Goal: Task Accomplishment & Management: Use online tool/utility

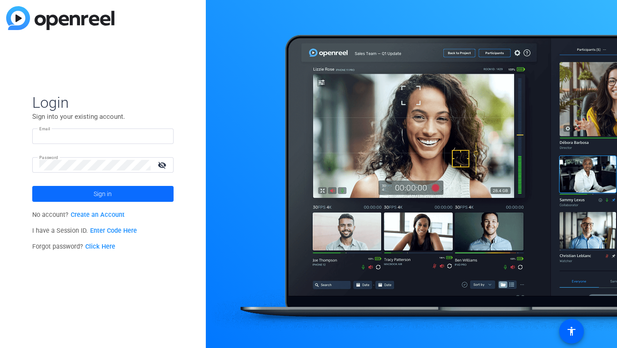
type input "[PERSON_NAME][EMAIL_ADDRESS][DOMAIN_NAME]"
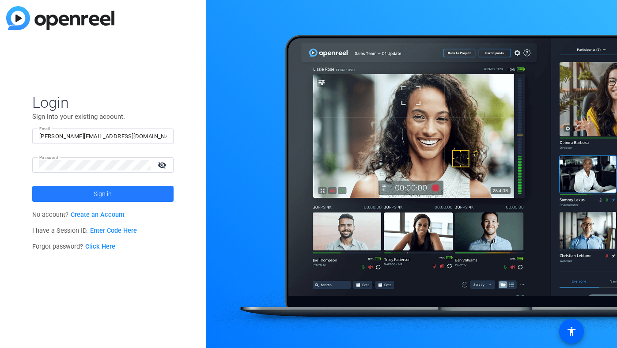
click at [99, 200] on span "Sign in" at bounding box center [103, 194] width 18 height 22
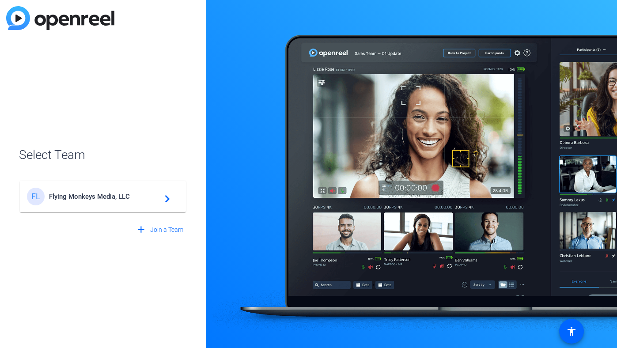
click at [94, 197] on span "Flying Monkeys Media, LLC" at bounding box center [104, 197] width 110 height 8
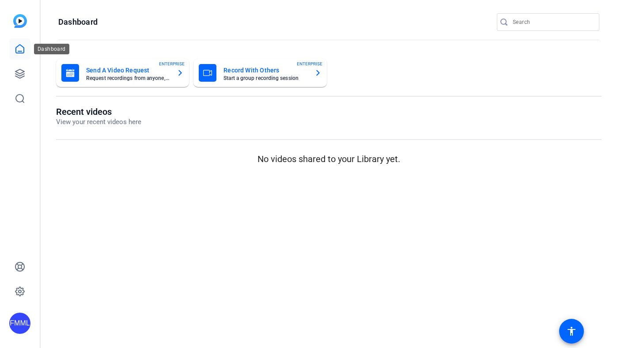
click at [22, 54] on icon at bounding box center [20, 49] width 11 height 11
click at [20, 75] on icon at bounding box center [20, 73] width 11 height 11
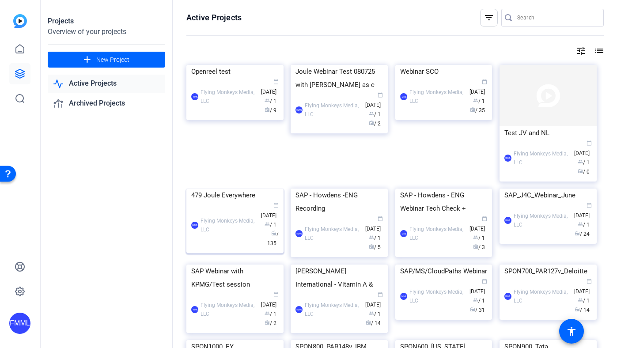
click at [233, 189] on img at bounding box center [234, 189] width 97 height 0
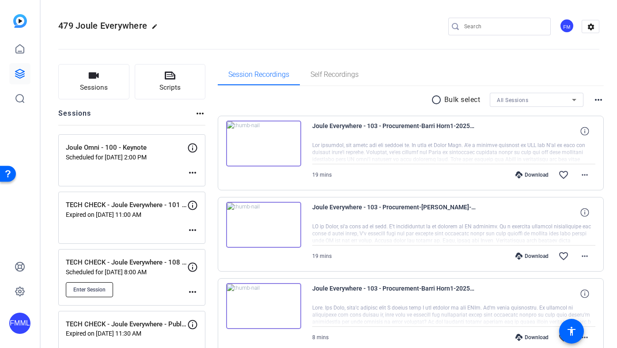
click at [92, 295] on button "Enter Session" at bounding box center [89, 289] width 47 height 15
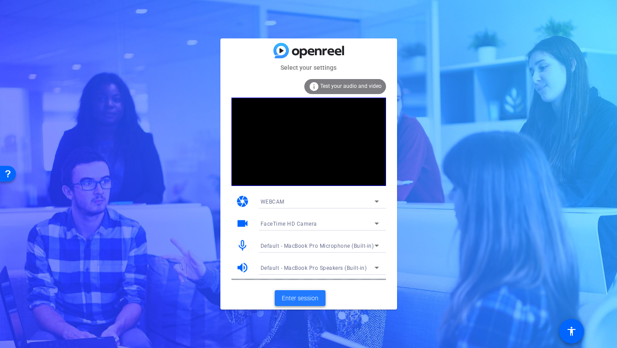
click at [294, 300] on span "Enter session" at bounding box center [300, 298] width 37 height 9
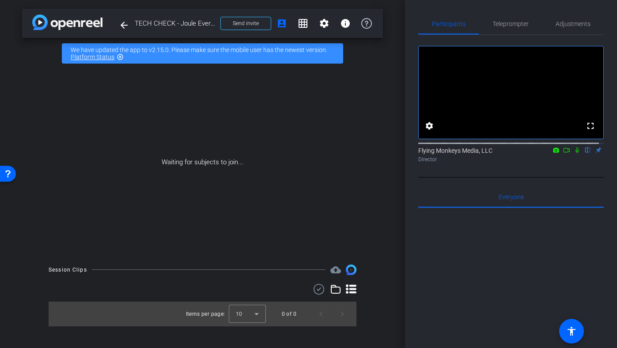
click at [563, 153] on icon at bounding box center [566, 150] width 7 height 6
click at [584, 153] on icon at bounding box center [587, 150] width 7 height 6
click at [576, 154] on mat-icon at bounding box center [577, 150] width 11 height 8
click at [563, 153] on icon at bounding box center [566, 150] width 7 height 6
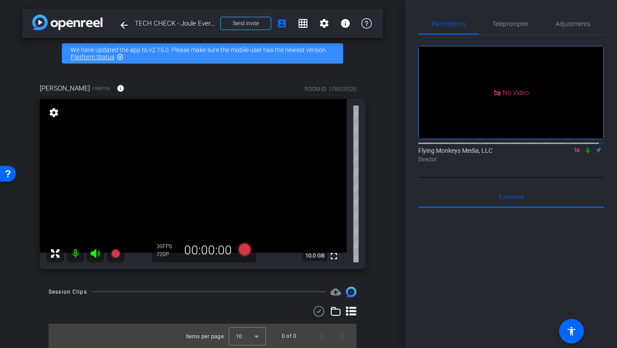
click at [575, 153] on icon at bounding box center [577, 150] width 7 height 6
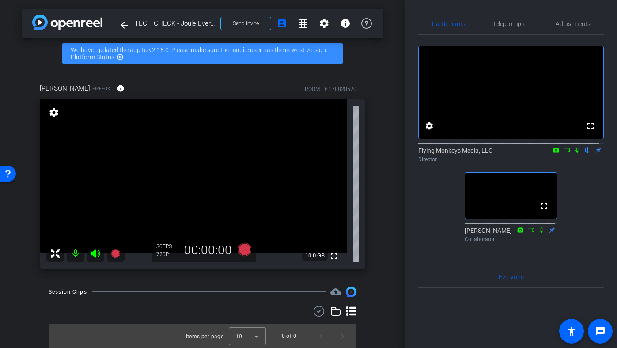
scroll to position [0, 0]
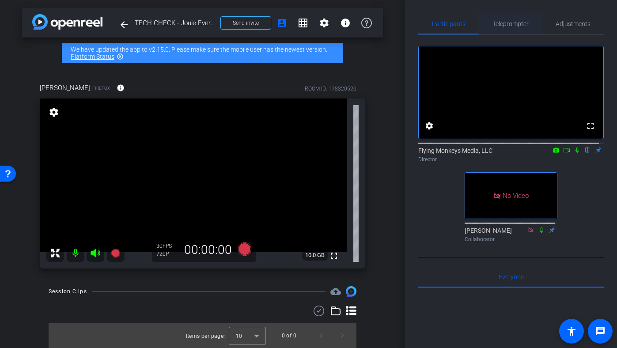
click at [508, 21] on span "Teleprompter" at bounding box center [511, 24] width 36 height 6
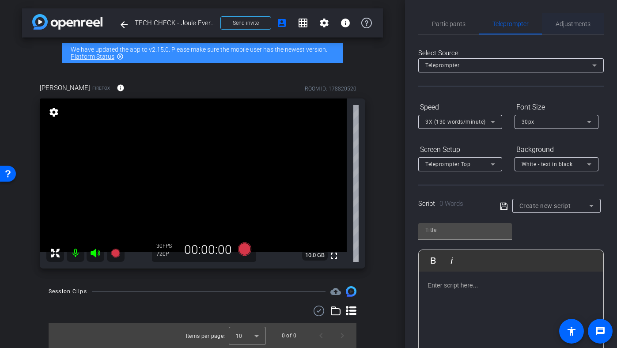
click at [584, 17] on span "Adjustments" at bounding box center [573, 23] width 35 height 21
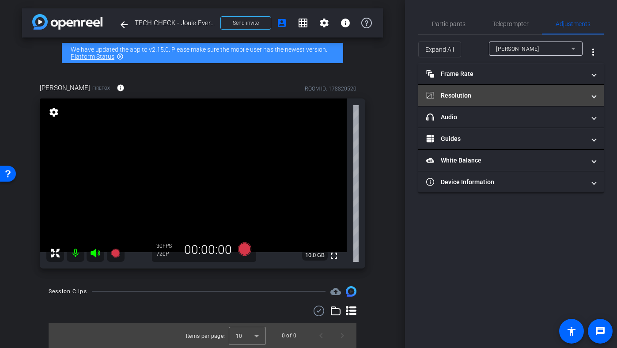
click at [480, 101] on mat-expansion-panel-header "Resolution" at bounding box center [511, 95] width 186 height 21
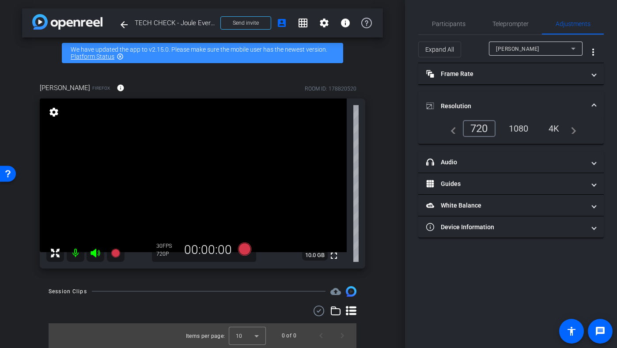
click at [512, 127] on div "1080" at bounding box center [518, 128] width 33 height 15
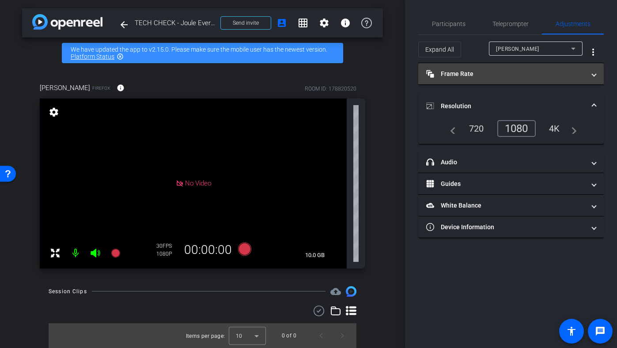
scroll to position [0, 0]
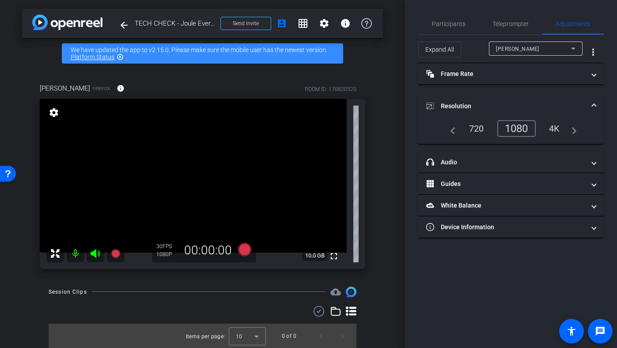
click at [510, 93] on mat-expansion-panel-header "Resolution" at bounding box center [511, 106] width 186 height 28
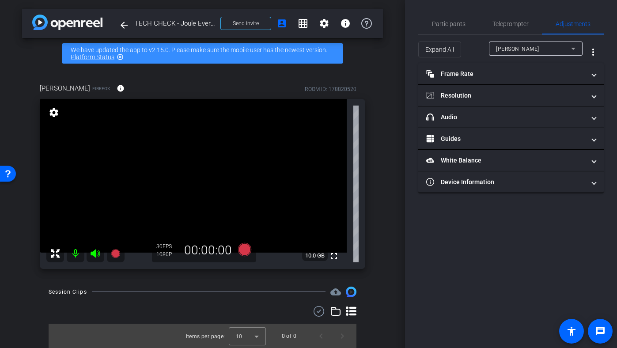
scroll to position [0, 0]
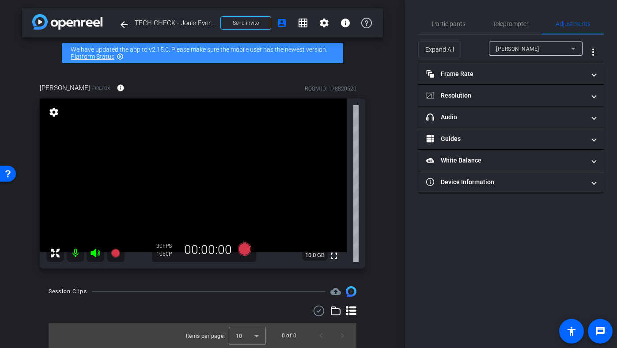
click at [399, 22] on div "arrow_back TECH CHECK - Joule Everywhere - 108 - BTP Back to project Send invit…" at bounding box center [202, 174] width 405 height 348
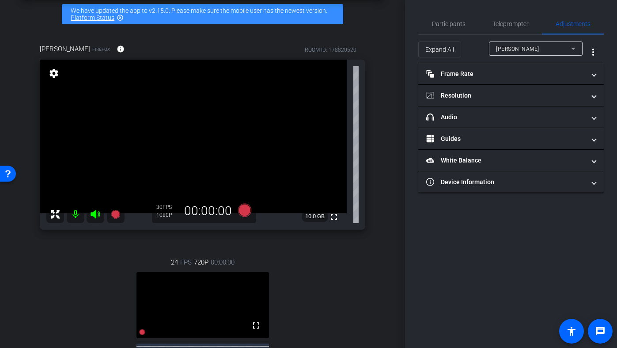
scroll to position [4, 0]
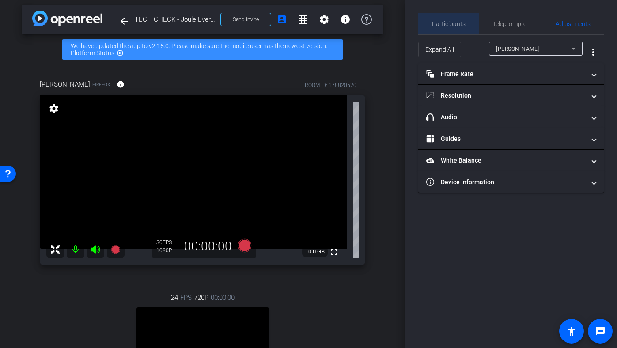
click at [461, 16] on span "Participants" at bounding box center [449, 23] width 34 height 21
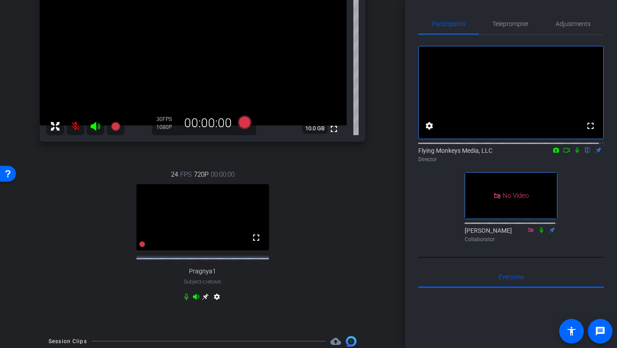
scroll to position [175, 0]
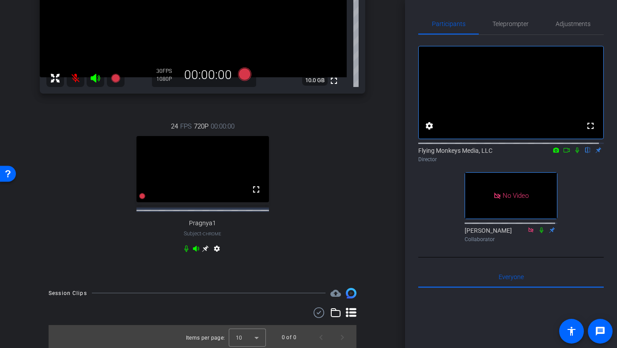
click at [202, 246] on icon at bounding box center [205, 248] width 7 height 7
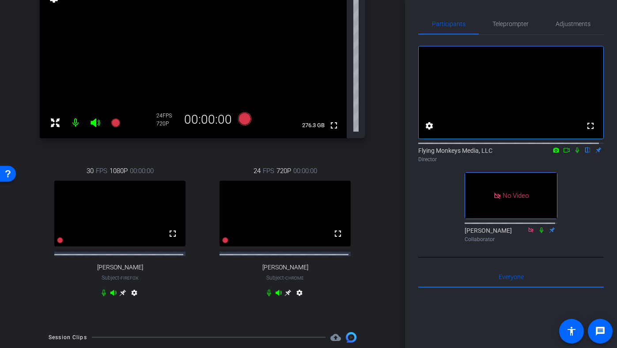
scroll to position [119, 0]
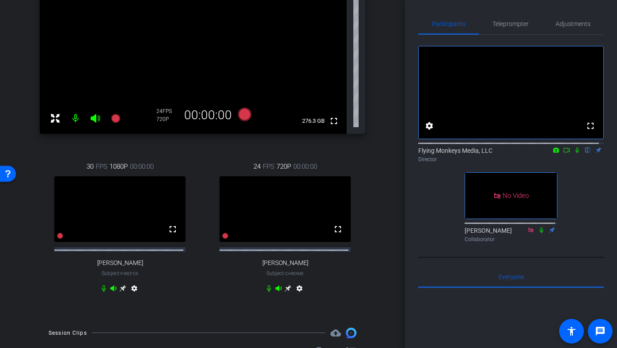
click at [120, 292] on icon at bounding box center [122, 288] width 7 height 7
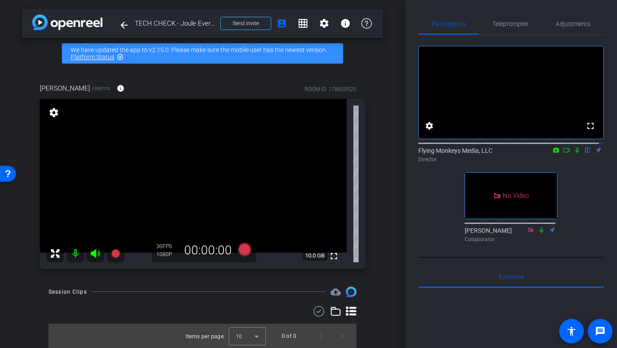
scroll to position [0, 0]
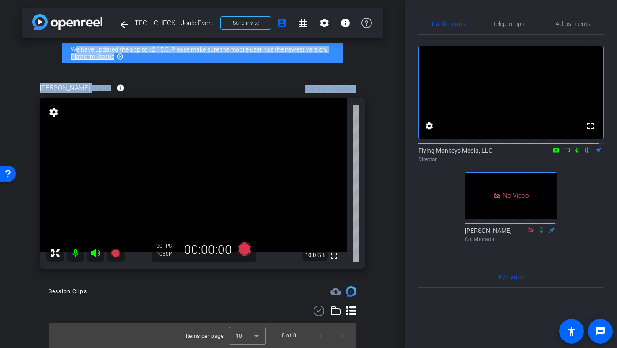
drag, startPoint x: 400, startPoint y: 41, endPoint x: 400, endPoint y: 93, distance: 52.1
click at [400, 93] on div "arrow_back TECH CHECK - Joule Everywhere - 108 - BTP Back to project Send invit…" at bounding box center [202, 174] width 405 height 348
click at [390, 79] on div "arrow_back TECH CHECK - Joule Everywhere - 108 - BTP Back to project Send invit…" at bounding box center [202, 174] width 405 height 348
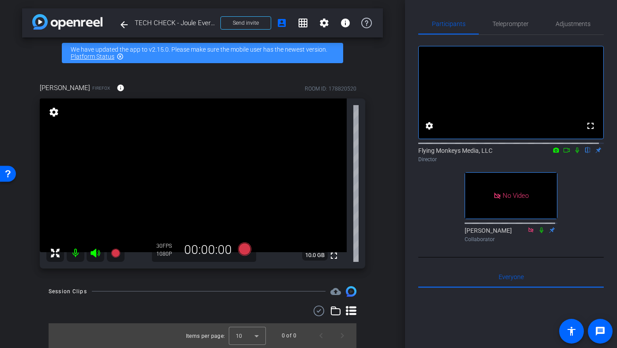
drag, startPoint x: 399, startPoint y: 98, endPoint x: 399, endPoint y: 130, distance: 32.2
click at [399, 130] on div "arrow_back TECH CHECK - Joule Everywhere - 108 - BTP Back to project Send invit…" at bounding box center [202, 174] width 405 height 348
click at [425, 201] on div "fullscreen settings Flying Monkeys Media, LLC flip Director No Video Jess Colla…" at bounding box center [511, 140] width 186 height 211
drag, startPoint x: 499, startPoint y: 253, endPoint x: 454, endPoint y: 244, distance: 46.0
click at [453, 244] on div "fullscreen settings Flying Monkeys Media, LLC flip Director No Video Jess Colla…" at bounding box center [511, 140] width 186 height 211
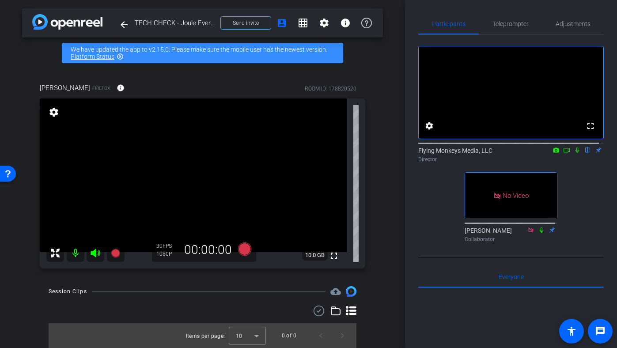
click at [470, 243] on div "Collaborator" at bounding box center [511, 239] width 93 height 8
click at [540, 233] on icon at bounding box center [542, 230] width 4 height 6
click at [398, 80] on div "arrow_back TECH CHECK - Joule Everywhere - 108 - BTP Back to project Send invit…" at bounding box center [202, 174] width 405 height 348
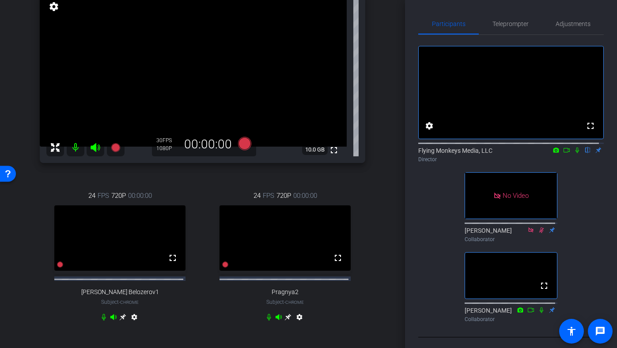
scroll to position [103, 0]
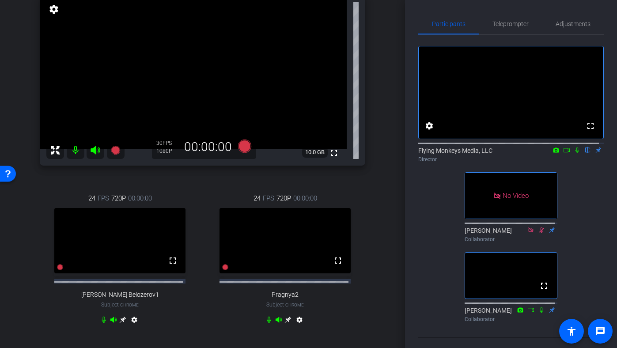
drag, startPoint x: 400, startPoint y: 129, endPoint x: 399, endPoint y: 102, distance: 26.5
click at [399, 102] on div "arrow_back TECH CHECK - Joule Everywhere - 108 - BTP Back to project Send invit…" at bounding box center [202, 71] width 405 height 348
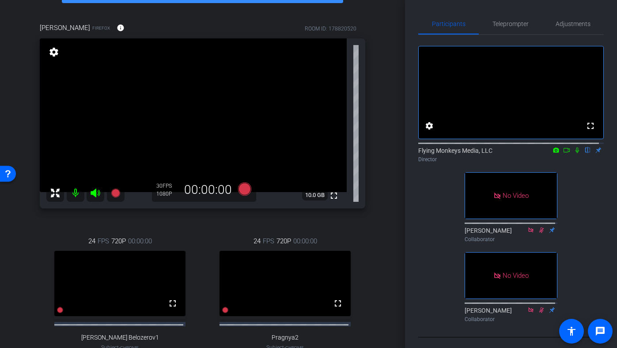
scroll to position [60, 0]
click at [241, 190] on icon at bounding box center [244, 189] width 13 height 13
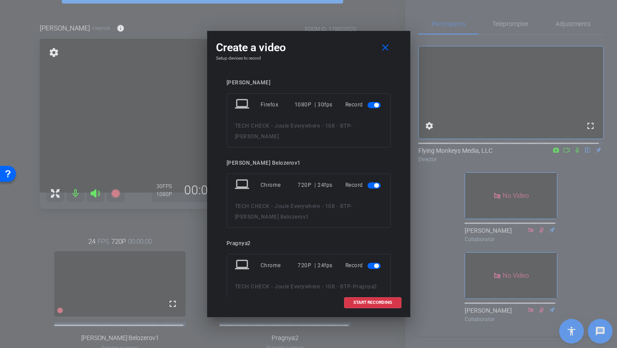
scroll to position [11, 0]
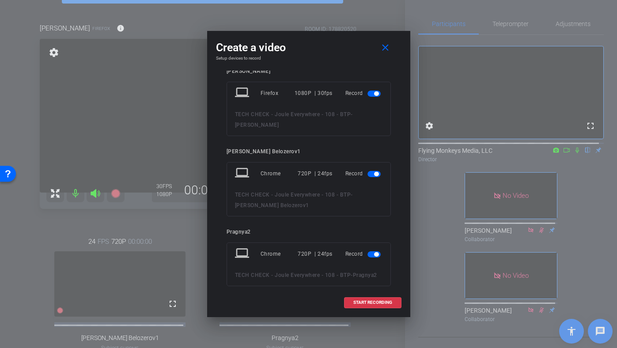
click at [368, 174] on span "button" at bounding box center [374, 174] width 13 height 6
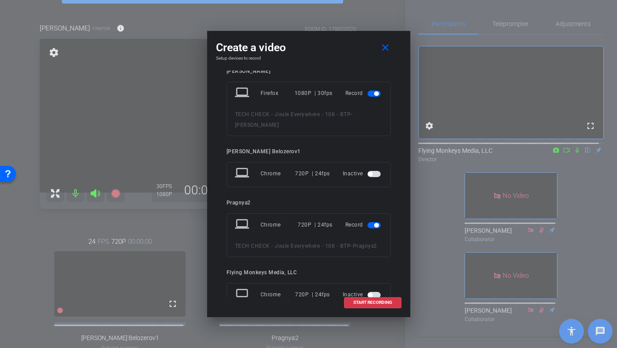
click at [368, 226] on span "button" at bounding box center [374, 225] width 13 height 6
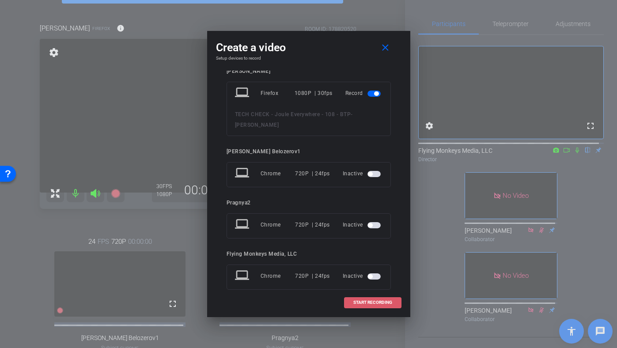
click at [376, 300] on span at bounding box center [373, 302] width 57 height 21
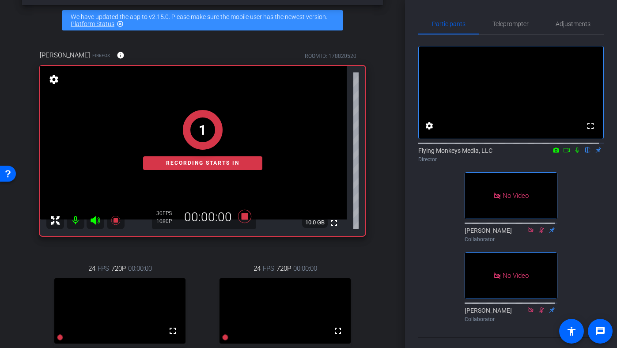
scroll to position [34, 0]
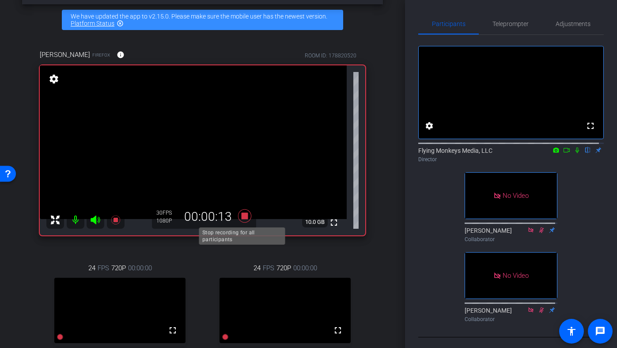
click at [241, 218] on icon at bounding box center [244, 215] width 13 height 13
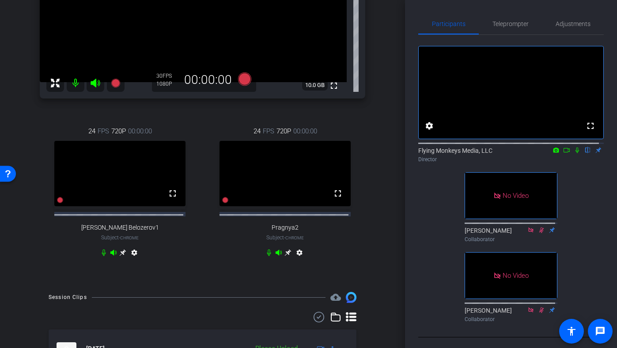
scroll to position [229, 0]
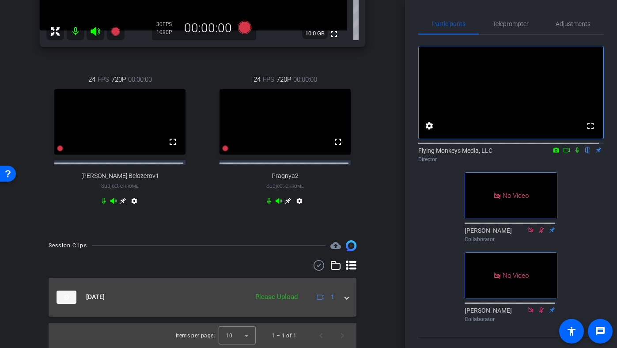
click at [345, 300] on span at bounding box center [347, 296] width 4 height 9
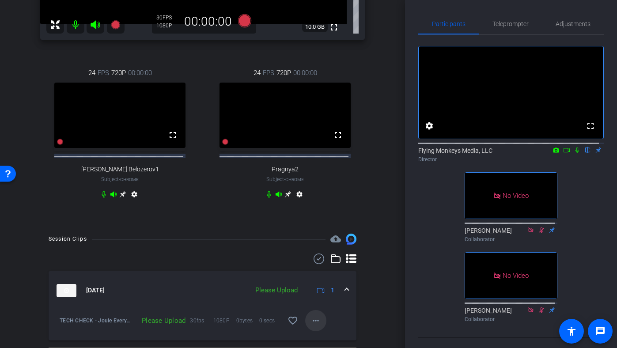
click at [305, 325] on span at bounding box center [315, 320] width 21 height 21
click at [314, 289] on span "Upload" at bounding box center [325, 286] width 35 height 11
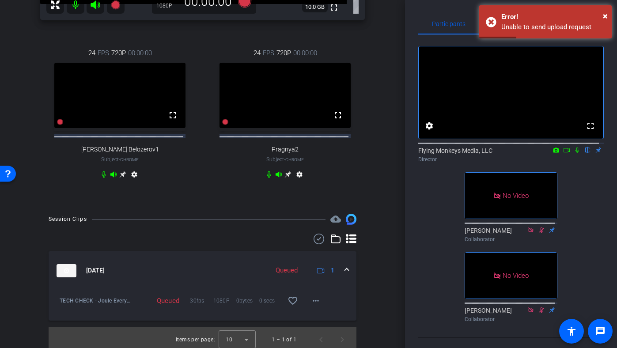
scroll to position [259, 0]
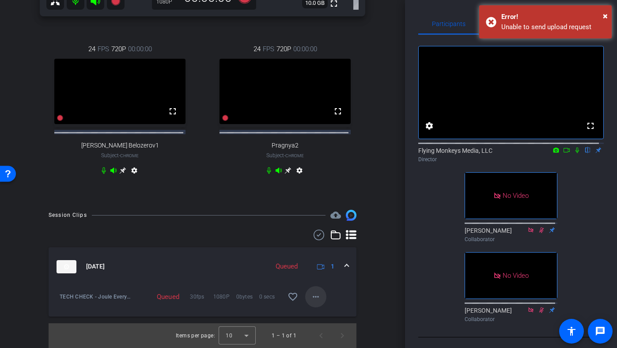
click at [311, 296] on mat-icon "more_horiz" at bounding box center [316, 297] width 11 height 11
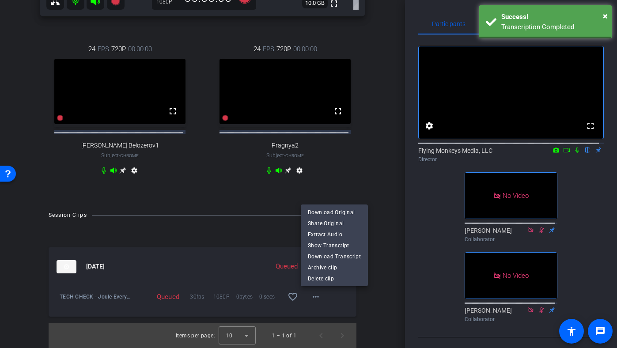
click at [371, 178] on div at bounding box center [308, 174] width 617 height 348
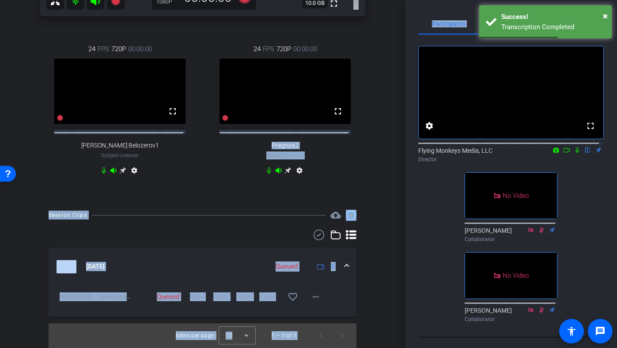
drag, startPoint x: 400, startPoint y: 189, endPoint x: 410, endPoint y: 109, distance: 80.7
click at [410, 109] on div "arrow_back TECH CHECK - Joule Everywhere - 108 - BTP Back to project Send invit…" at bounding box center [308, 174] width 617 height 348
click at [314, 295] on mat-icon "more_horiz" at bounding box center [316, 297] width 11 height 11
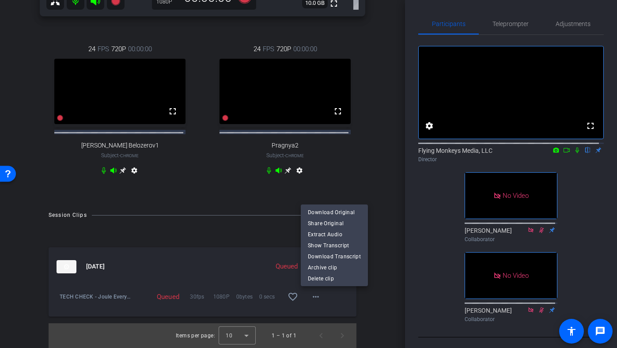
click at [349, 174] on div at bounding box center [308, 174] width 617 height 348
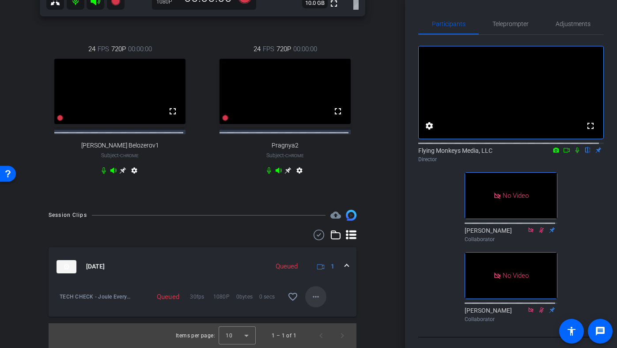
click at [312, 296] on mat-icon "more_horiz" at bounding box center [316, 297] width 11 height 11
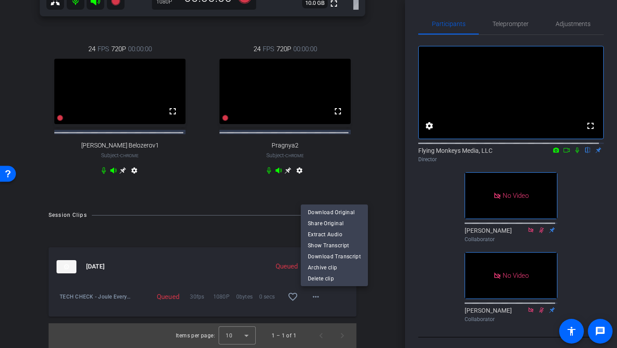
click at [376, 249] on div at bounding box center [308, 174] width 617 height 348
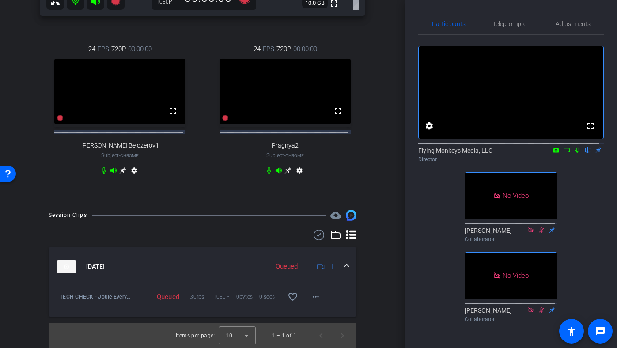
click at [284, 169] on icon at bounding box center [287, 170] width 7 height 7
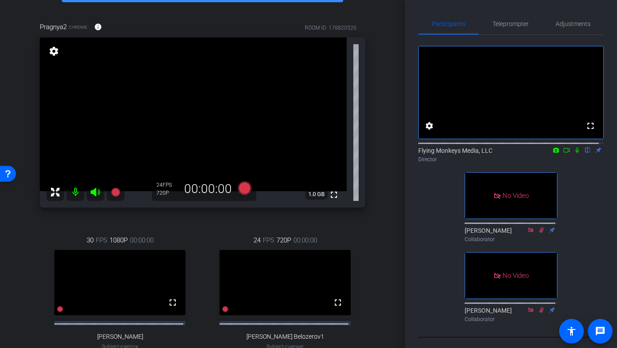
scroll to position [61, 0]
click at [53, 57] on div "settings" at bounding box center [53, 51] width 15 height 15
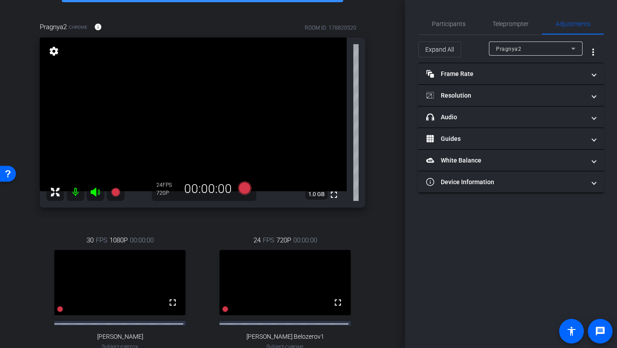
click at [53, 54] on mat-icon "settings" at bounding box center [54, 51] width 12 height 11
click at [507, 29] on span "Teleprompter" at bounding box center [511, 23] width 36 height 21
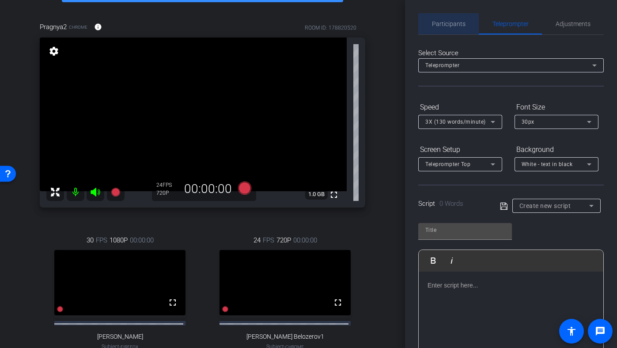
click at [457, 31] on span "Participants" at bounding box center [449, 23] width 34 height 21
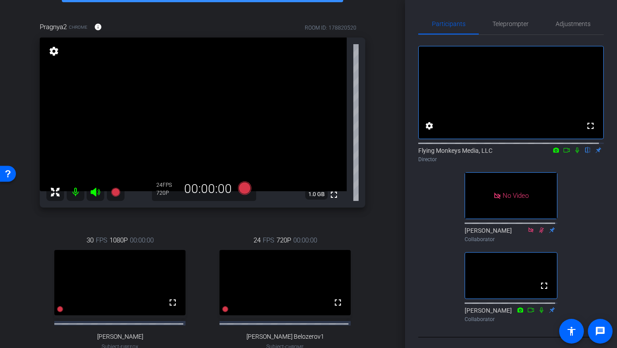
click at [54, 52] on mat-icon "settings" at bounding box center [54, 51] width 12 height 11
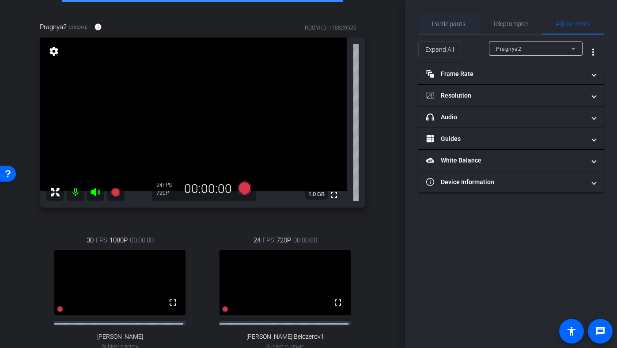
click at [458, 32] on span "Participants" at bounding box center [449, 23] width 34 height 21
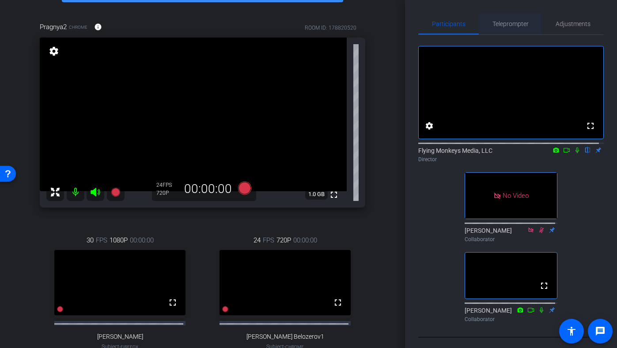
click at [523, 14] on span "Teleprompter" at bounding box center [511, 23] width 36 height 21
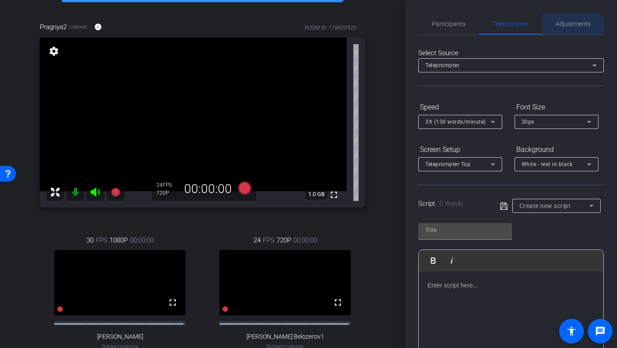
click at [558, 27] on span "Adjustments" at bounding box center [573, 24] width 35 height 6
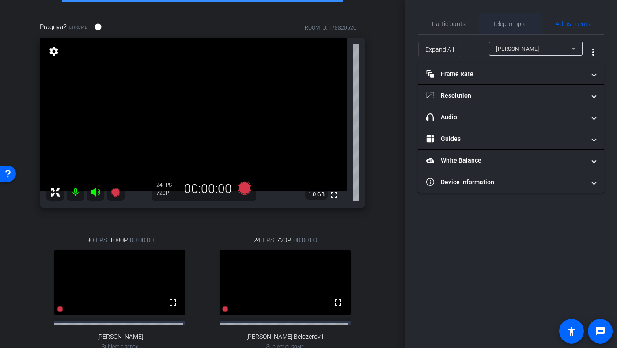
click at [506, 14] on span "Teleprompter" at bounding box center [511, 23] width 36 height 21
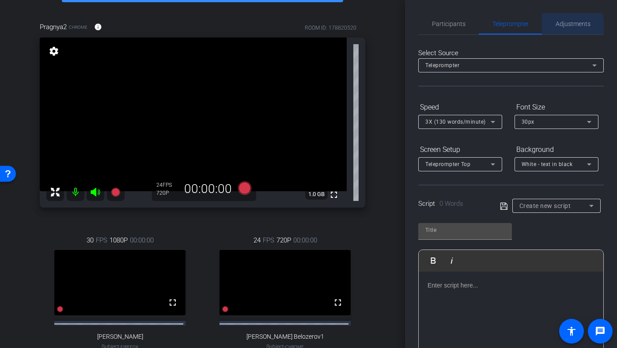
click at [556, 27] on span "Adjustments" at bounding box center [573, 24] width 35 height 6
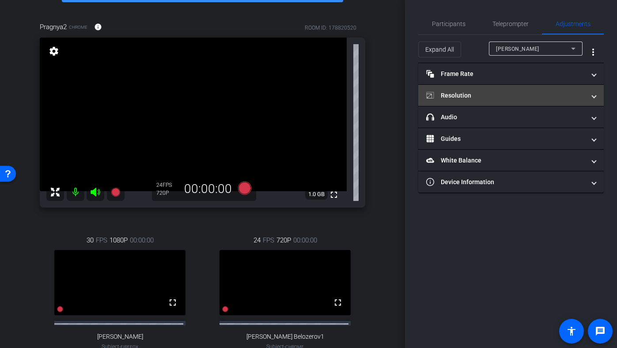
click at [501, 98] on mat-panel-title "Resolution" at bounding box center [505, 95] width 159 height 9
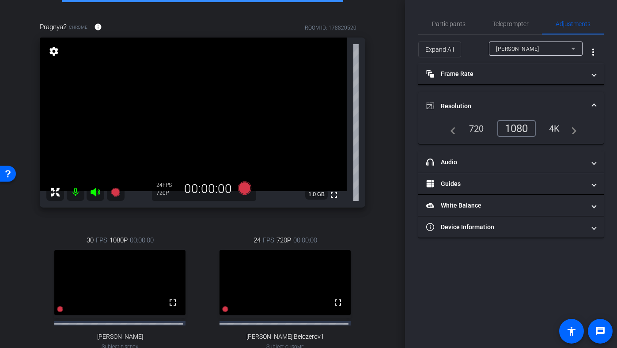
click at [522, 131] on div "1080" at bounding box center [516, 128] width 38 height 17
click at [501, 97] on mat-expansion-panel-header "Resolution" at bounding box center [511, 106] width 186 height 28
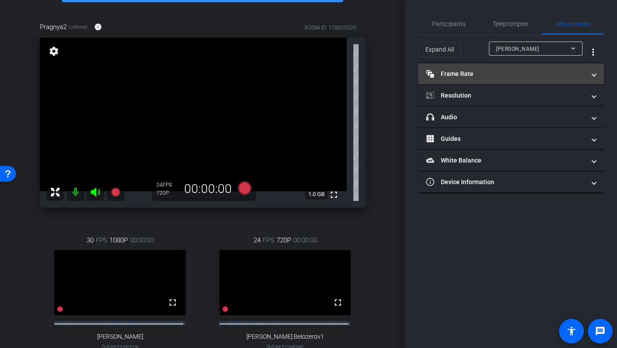
click at [497, 71] on mat-panel-title "Frame Rate Frame Rate" at bounding box center [505, 73] width 159 height 9
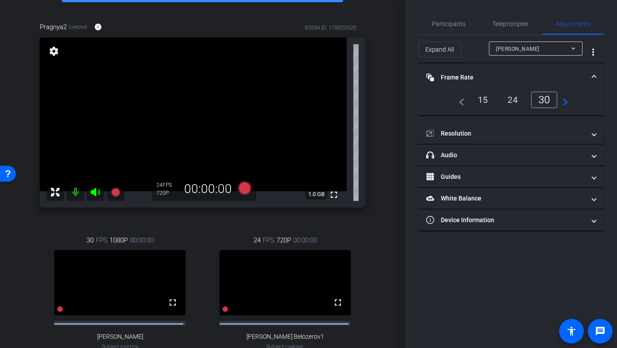
click at [543, 99] on div "30" at bounding box center [544, 99] width 27 height 17
click at [511, 45] on div "Prasun Dutta" at bounding box center [533, 48] width 75 height 11
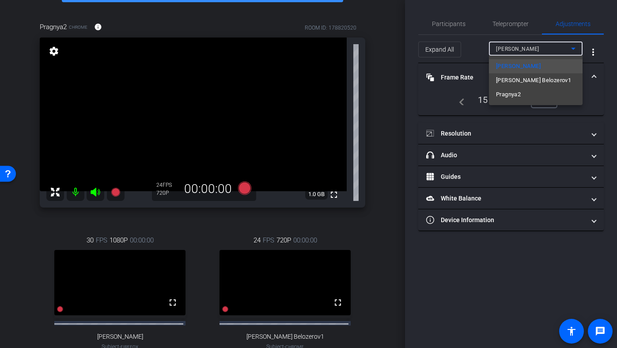
click at [510, 54] on div at bounding box center [308, 174] width 617 height 348
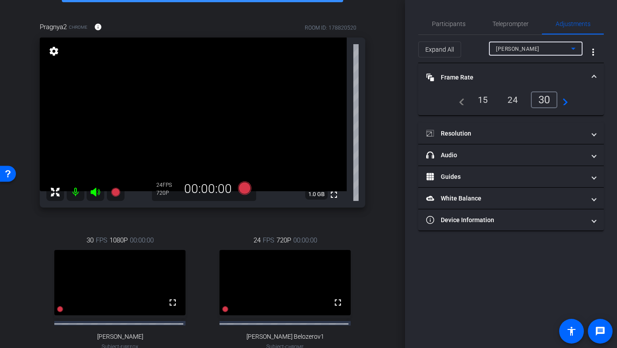
click at [510, 46] on span "Prasun Dutta" at bounding box center [517, 49] width 43 height 6
click at [541, 101] on div "30" at bounding box center [546, 99] width 23 height 15
click at [594, 73] on span at bounding box center [594, 77] width 4 height 9
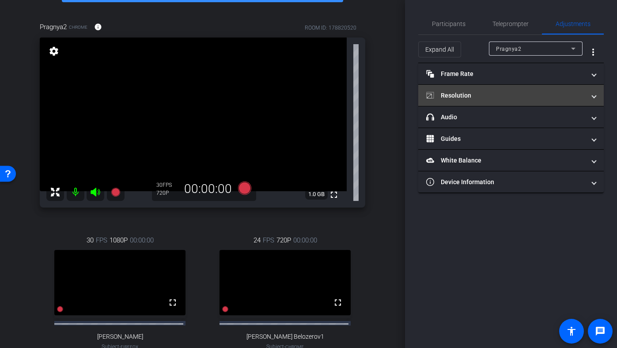
click at [515, 100] on mat-panel-title "Resolution" at bounding box center [505, 95] width 159 height 9
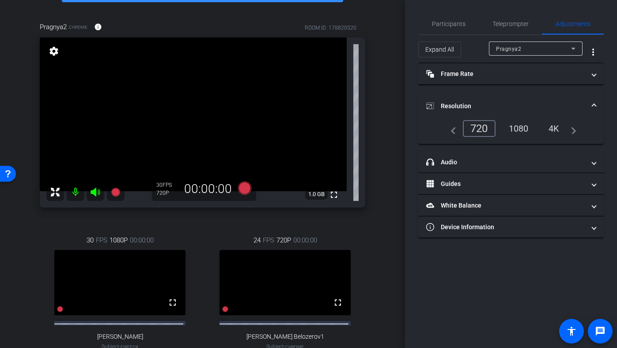
click at [512, 124] on div "1080" at bounding box center [518, 128] width 33 height 15
click at [516, 92] on mat-expansion-panel-header "Resolution" at bounding box center [511, 106] width 186 height 28
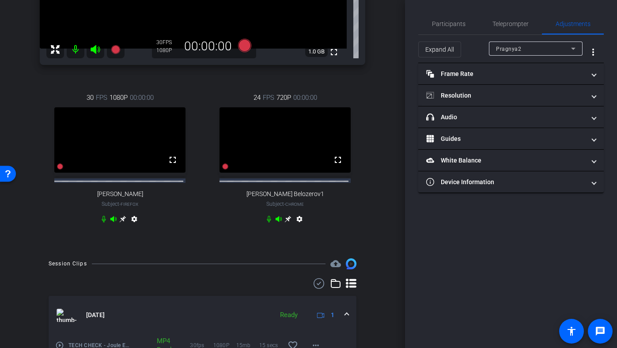
scroll to position [256, 0]
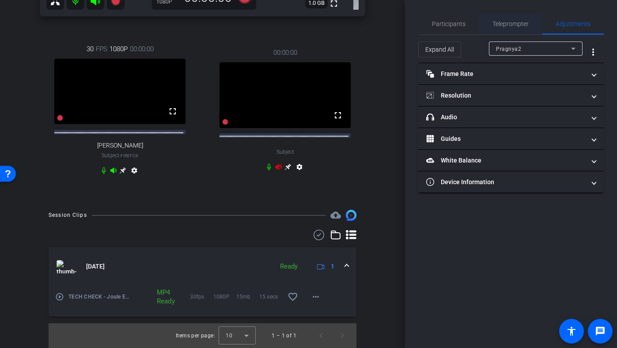
click at [504, 27] on span "Teleprompter" at bounding box center [511, 24] width 36 height 6
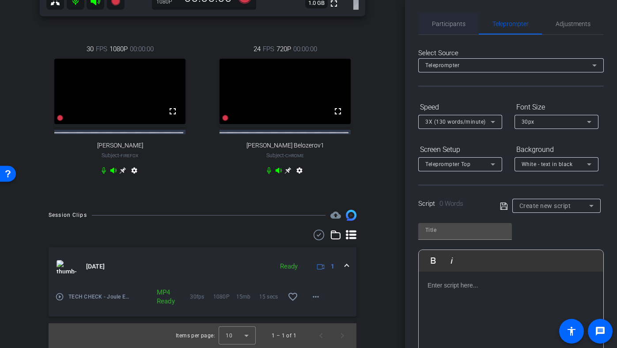
click at [457, 27] on span "Participants" at bounding box center [449, 24] width 34 height 6
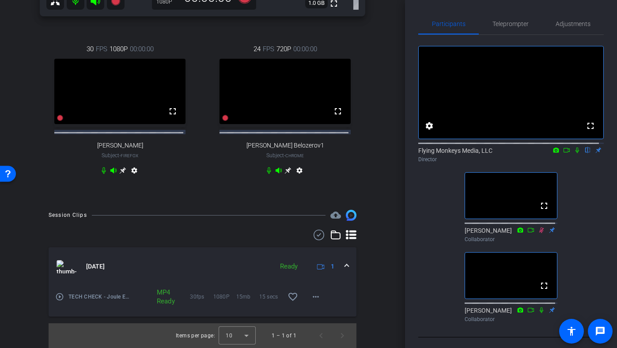
click at [574, 153] on icon at bounding box center [577, 150] width 7 height 6
click at [316, 298] on span at bounding box center [315, 296] width 21 height 21
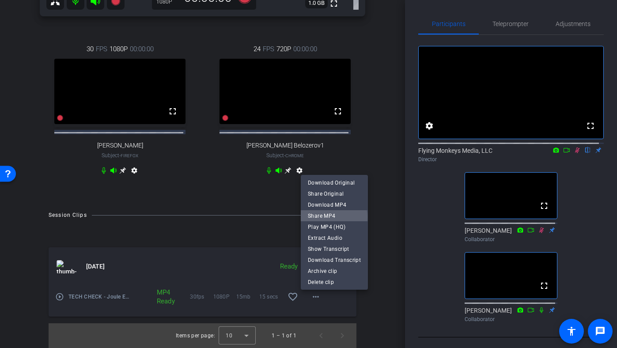
click at [333, 217] on span "Share MP4" at bounding box center [334, 216] width 53 height 11
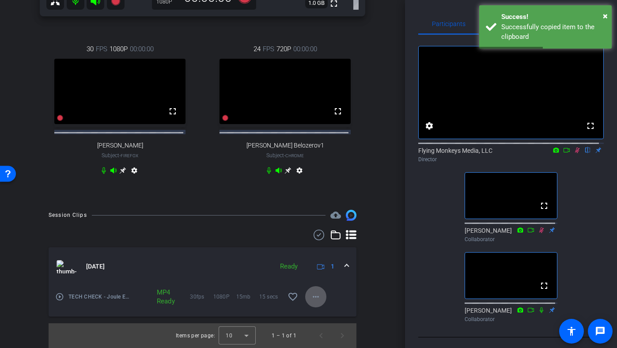
click at [308, 306] on span at bounding box center [315, 296] width 21 height 21
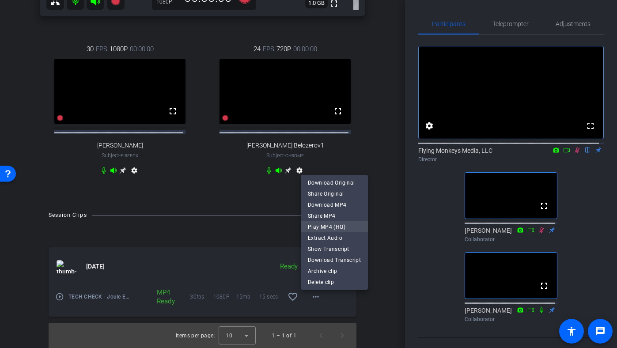
click at [318, 226] on span "Play MP4 (HQ)" at bounding box center [334, 227] width 53 height 11
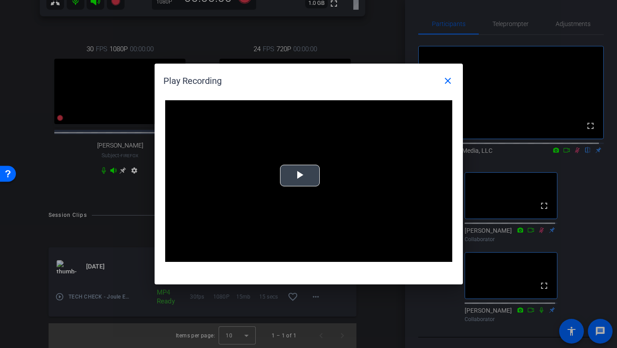
click at [300, 176] on span "Video Player" at bounding box center [300, 176] width 0 height 0
click at [446, 82] on mat-icon "close" at bounding box center [448, 81] width 11 height 11
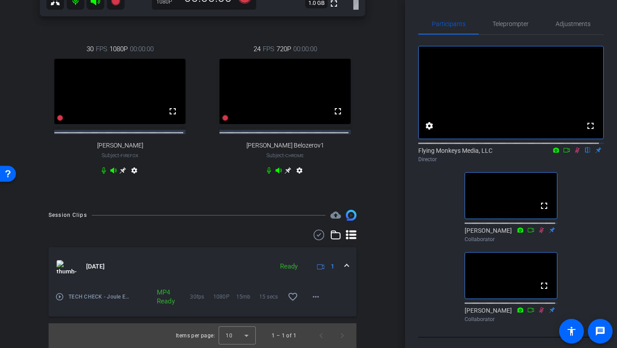
click at [574, 153] on icon at bounding box center [577, 150] width 7 height 6
click at [405, 116] on div "Participants Teleprompter Adjustments fullscreen settings Flying Monkeys Media,…" at bounding box center [511, 174] width 212 height 348
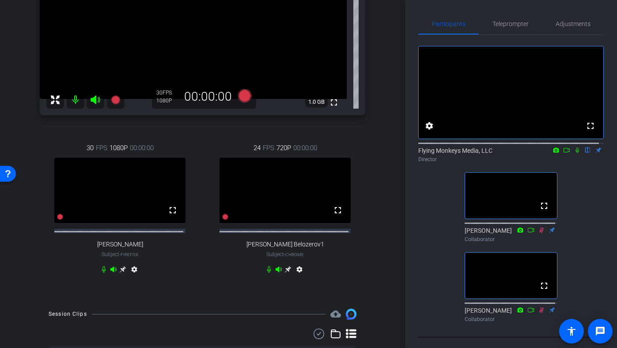
scroll to position [154, 0]
click at [399, 172] on div "arrow_back TECH CHECK - Joule Everywhere - 108 - BTP Back to project Send invit…" at bounding box center [202, 20] width 405 height 348
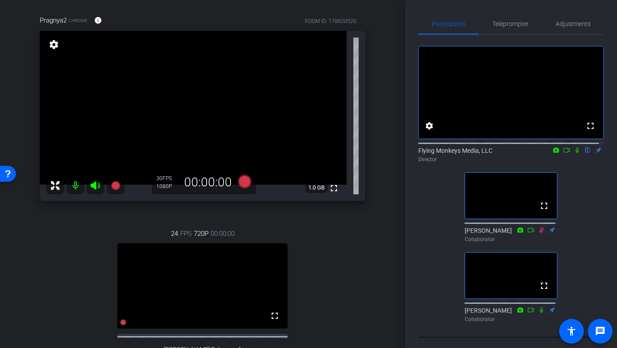
scroll to position [68, 0]
click at [513, 19] on span "Teleprompter" at bounding box center [511, 23] width 36 height 21
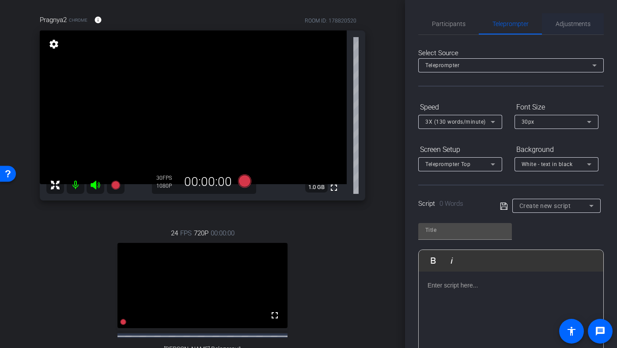
click at [557, 28] on span "Adjustments" at bounding box center [573, 23] width 35 height 21
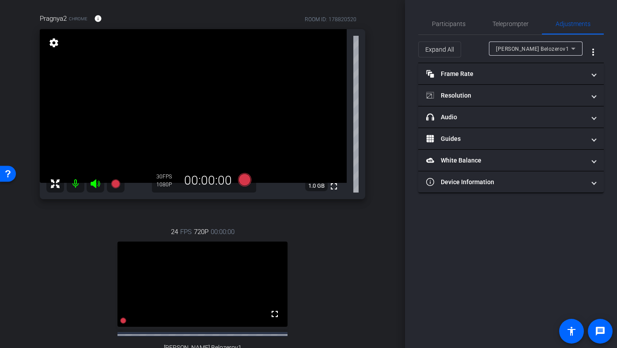
scroll to position [66, 0]
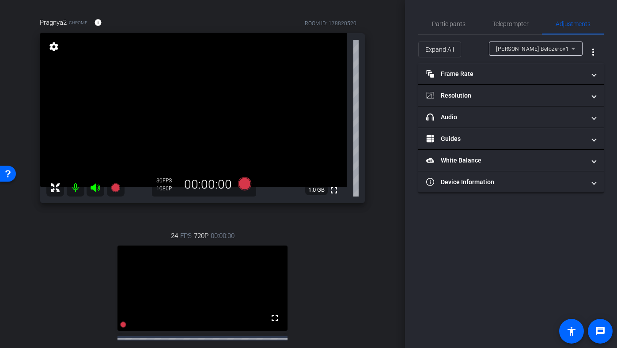
drag, startPoint x: 405, startPoint y: 41, endPoint x: 403, endPoint y: 34, distance: 6.8
click at [403, 34] on div "arrow_back TECH CHECK - Joule Everywhere - 108 - BTP Back to project Send invit…" at bounding box center [308, 174] width 617 height 348
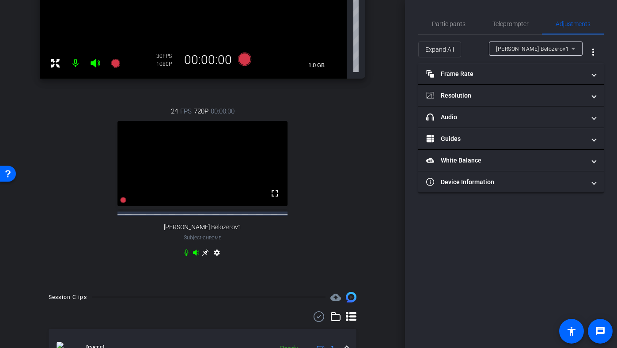
scroll to position [218, 0]
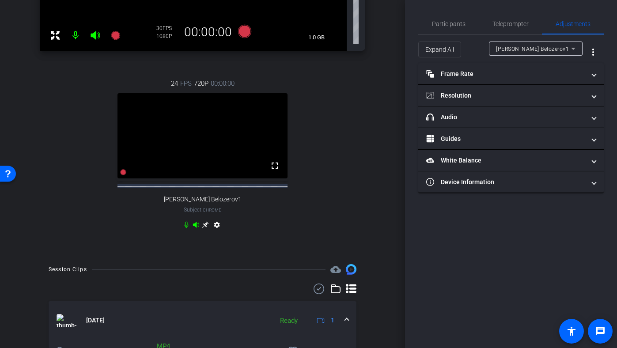
click at [205, 228] on icon at bounding box center [205, 224] width 7 height 7
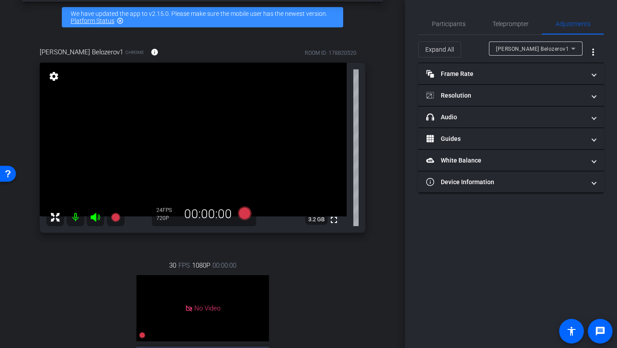
scroll to position [39, 0]
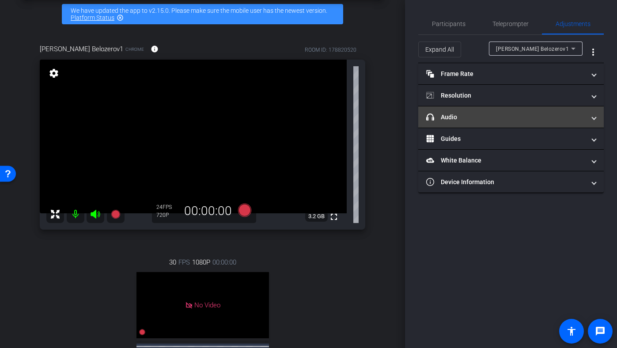
click at [515, 107] on mat-expansion-panel-header "headphone icon Audio" at bounding box center [511, 116] width 186 height 21
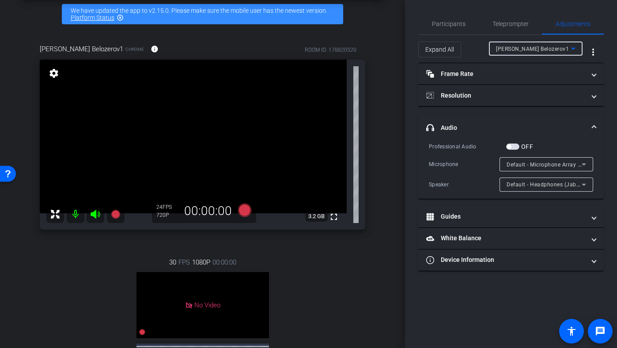
click at [520, 48] on span "Ilya Belozerov1" at bounding box center [532, 49] width 73 height 6
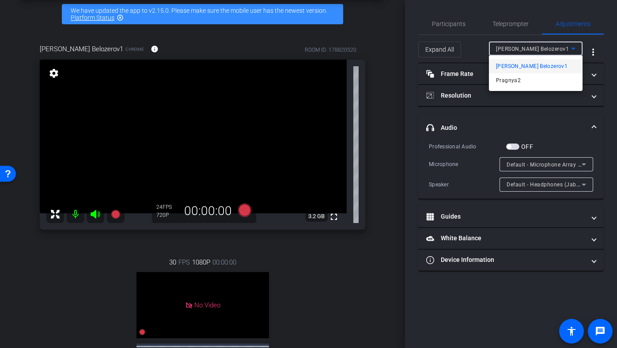
click at [520, 48] on div at bounding box center [308, 174] width 617 height 348
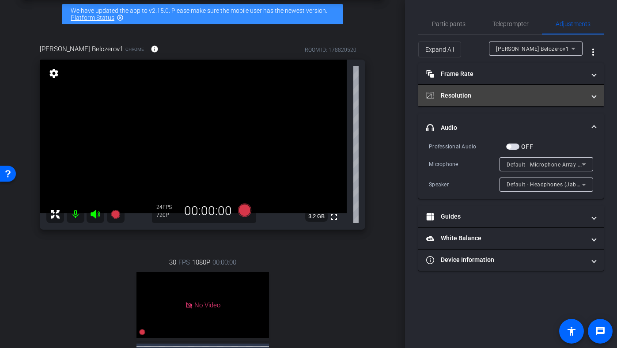
click at [503, 89] on mat-expansion-panel-header "Resolution" at bounding box center [511, 95] width 186 height 21
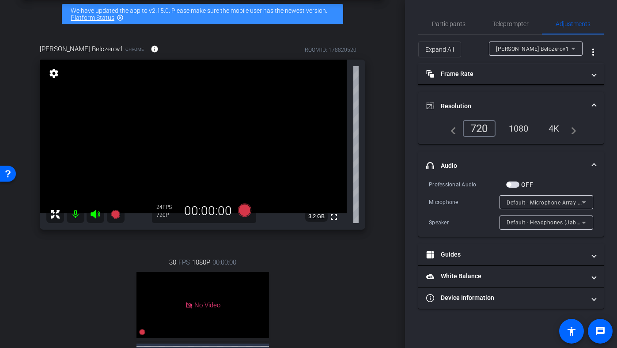
click at [529, 124] on div "1080" at bounding box center [518, 128] width 33 height 15
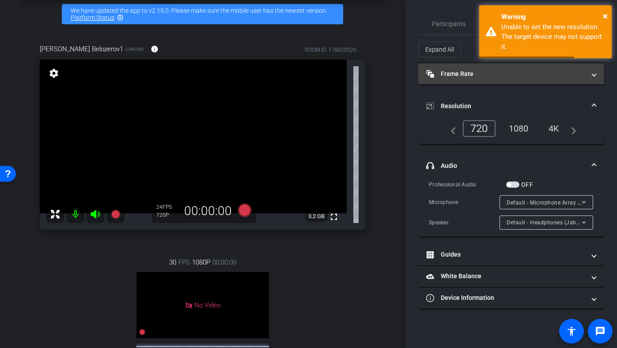
click at [508, 77] on mat-panel-title "Frame Rate Frame Rate" at bounding box center [505, 73] width 159 height 9
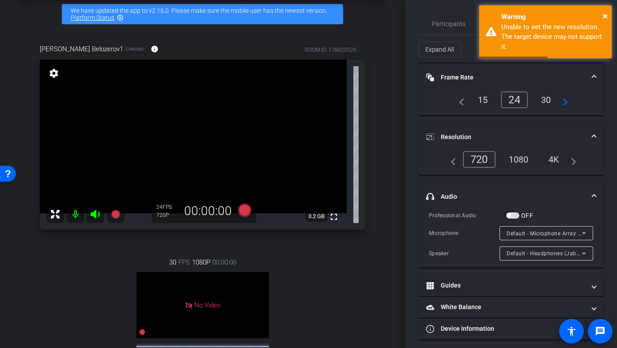
click at [536, 96] on div "30" at bounding box center [546, 99] width 23 height 15
click at [481, 78] on mat-panel-title "Frame Rate Frame Rate" at bounding box center [505, 77] width 159 height 9
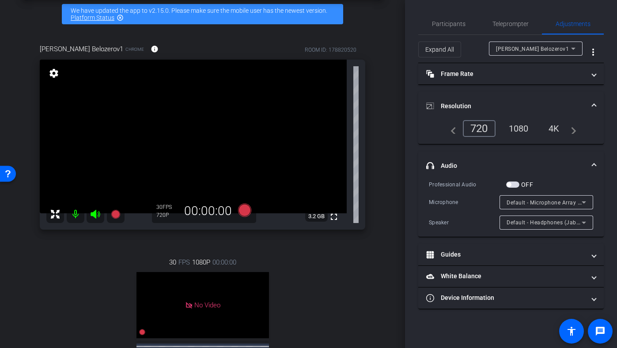
click at [487, 96] on mat-expansion-panel-header "Resolution" at bounding box center [511, 106] width 186 height 28
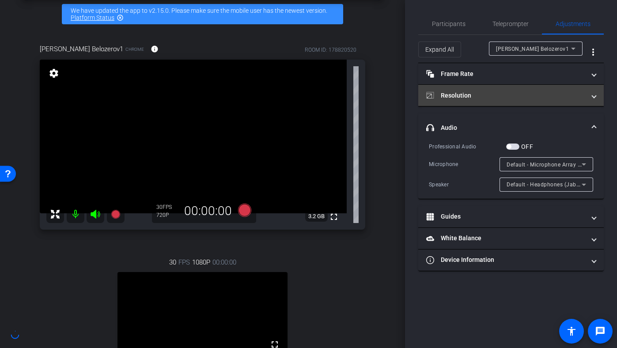
click at [482, 103] on mat-expansion-panel-header "Resolution" at bounding box center [511, 95] width 186 height 21
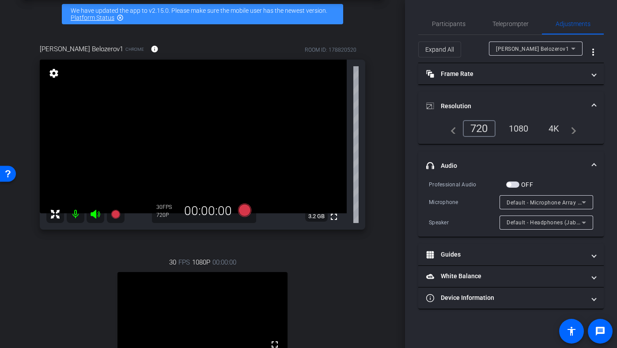
click at [516, 131] on div "1080" at bounding box center [518, 128] width 33 height 15
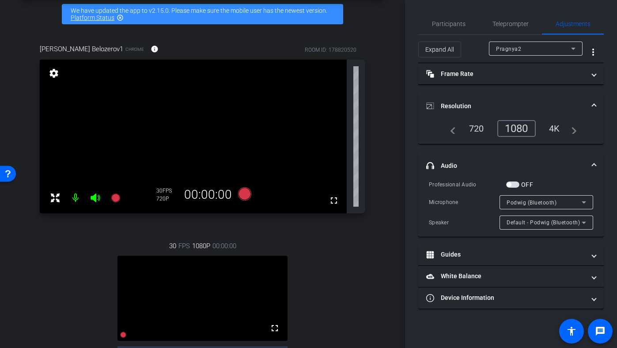
click at [508, 54] on div "Pragnya2" at bounding box center [533, 48] width 75 height 11
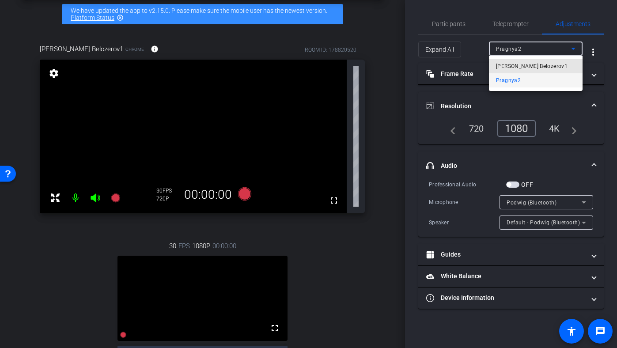
click at [509, 66] on span "Ilya Belozerov1" at bounding box center [532, 66] width 72 height 11
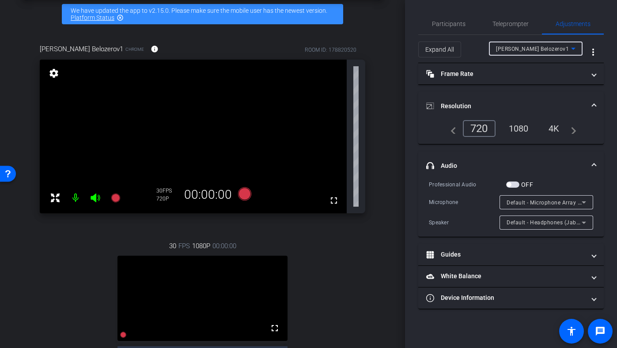
click at [517, 128] on div "1080" at bounding box center [518, 128] width 33 height 15
type input "11000"
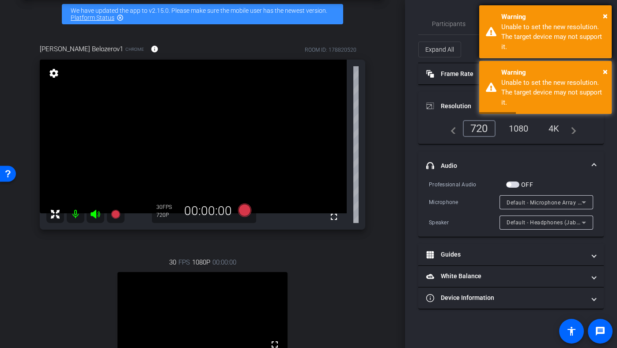
click at [600, 16] on div "Warning" at bounding box center [553, 17] width 104 height 10
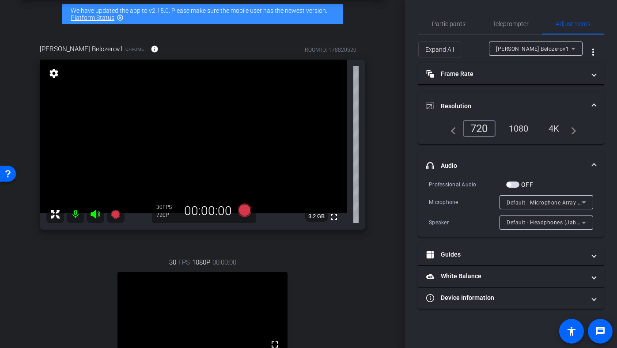
click at [537, 44] on div "Ilya Belozerov1" at bounding box center [533, 48] width 75 height 11
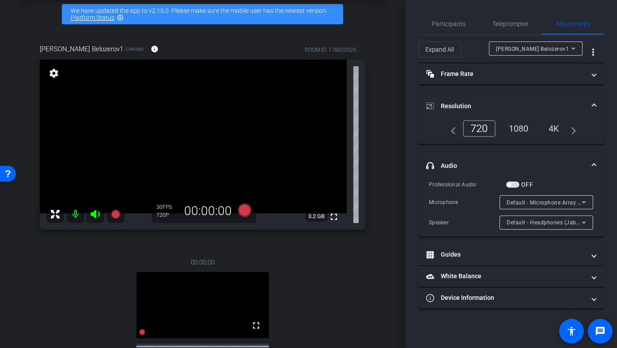
click at [519, 125] on div "1080" at bounding box center [518, 128] width 33 height 15
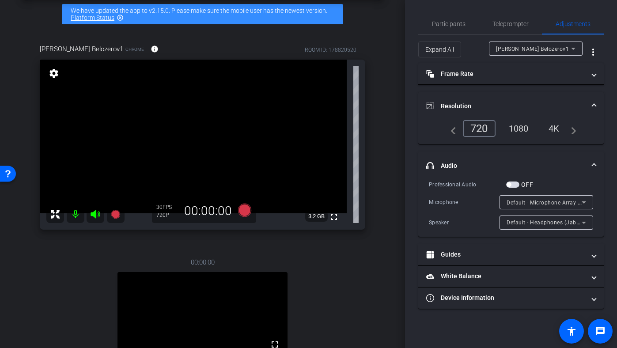
click at [519, 125] on div "1080" at bounding box center [518, 128] width 33 height 15
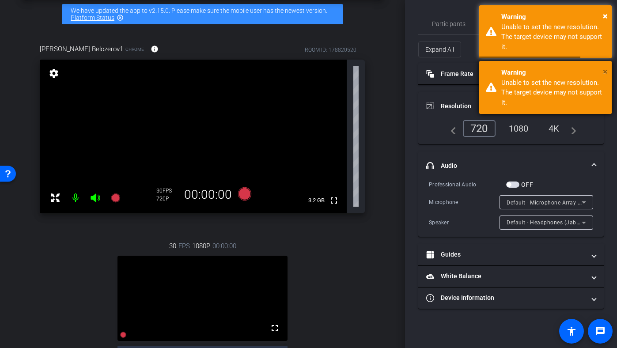
click at [603, 73] on span "×" at bounding box center [605, 71] width 5 height 11
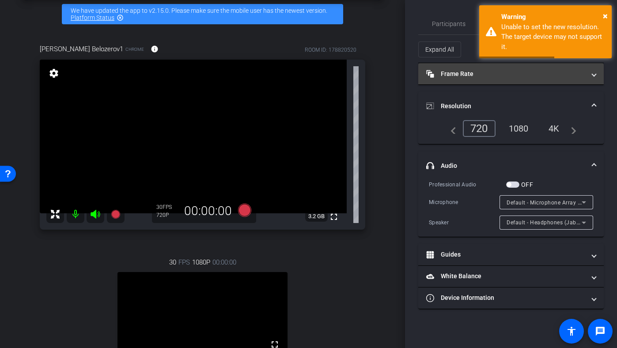
click at [550, 76] on mat-panel-title "Frame Rate Frame Rate" at bounding box center [505, 73] width 159 height 9
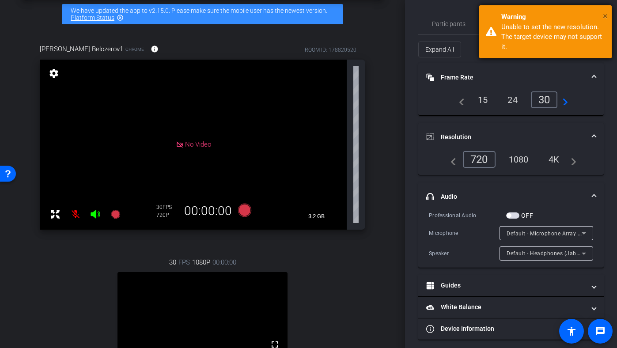
click at [603, 15] on span "×" at bounding box center [605, 16] width 5 height 11
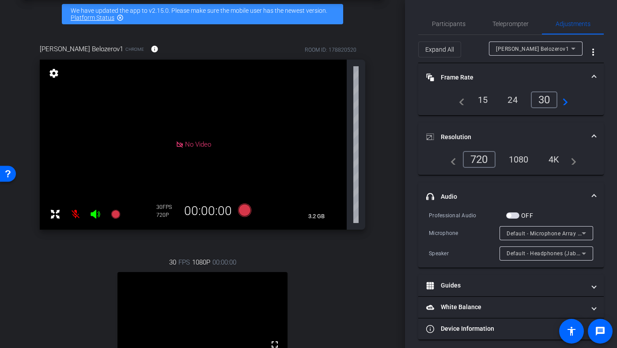
click at [521, 53] on div "Ilya Belozerov1" at bounding box center [533, 48] width 75 height 11
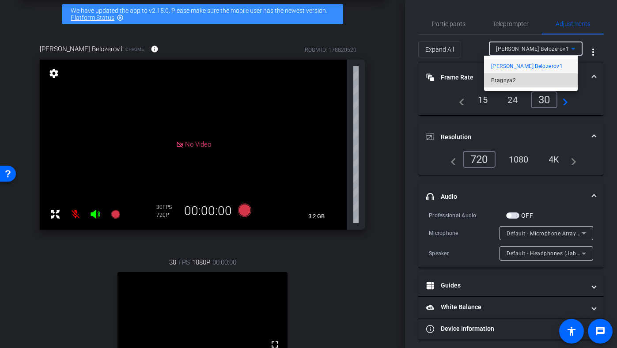
click at [510, 83] on span "Pragnya2" at bounding box center [503, 80] width 25 height 11
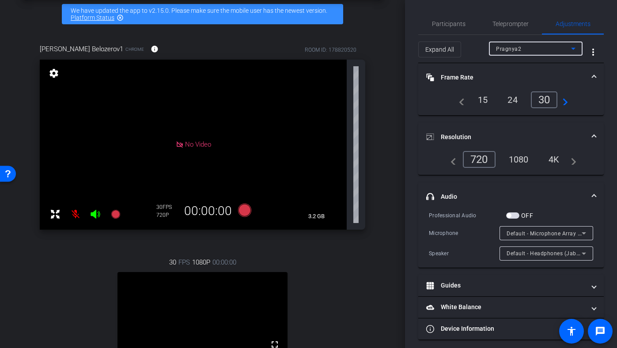
click at [518, 159] on div "1080" at bounding box center [518, 159] width 33 height 15
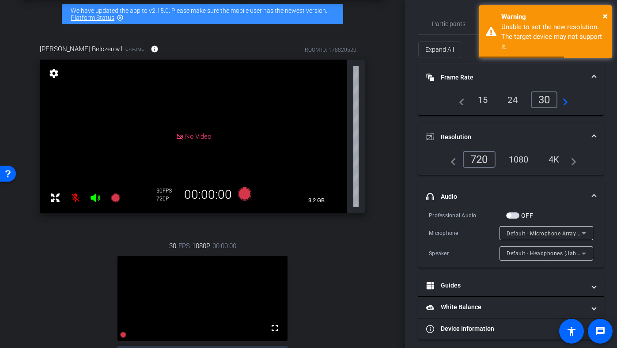
click at [524, 165] on div "1080" at bounding box center [518, 159] width 33 height 15
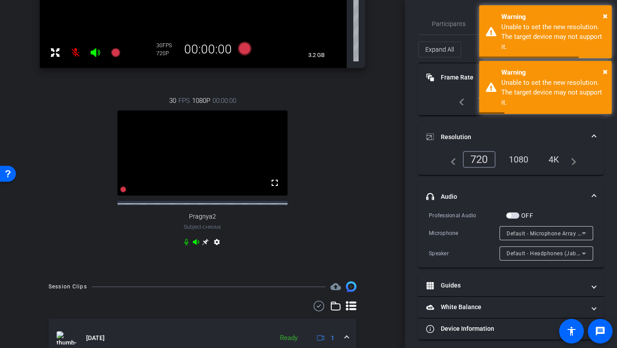
scroll to position [166, 0]
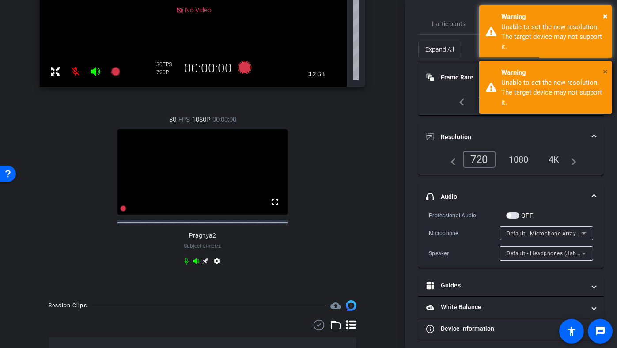
click at [606, 68] on span "×" at bounding box center [605, 71] width 5 height 11
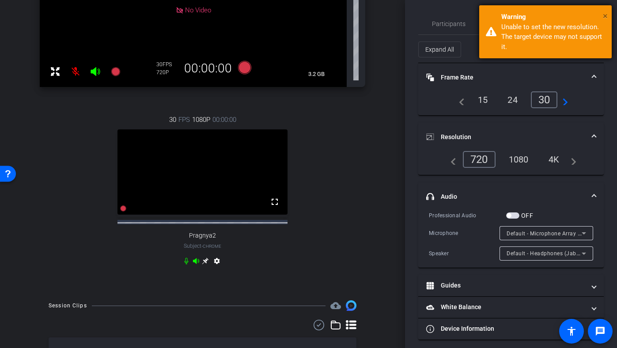
click at [603, 13] on span "×" at bounding box center [605, 16] width 5 height 11
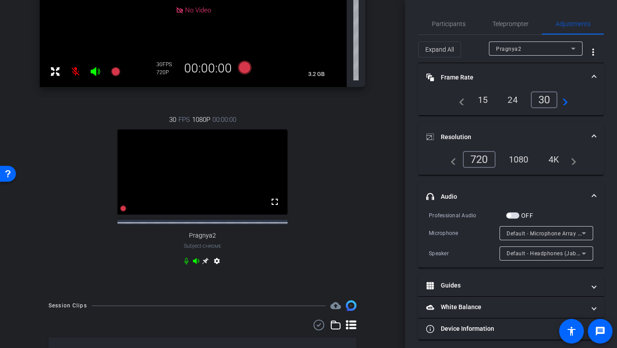
click at [203, 265] on icon at bounding box center [205, 261] width 7 height 7
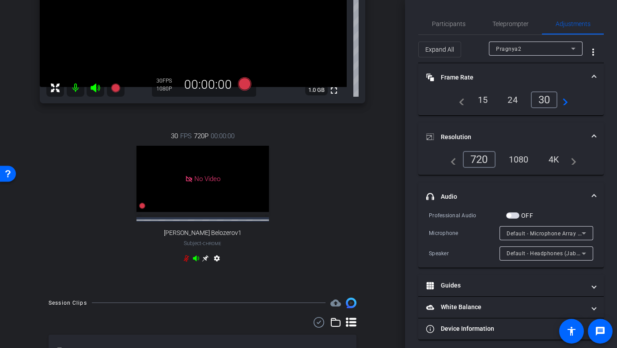
scroll to position [0, 0]
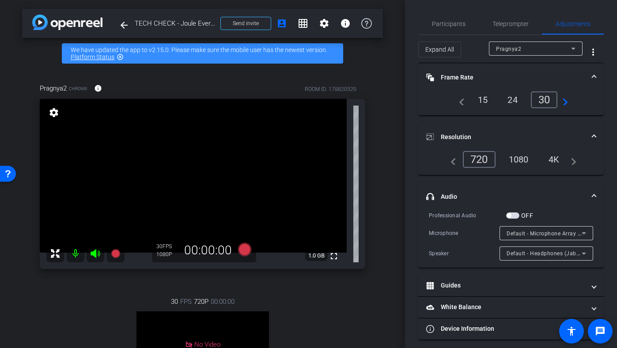
click at [526, 159] on div "1080" at bounding box center [518, 159] width 33 height 15
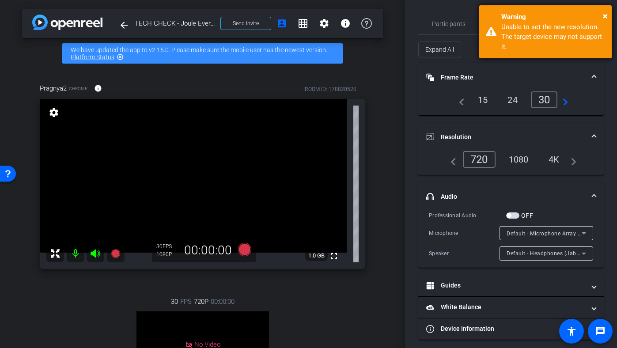
click at [600, 13] on div "Warning" at bounding box center [553, 17] width 104 height 10
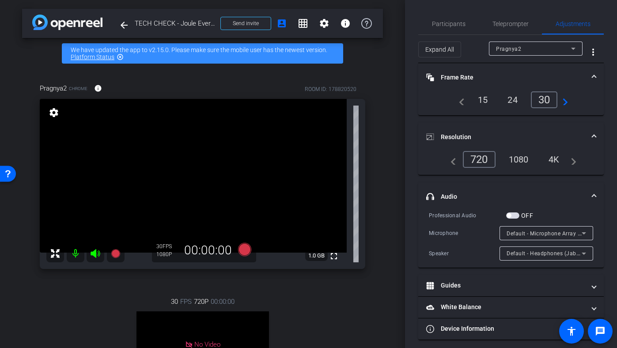
click at [517, 123] on mat-expansion-panel-header "Resolution" at bounding box center [511, 137] width 186 height 28
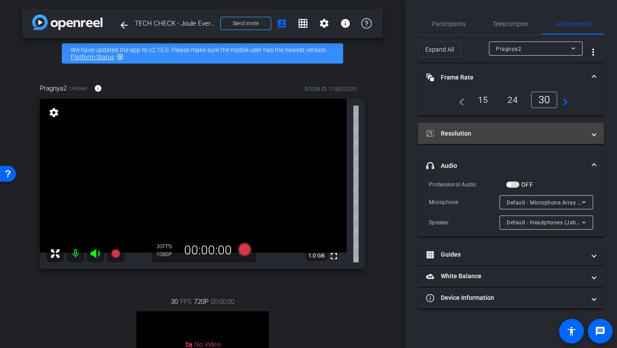
click at [500, 134] on mat-panel-title "Resolution" at bounding box center [505, 133] width 159 height 9
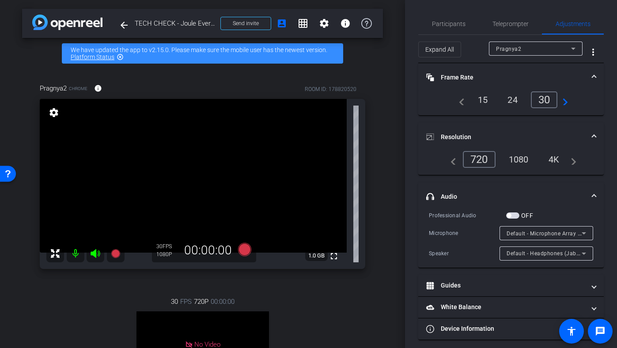
click at [517, 157] on div "1080" at bounding box center [518, 159] width 33 height 15
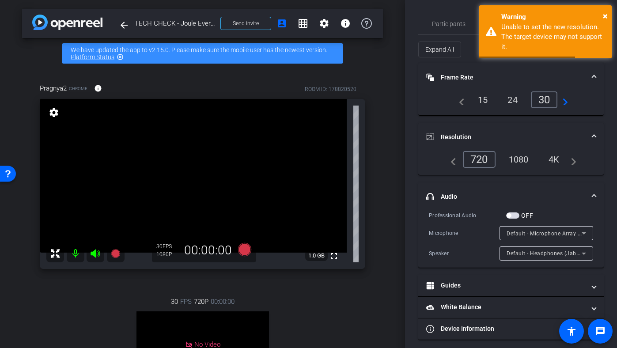
click at [490, 127] on mat-expansion-panel-header "Resolution" at bounding box center [511, 137] width 186 height 28
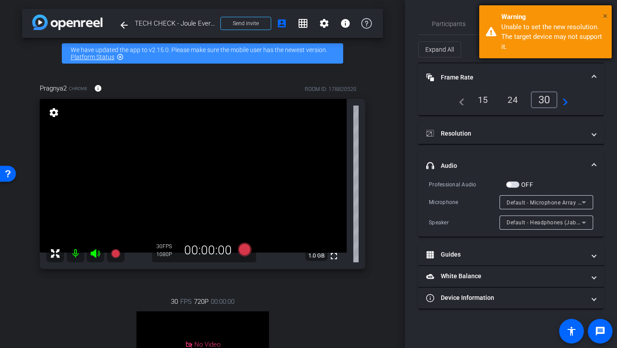
click at [604, 11] on span "×" at bounding box center [605, 16] width 5 height 11
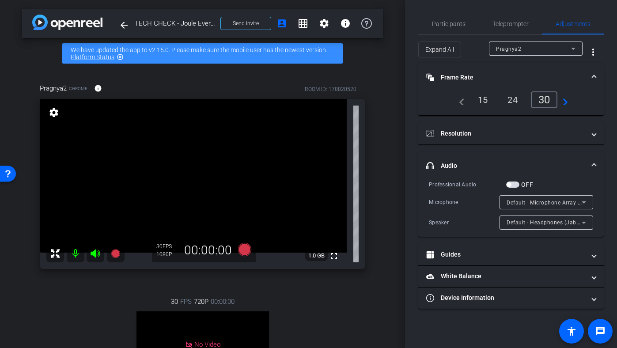
click at [510, 72] on mat-expansion-panel-header "Frame Rate Frame Rate" at bounding box center [511, 77] width 186 height 28
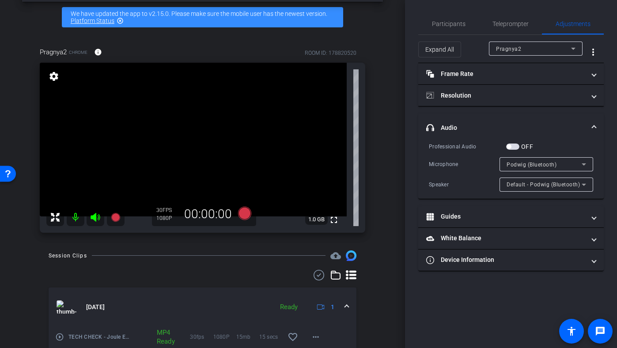
scroll to position [36, 0]
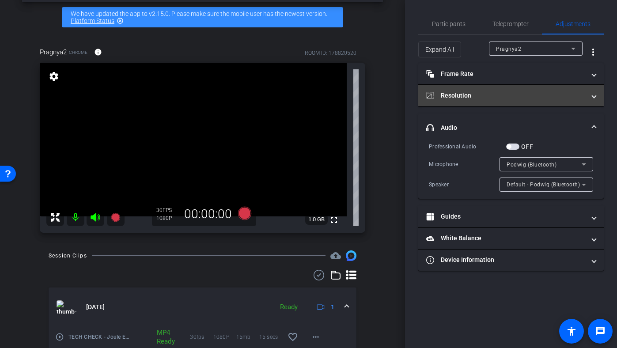
click at [470, 103] on mat-expansion-panel-header "Resolution" at bounding box center [511, 95] width 186 height 21
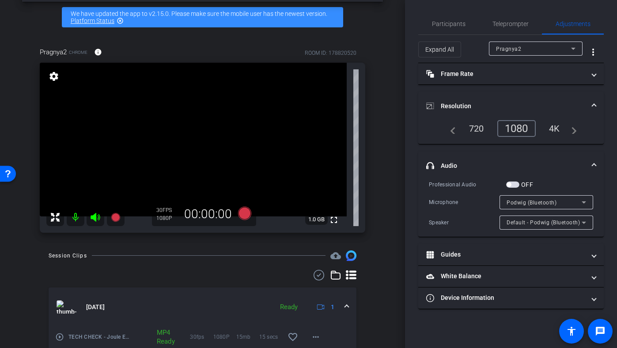
click at [514, 133] on div "1080" at bounding box center [516, 128] width 38 height 17
click at [494, 96] on mat-expansion-panel-header "Resolution" at bounding box center [511, 106] width 186 height 28
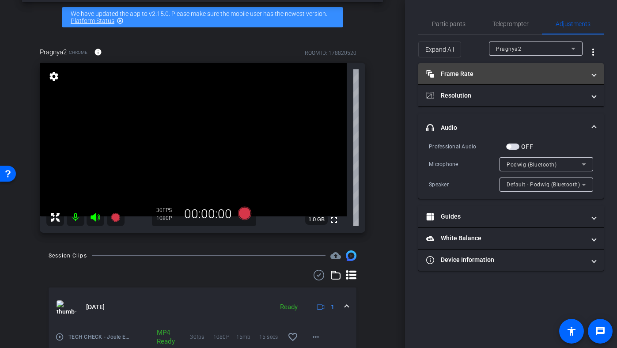
click at [492, 83] on mat-expansion-panel-header "Frame Rate Frame Rate" at bounding box center [511, 73] width 186 height 21
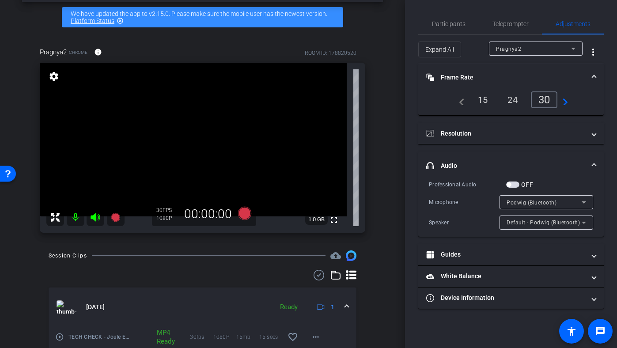
click at [502, 77] on mat-panel-title "Frame Rate Frame Rate" at bounding box center [505, 77] width 159 height 9
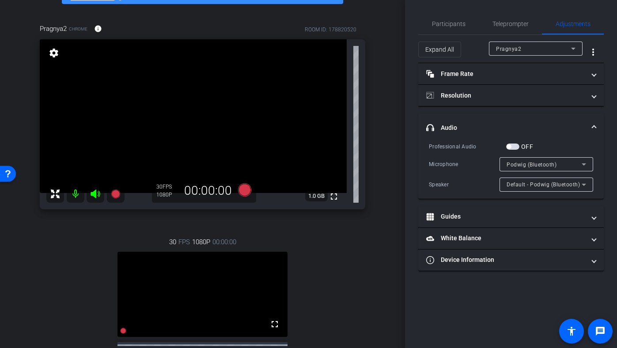
scroll to position [59, 0]
click at [448, 25] on span "Participants" at bounding box center [449, 24] width 34 height 6
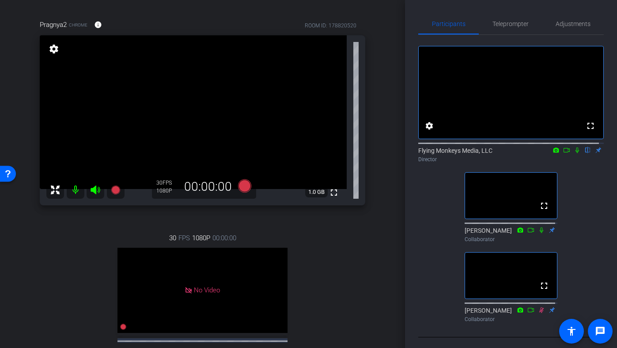
scroll to position [64, 0]
drag, startPoint x: 357, startPoint y: 26, endPoint x: 292, endPoint y: 27, distance: 64.9
click at [292, 27] on div "Pragnya2 Chrome info ROOM ID: 178820520" at bounding box center [203, 23] width 326 height 21
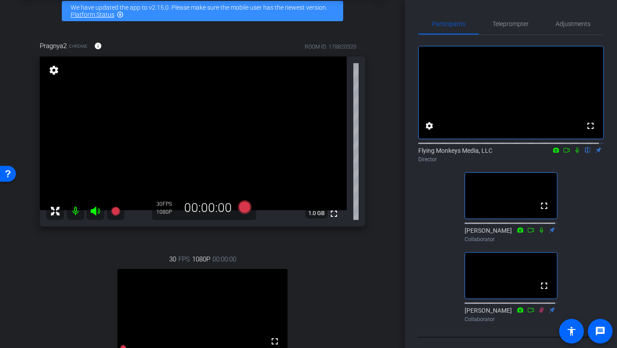
scroll to position [43, 0]
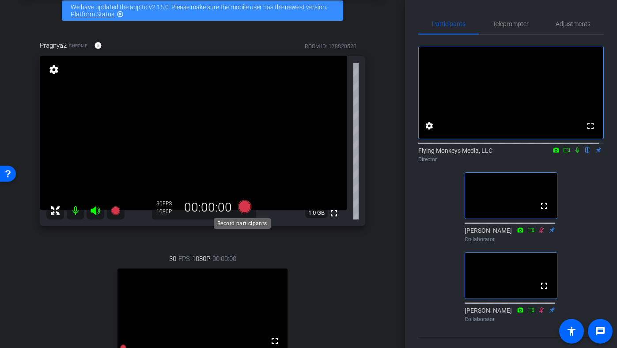
click at [242, 208] on icon at bounding box center [244, 206] width 13 height 13
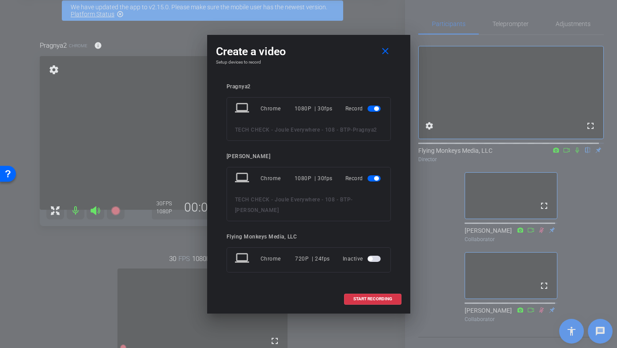
click at [375, 181] on span "button" at bounding box center [376, 178] width 4 height 4
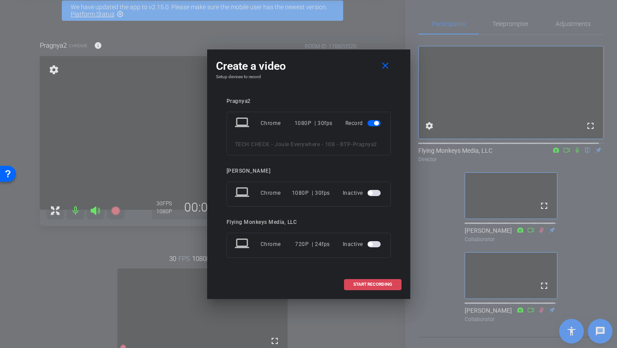
click at [371, 284] on span "START RECORDING" at bounding box center [372, 284] width 39 height 4
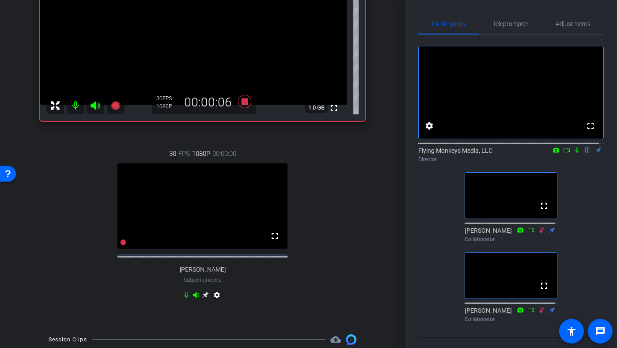
scroll to position [54, 0]
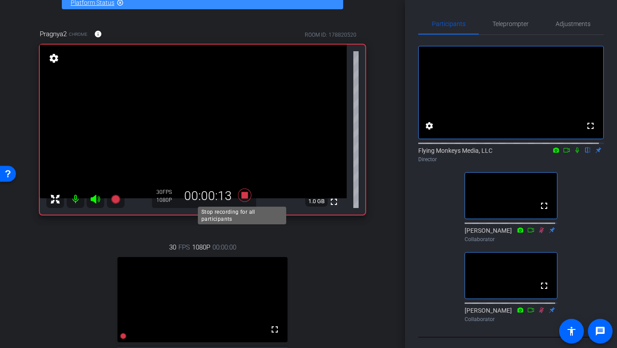
click at [242, 194] on icon at bounding box center [244, 195] width 13 height 13
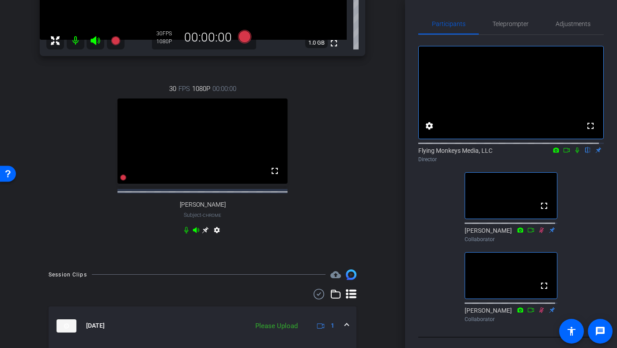
scroll to position [326, 0]
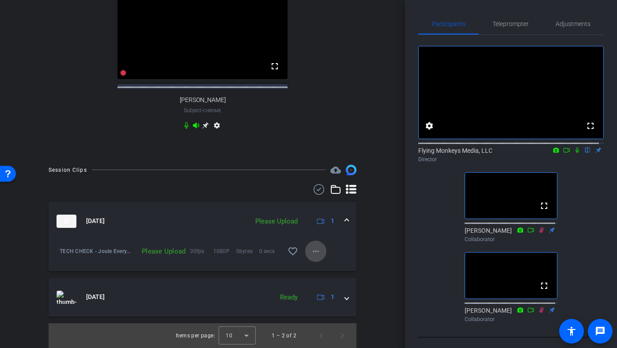
click at [311, 258] on span at bounding box center [315, 251] width 21 height 21
click at [315, 272] on span "Upload" at bounding box center [325, 269] width 35 height 11
click at [311, 254] on mat-icon "more_horiz" at bounding box center [316, 251] width 11 height 11
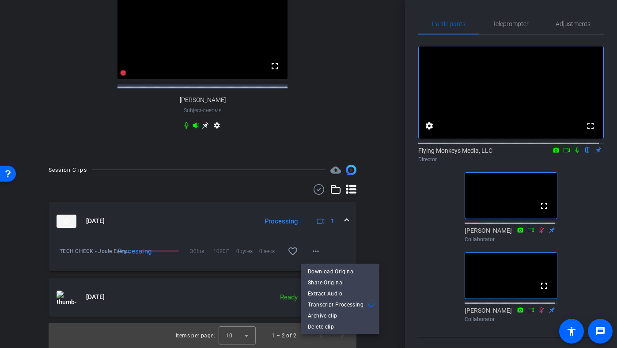
click at [365, 233] on div at bounding box center [308, 174] width 617 height 348
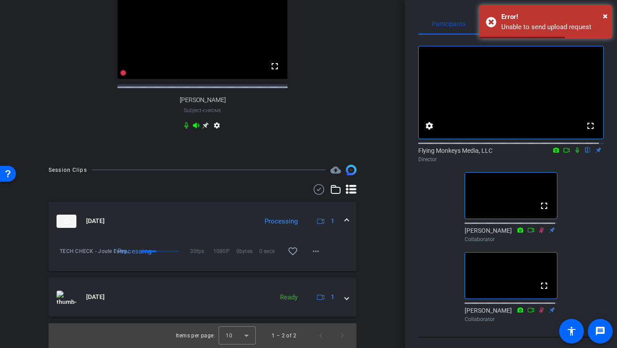
scroll to position [326, 0]
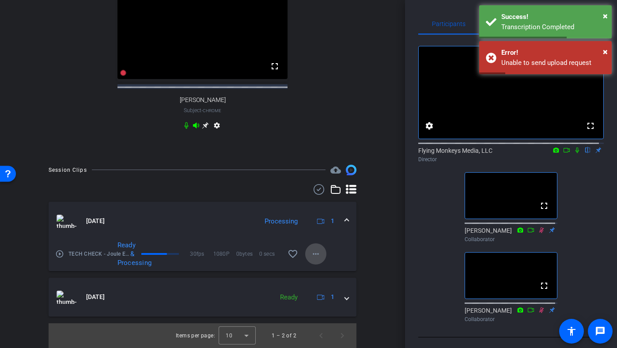
click at [311, 254] on mat-icon "more_horiz" at bounding box center [316, 254] width 11 height 11
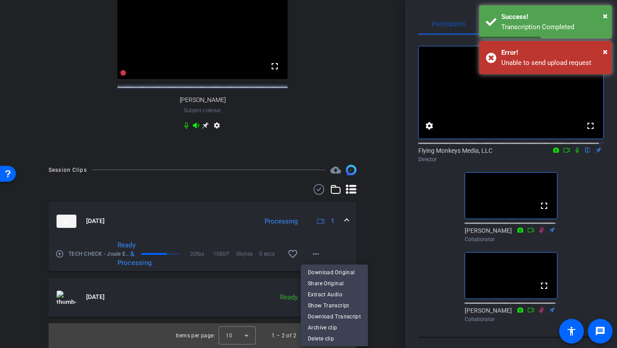
click at [353, 243] on div at bounding box center [308, 174] width 617 height 348
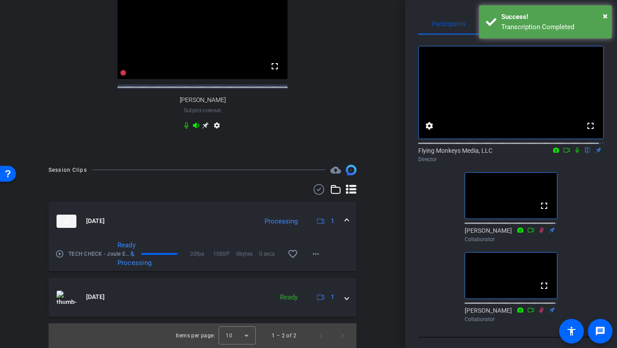
click at [574, 153] on icon at bounding box center [577, 150] width 7 height 6
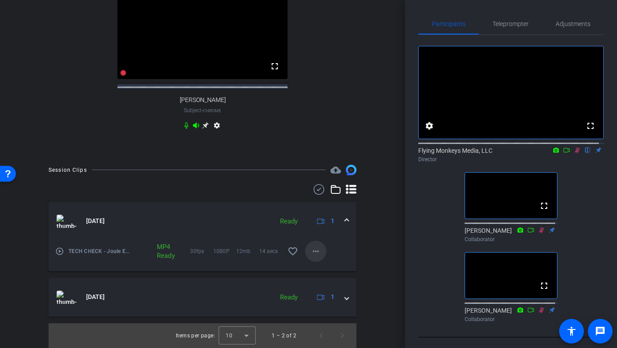
click at [311, 256] on mat-icon "more_horiz" at bounding box center [316, 251] width 11 height 11
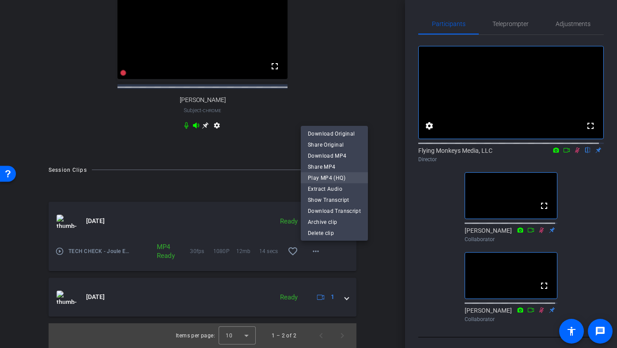
click at [325, 176] on span "Play MP4 (HQ)" at bounding box center [334, 177] width 53 height 11
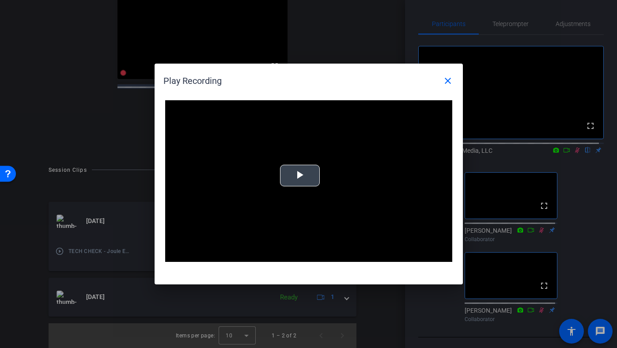
click at [300, 176] on span "Video Player" at bounding box center [300, 176] width 0 height 0
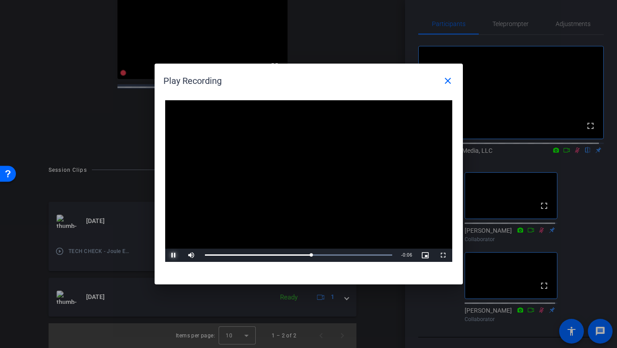
click at [172, 255] on span "Video Player" at bounding box center [174, 255] width 18 height 0
click at [170, 255] on span "Video Player" at bounding box center [174, 255] width 18 height 0
click at [447, 76] on mat-icon "close" at bounding box center [448, 81] width 11 height 11
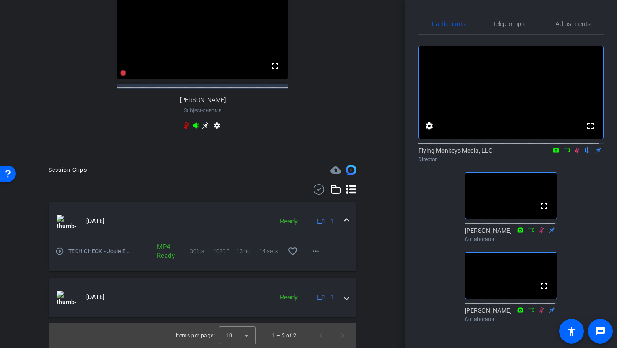
click at [574, 153] on icon at bounding box center [577, 150] width 7 height 6
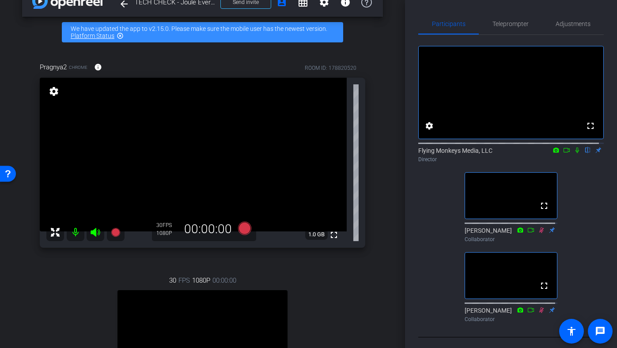
click at [399, 136] on div "arrow_back TECH CHECK - Joule Everywhere - 108 - BTP Back to project Send invit…" at bounding box center [202, 153] width 405 height 348
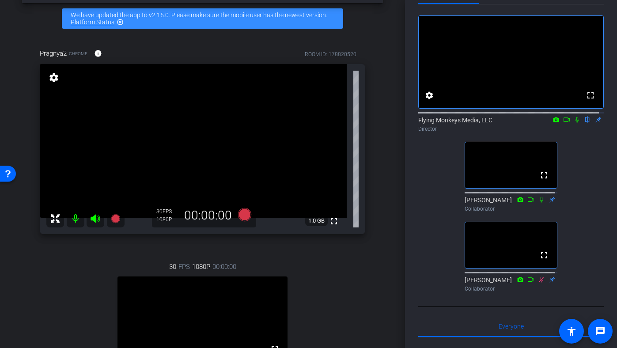
scroll to position [0, 0]
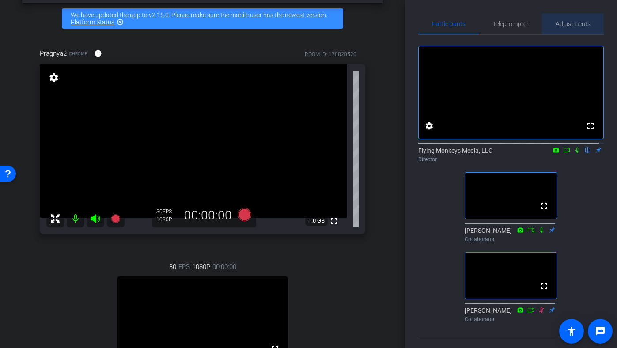
click at [579, 27] on span "Adjustments" at bounding box center [573, 24] width 35 height 6
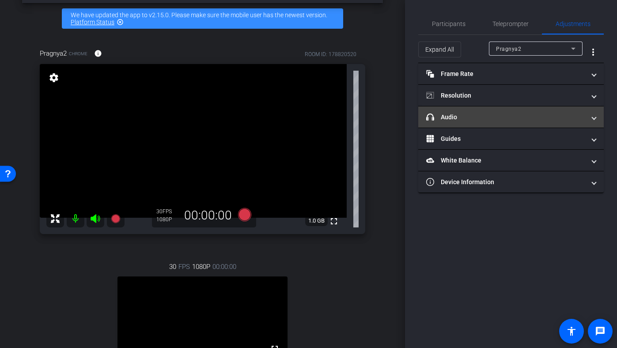
click at [467, 114] on mat-panel-title "headphone icon Audio" at bounding box center [505, 117] width 159 height 9
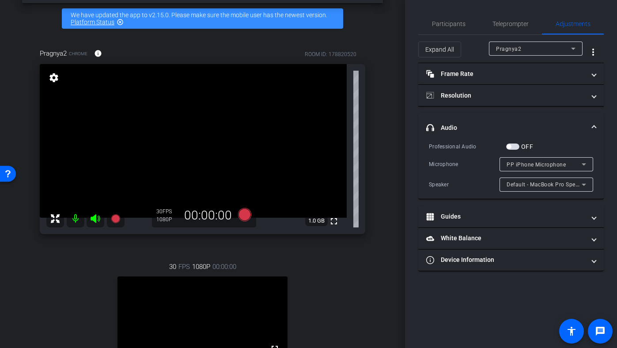
click at [518, 166] on span "PP iPhone Microphone" at bounding box center [536, 165] width 59 height 6
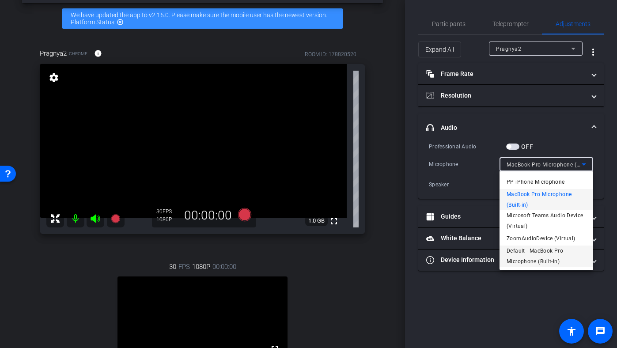
click at [533, 260] on span "Default - MacBook Pro Microphone (Built-in)" at bounding box center [547, 256] width 80 height 21
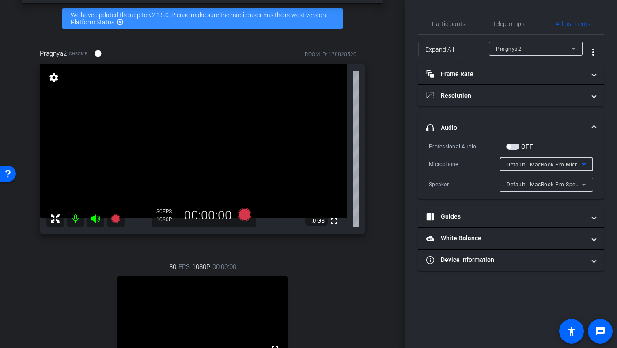
click at [527, 165] on span "Default - MacBook Pro Microphone (Built-in)" at bounding box center [564, 164] width 114 height 7
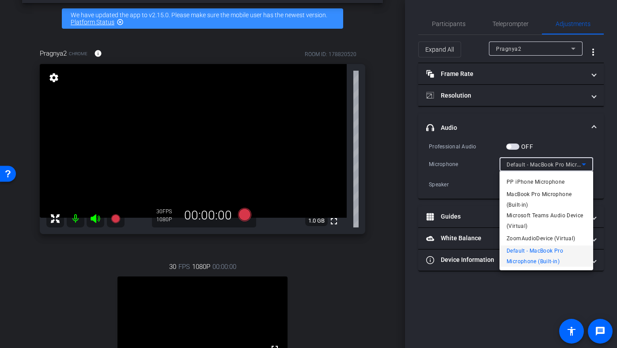
click at [525, 201] on span "MacBook Pro Microphone (Built-in)" at bounding box center [547, 199] width 80 height 21
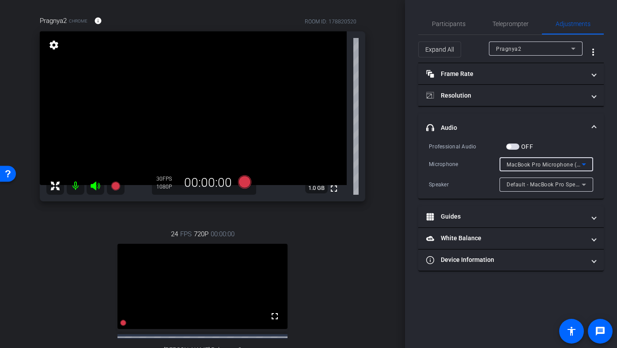
scroll to position [68, 0]
drag, startPoint x: 356, startPoint y: 18, endPoint x: 283, endPoint y: 18, distance: 72.9
click at [282, 18] on div "Pragnya2 Chrome info ROOM ID: 178820520" at bounding box center [203, 20] width 326 height 21
click at [283, 18] on div "Pragnya2 Chrome info ROOM ID: 178820520" at bounding box center [203, 20] width 326 height 21
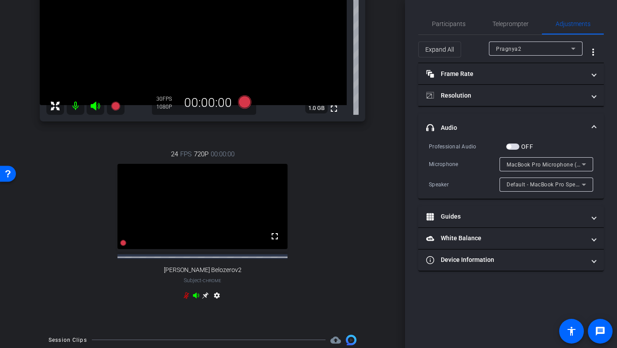
scroll to position [21, 0]
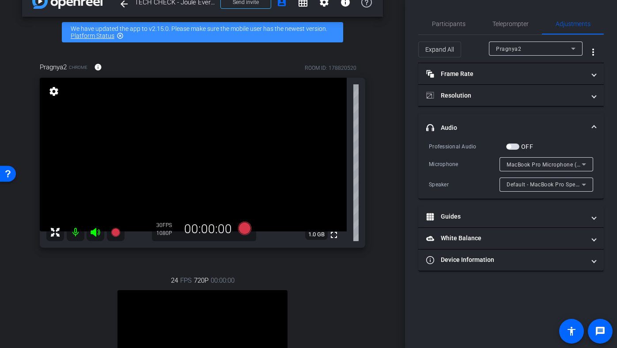
click at [399, 73] on div "arrow_back TECH CHECK - Joule Everywhere - 108 - BTP Back to project Send invit…" at bounding box center [202, 153] width 405 height 348
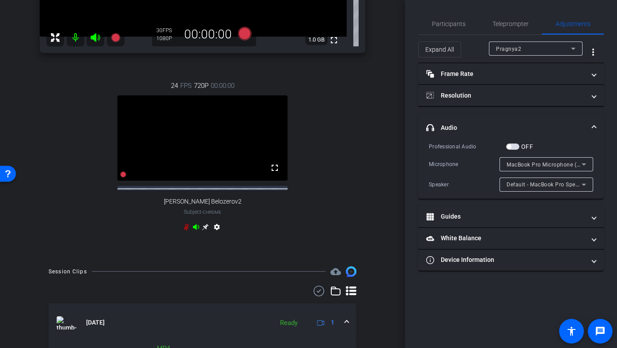
scroll to position [216, 0]
click at [202, 230] on icon at bounding box center [205, 226] width 7 height 7
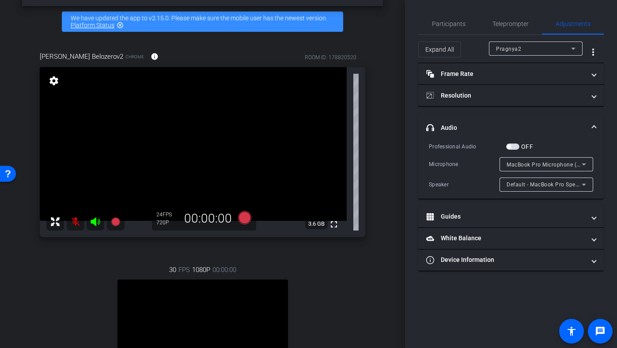
scroll to position [0, 0]
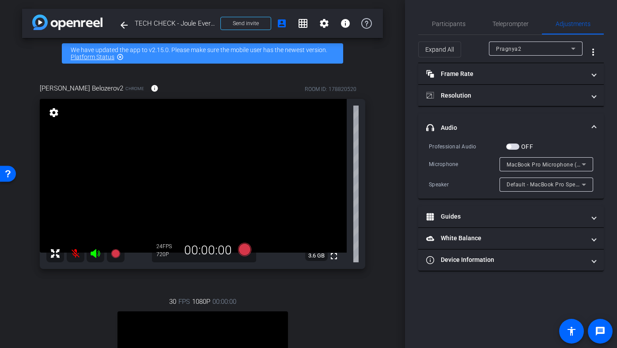
click at [73, 250] on mat-icon at bounding box center [76, 254] width 18 height 18
click at [456, 29] on span "Participants" at bounding box center [449, 23] width 34 height 21
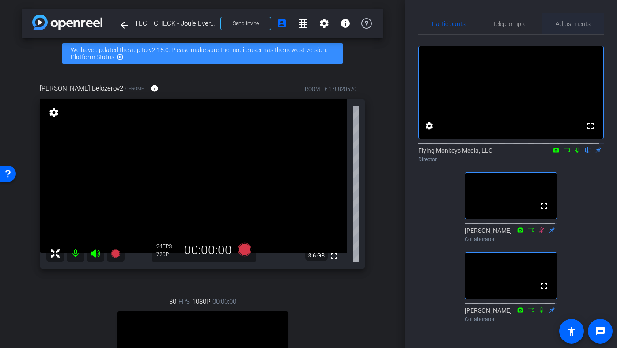
click at [566, 23] on span "Adjustments" at bounding box center [573, 24] width 35 height 6
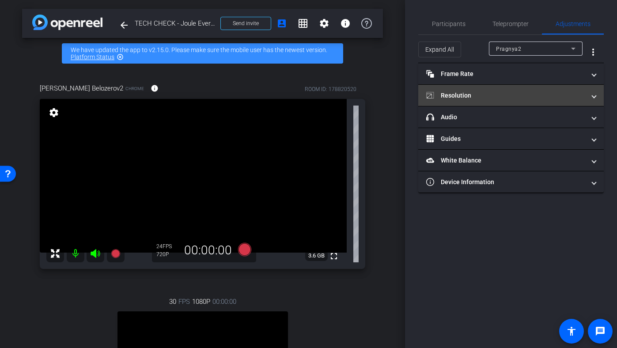
click at [477, 91] on mat-panel-title "Resolution" at bounding box center [505, 95] width 159 height 9
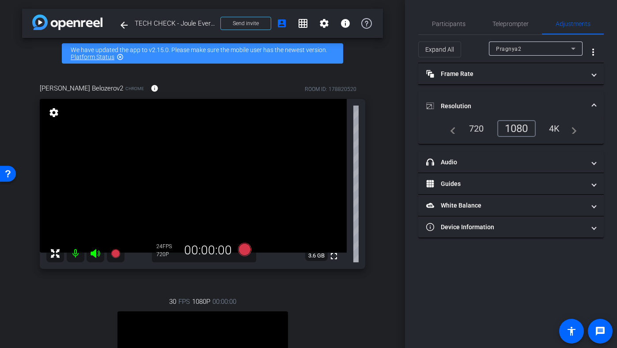
click at [537, 46] on div "Pragnya2" at bounding box center [533, 48] width 75 height 11
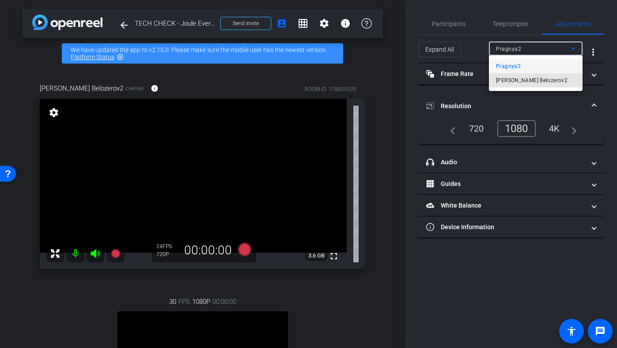
click at [518, 79] on span "Ilya Belozerov2" at bounding box center [532, 80] width 72 height 11
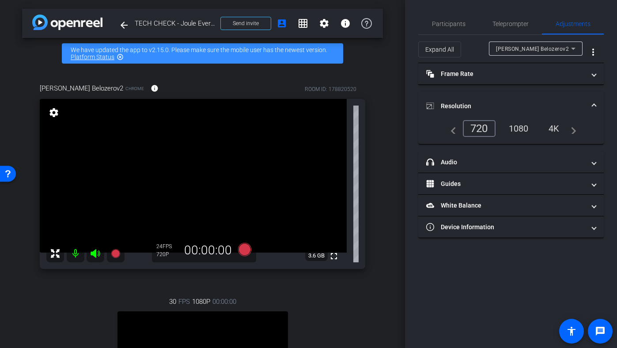
click at [516, 124] on div "1080" at bounding box center [518, 128] width 33 height 15
click at [511, 92] on mat-expansion-panel-header "Resolution" at bounding box center [511, 106] width 186 height 28
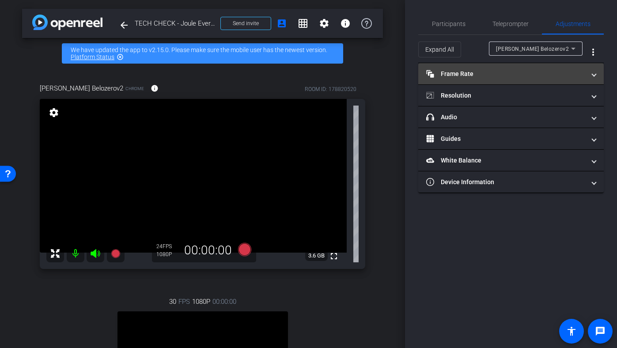
click at [501, 76] on mat-panel-title "Frame Rate Frame Rate" at bounding box center [505, 73] width 159 height 9
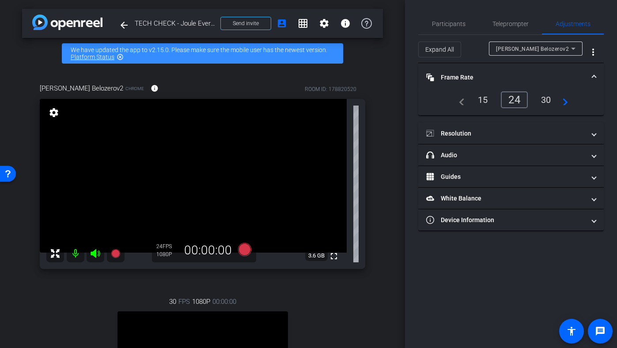
click at [548, 101] on div "30" at bounding box center [546, 99] width 23 height 15
click at [508, 75] on mat-panel-title "Frame Rate Frame Rate" at bounding box center [505, 77] width 159 height 9
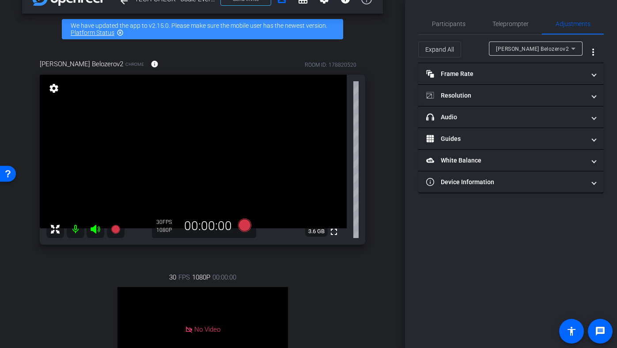
scroll to position [28, 0]
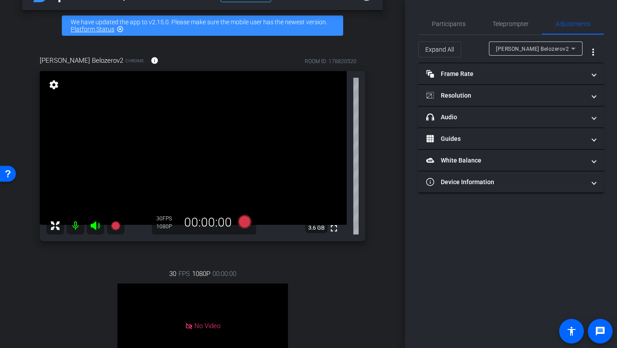
click at [405, 51] on div "Participants Teleprompter Adjustments settings Flying Monkeys Media, LLC flip D…" at bounding box center [511, 174] width 212 height 348
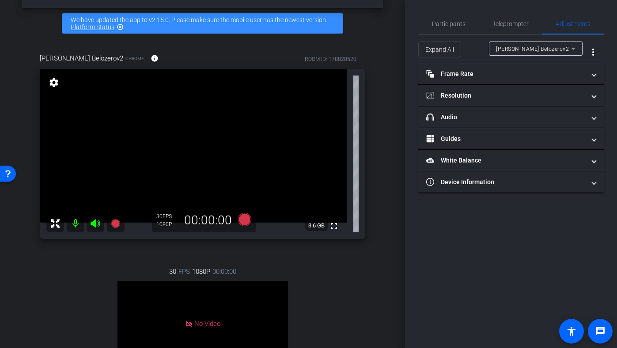
scroll to position [55, 0]
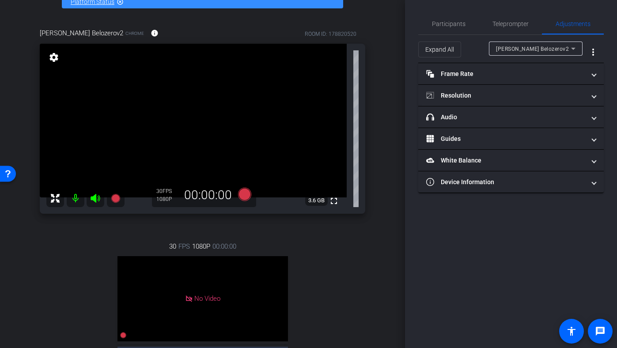
click at [400, 72] on div "arrow_back TECH CHECK - Joule Everywhere - 108 - BTP Back to project Send invit…" at bounding box center [202, 119] width 405 height 348
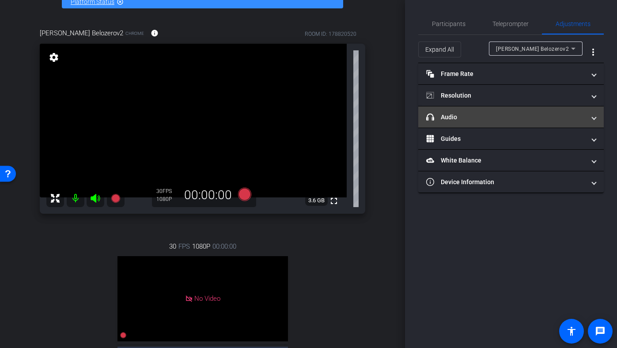
click at [497, 124] on mat-expansion-panel-header "headphone icon Audio" at bounding box center [511, 116] width 186 height 21
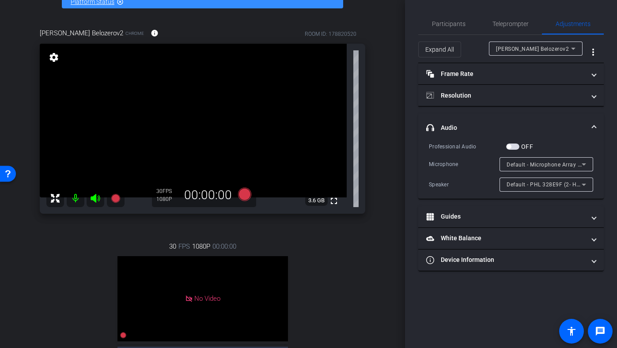
click at [530, 166] on span "Default - Microphone Array (2- Intel® Smart Sound Technologie für digitale Mikr…" at bounding box center [618, 164] width 222 height 7
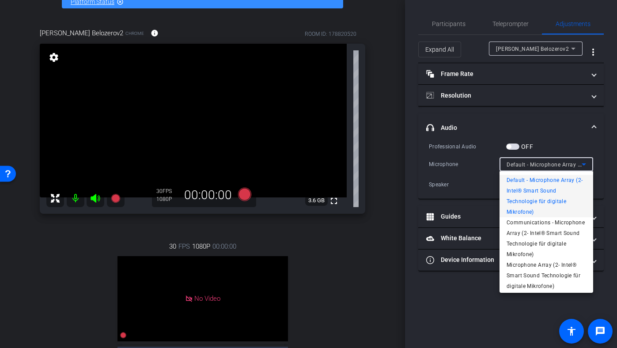
scroll to position [2, 0]
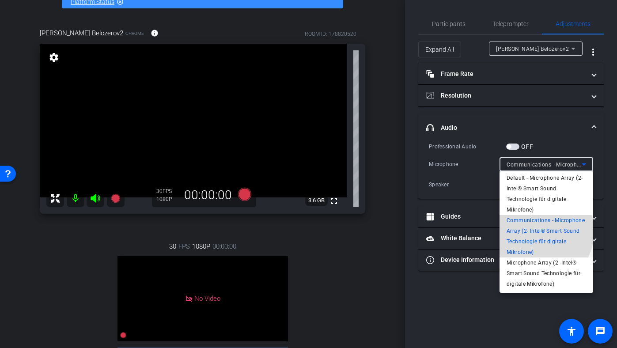
click at [535, 232] on span "Communications - Microphone Array (2- Intel® Smart Sound Technologie für digita…" at bounding box center [547, 236] width 80 height 42
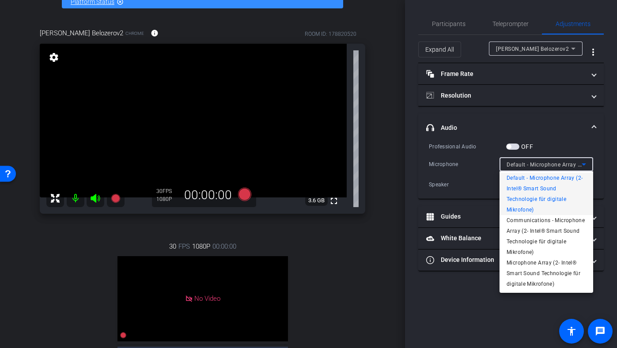
scroll to position [0, 0]
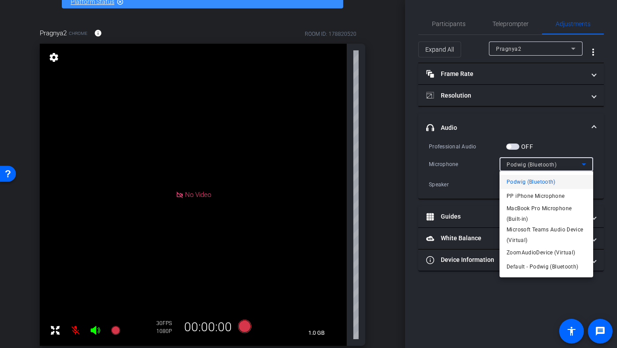
drag, startPoint x: 403, startPoint y: 44, endPoint x: 400, endPoint y: 97, distance: 53.1
click at [401, 98] on div at bounding box center [308, 174] width 617 height 348
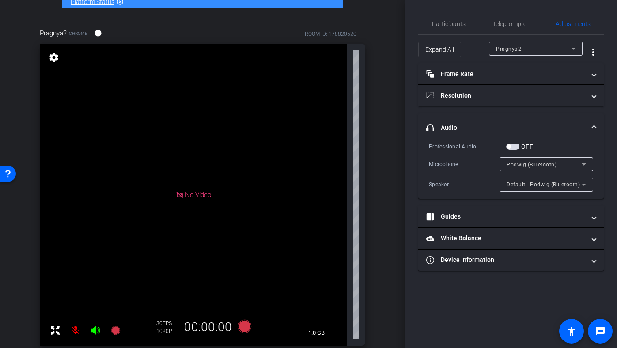
scroll to position [122, 0]
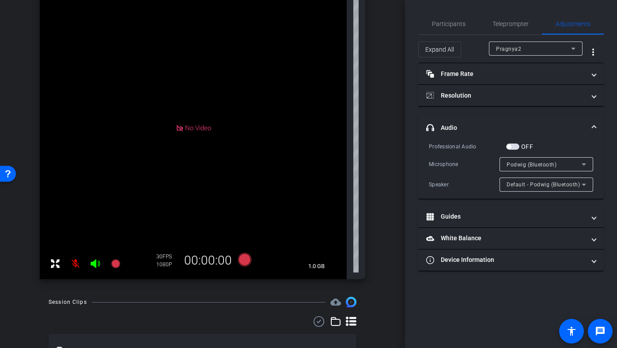
click at [550, 186] on span "Default - Podwig (Bluetooth)" at bounding box center [543, 185] width 73 height 6
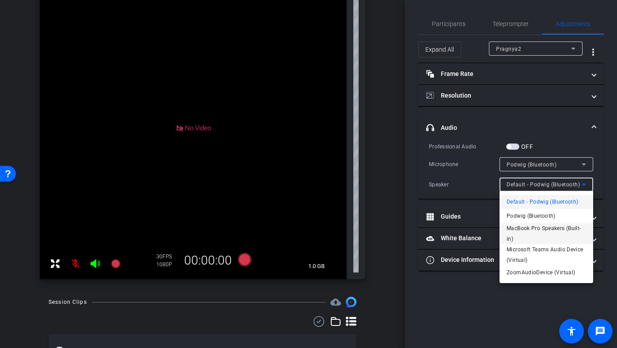
click at [521, 231] on span "MacBook Pro Speakers (Built-in)" at bounding box center [547, 233] width 80 height 21
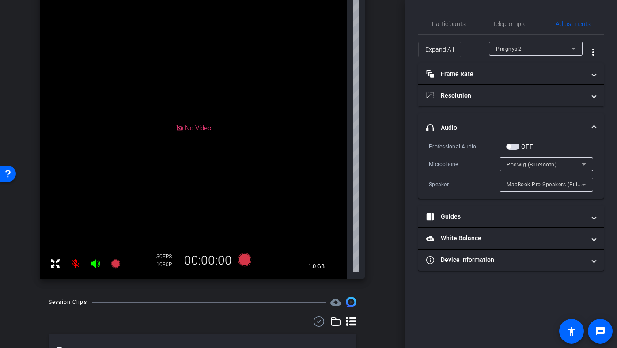
click at [74, 265] on mat-icon at bounding box center [76, 264] width 18 height 18
drag, startPoint x: 400, startPoint y: 115, endPoint x: 397, endPoint y: 63, distance: 52.7
click at [397, 63] on div "arrow_back TECH CHECK - Joule Everywhere - 108 - BTP Back to project Send invit…" at bounding box center [202, 52] width 405 height 348
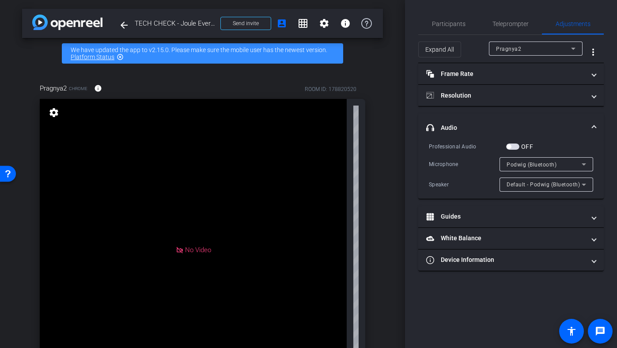
scroll to position [27, 0]
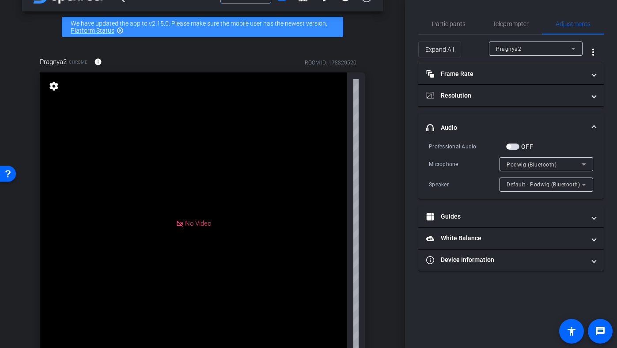
click at [515, 115] on mat-expansion-panel-header "headphone icon Audio" at bounding box center [511, 128] width 186 height 28
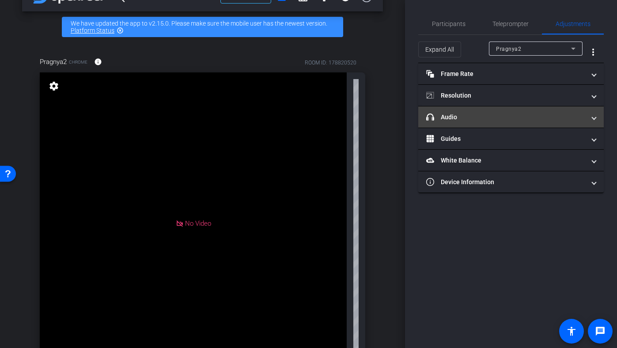
click at [515, 115] on mat-panel-title "headphone icon Audio" at bounding box center [505, 117] width 159 height 9
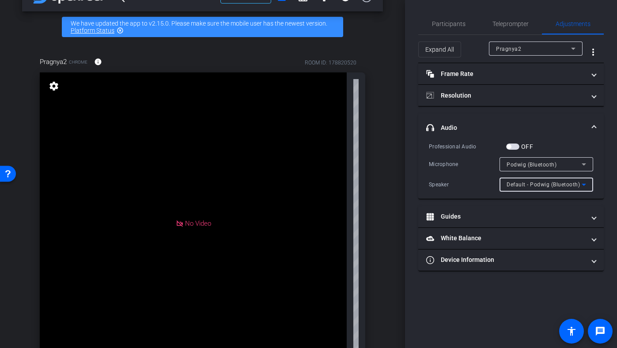
click at [539, 189] on div "Default - Podwig (Bluetooth)" at bounding box center [544, 184] width 75 height 11
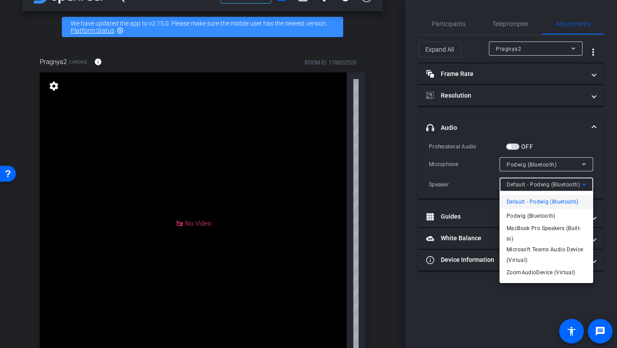
click at [482, 185] on div at bounding box center [308, 174] width 617 height 348
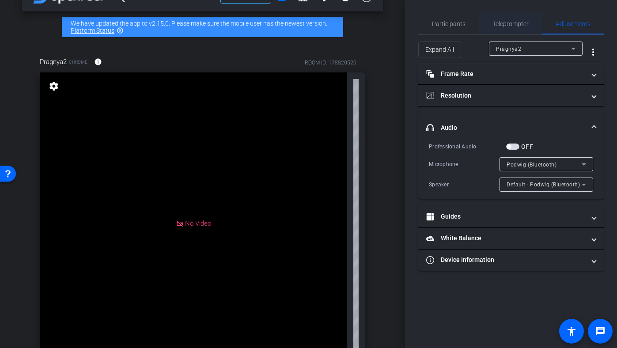
click at [489, 28] on div "Teleprompter" at bounding box center [510, 23] width 63 height 21
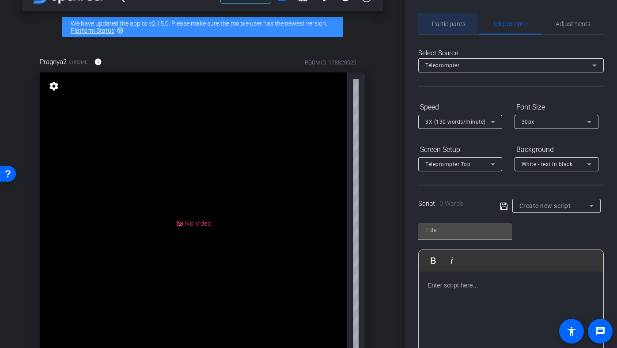
click at [436, 25] on span "Participants" at bounding box center [449, 24] width 34 height 6
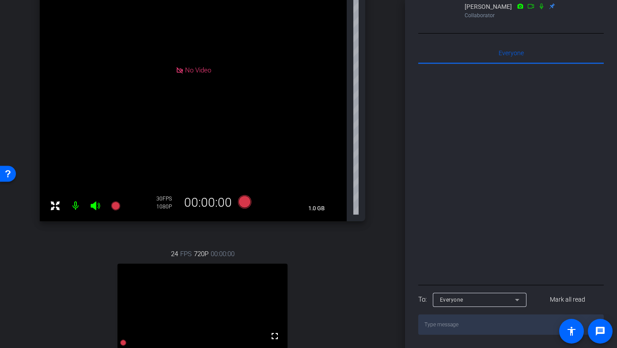
scroll to position [360, 0]
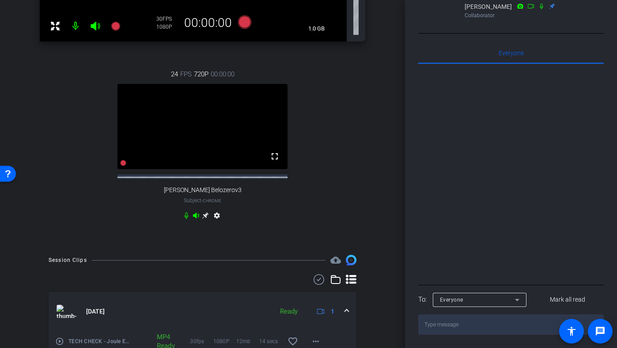
click at [203, 219] on icon at bounding box center [205, 215] width 7 height 7
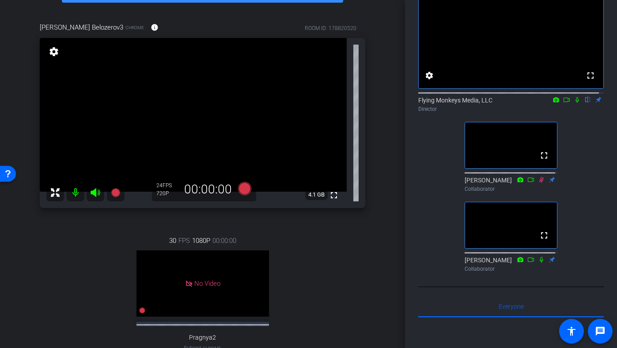
scroll to position [0, 0]
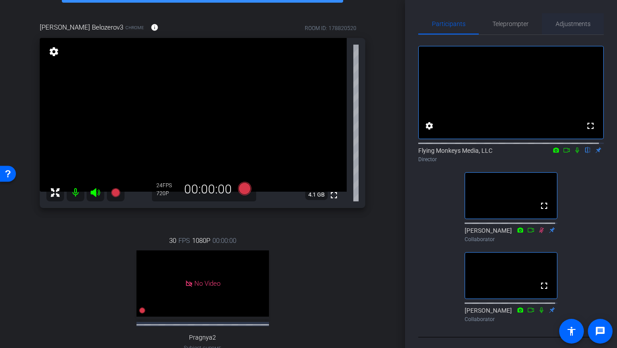
click at [568, 25] on span "Adjustments" at bounding box center [573, 24] width 35 height 6
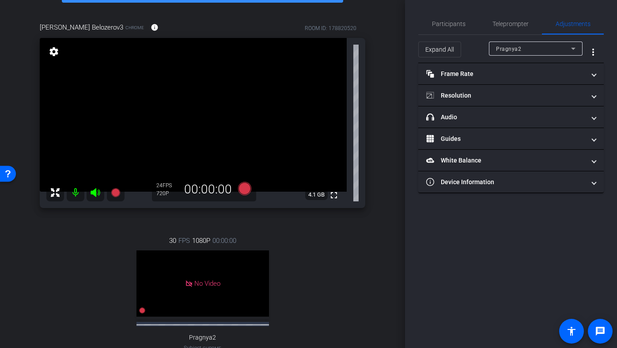
click at [519, 51] on span "Pragnya2" at bounding box center [508, 49] width 25 height 6
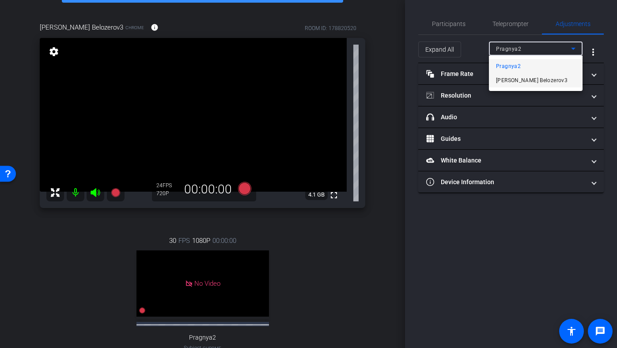
click at [517, 80] on span "Ilya Belozerov3" at bounding box center [532, 80] width 72 height 11
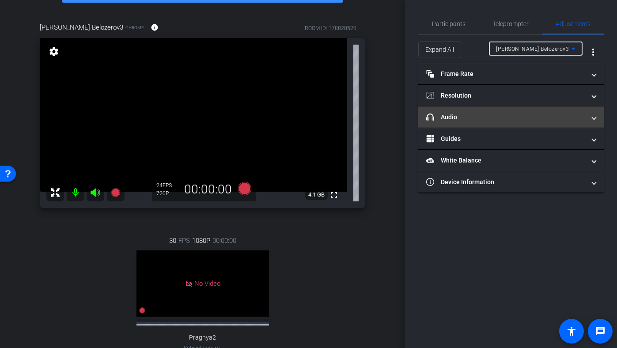
click at [502, 118] on mat-panel-title "headphone icon Audio" at bounding box center [505, 117] width 159 height 9
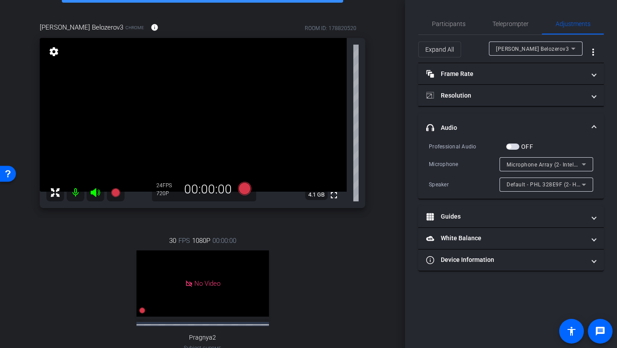
click at [531, 189] on div "Default - PHL 328E9F (2- HD Audio Driver for Display Audio)" at bounding box center [544, 184] width 75 height 11
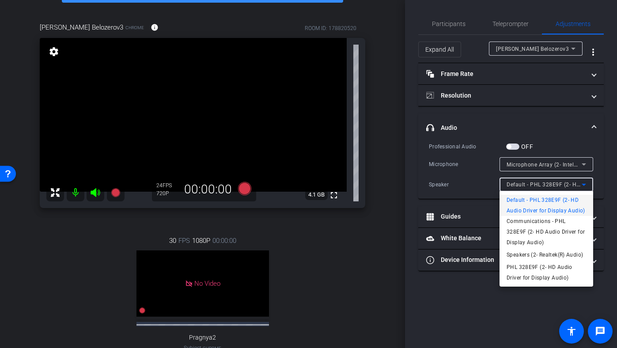
click at [470, 179] on div at bounding box center [308, 174] width 617 height 348
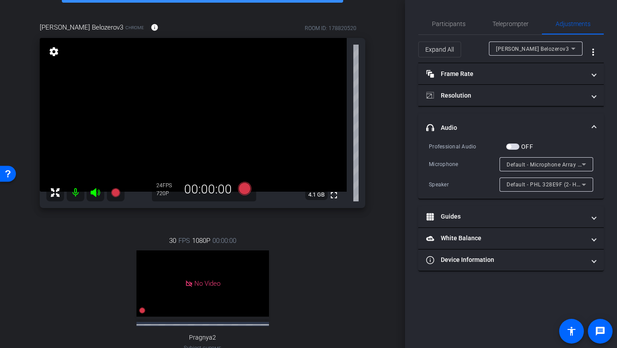
click at [544, 165] on span "Default - Microphone Array (2- Intel® Smart Sound Technologie für digitale Mikr…" at bounding box center [618, 164] width 222 height 7
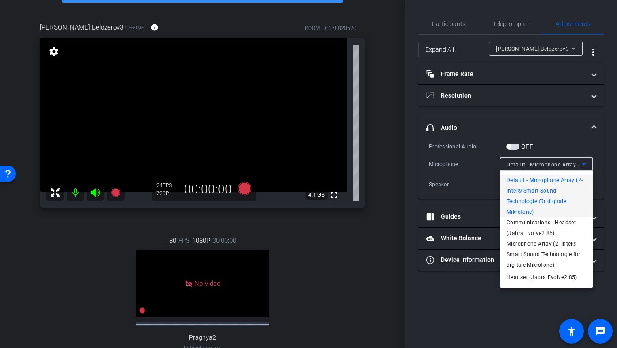
drag, startPoint x: 400, startPoint y: 106, endPoint x: 400, endPoint y: 128, distance: 22.5
click at [400, 129] on div at bounding box center [308, 174] width 617 height 348
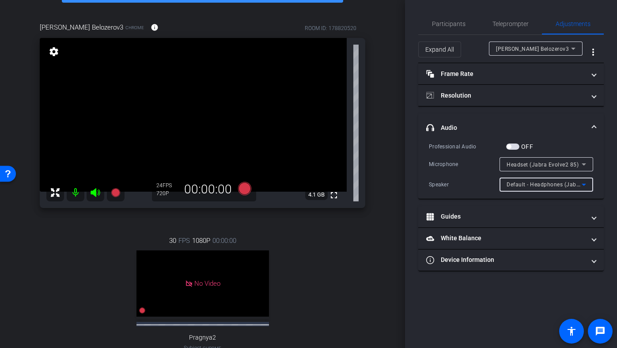
click at [516, 188] on div "Default - Headphones (Jabra Evolve2 85)" at bounding box center [544, 184] width 75 height 11
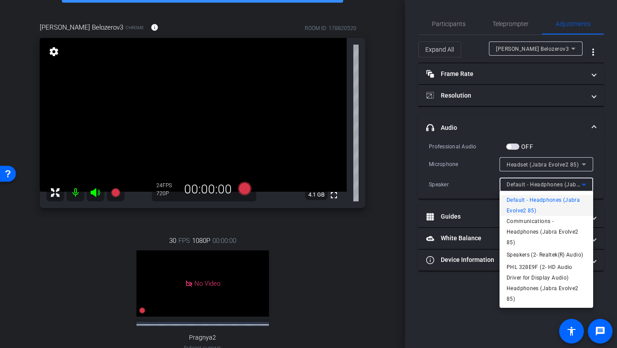
click at [526, 231] on span "Communications - Headphones (Jabra Evolve2 85)" at bounding box center [547, 232] width 80 height 32
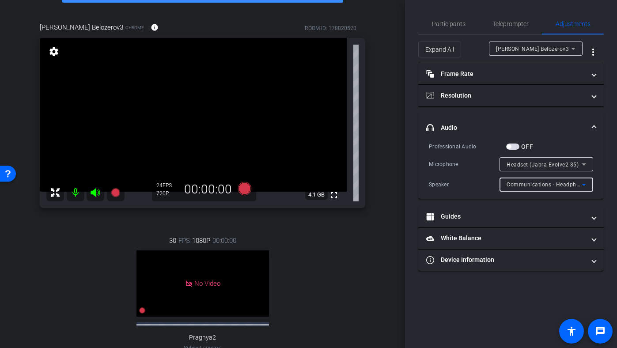
click at [520, 186] on span "Communications - Headphones (Jabra Evolve2 85)" at bounding box center [573, 184] width 133 height 7
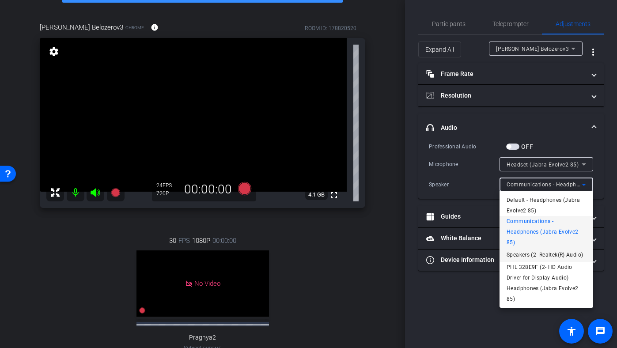
click at [524, 250] on span "Speakers (2- Realtek(R) Audio)" at bounding box center [545, 255] width 76 height 11
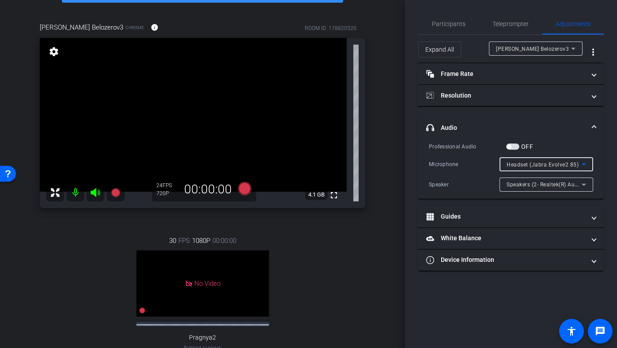
click at [523, 166] on span "Headset (Jabra Evolve2 85)" at bounding box center [543, 165] width 72 height 6
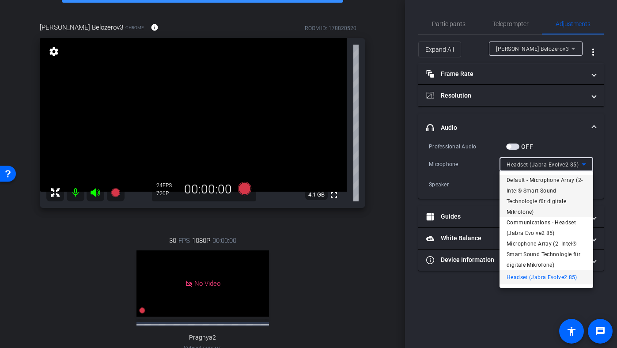
click at [537, 183] on span "Default - Microphone Array (2- Intel® Smart Sound Technologie für digitale Mikr…" at bounding box center [547, 196] width 80 height 42
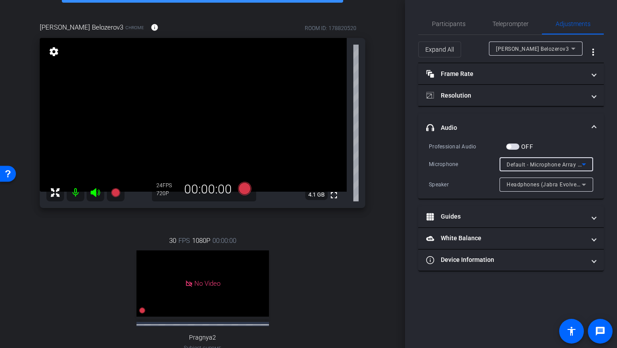
click at [516, 168] on div "Default - Microphone Array (2- Intel® Smart Sound Technologie für digitale Mikr…" at bounding box center [544, 164] width 75 height 11
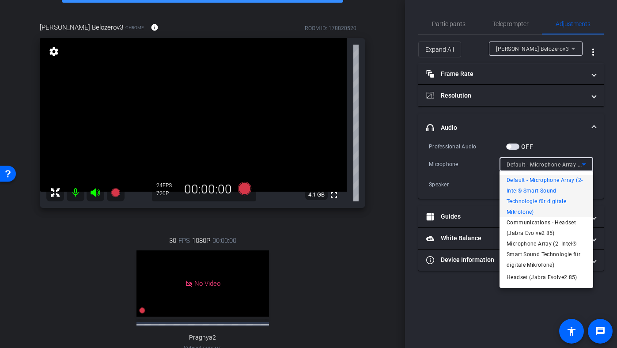
click at [494, 190] on div at bounding box center [308, 174] width 617 height 348
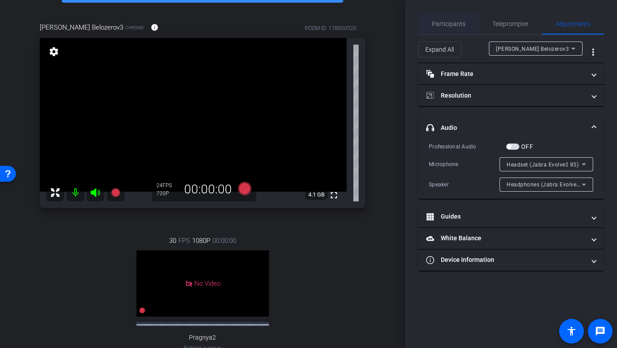
click at [453, 31] on span "Participants" at bounding box center [449, 23] width 34 height 21
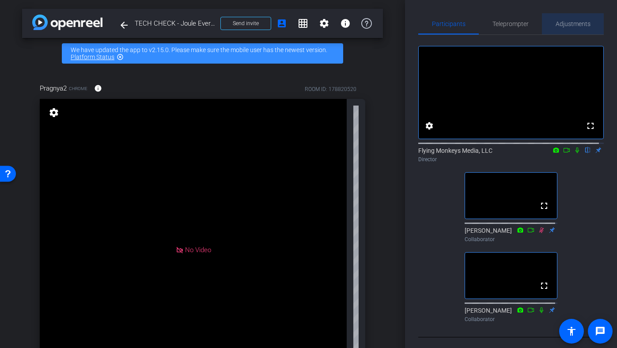
click at [578, 29] on span "Adjustments" at bounding box center [573, 23] width 35 height 21
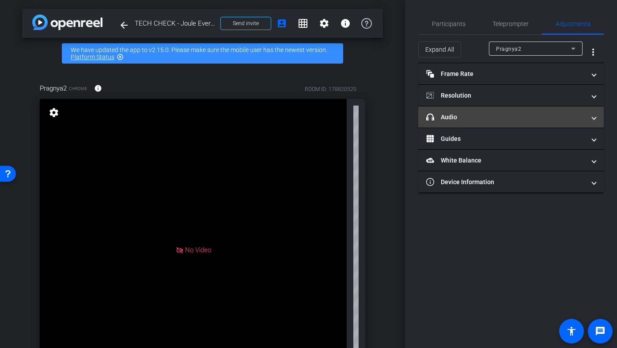
click at [534, 126] on mat-expansion-panel-header "headphone icon Audio" at bounding box center [511, 116] width 186 height 21
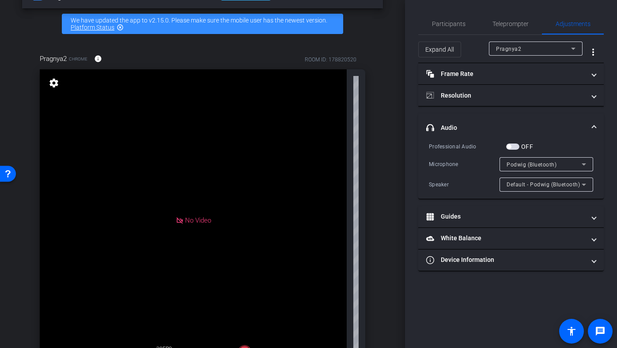
scroll to position [24, 0]
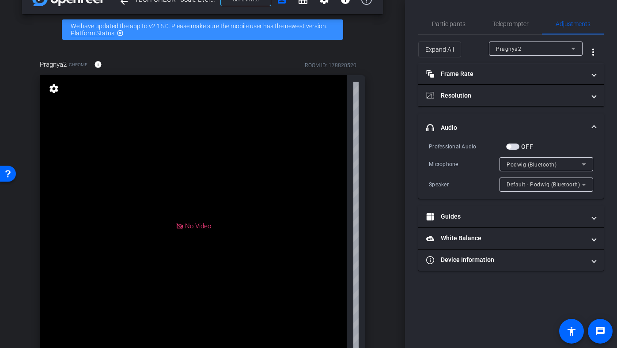
click at [542, 119] on mat-expansion-panel-header "headphone icon Audio" at bounding box center [511, 128] width 186 height 28
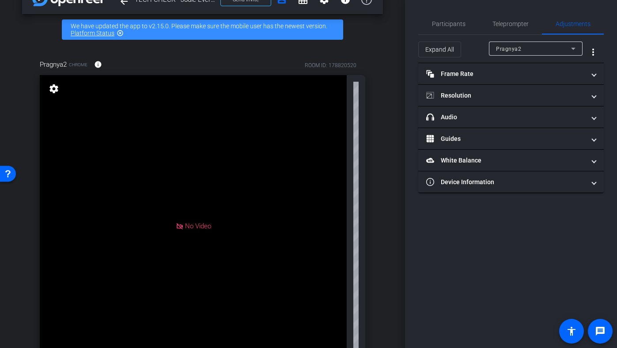
click at [551, 40] on div "Expand All Pragnya2 more_vert" at bounding box center [511, 49] width 186 height 28
click at [546, 54] on div "Pragnya2" at bounding box center [536, 49] width 80 height 14
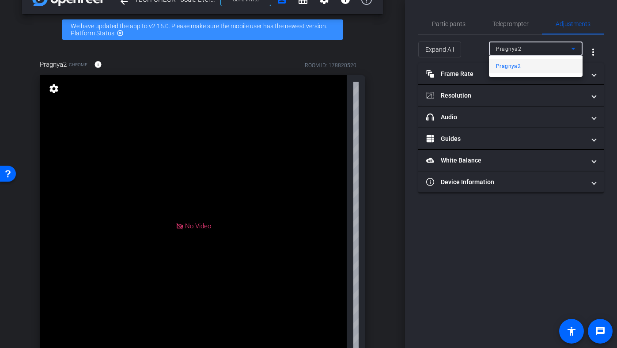
click at [546, 54] on div at bounding box center [308, 174] width 617 height 348
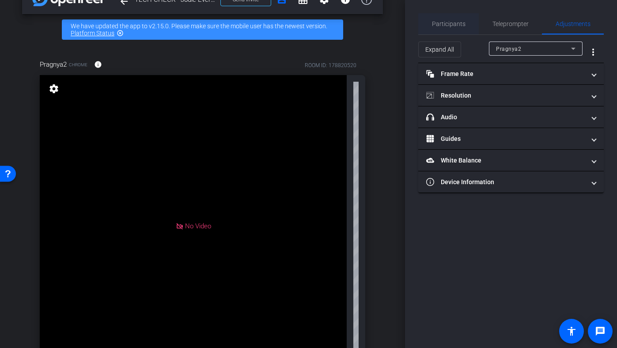
click at [464, 16] on span "Participants" at bounding box center [449, 23] width 34 height 21
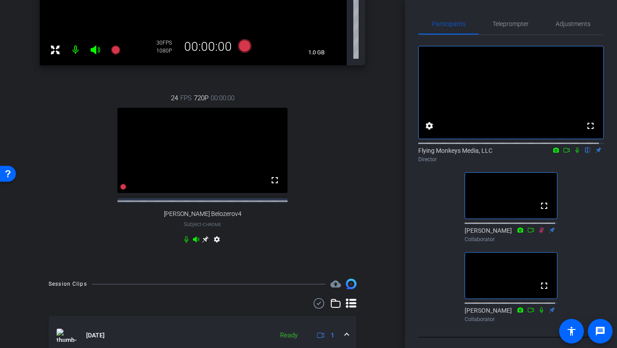
scroll to position [337, 0]
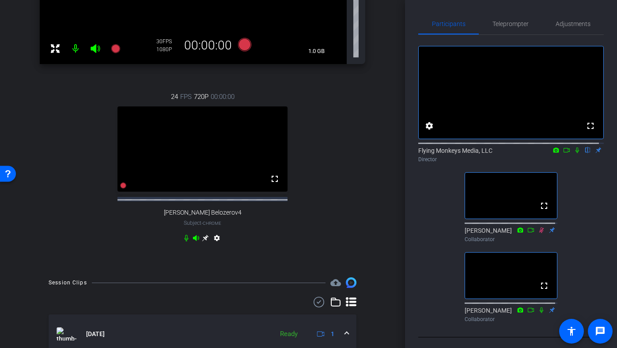
click at [202, 242] on icon at bounding box center [205, 238] width 7 height 7
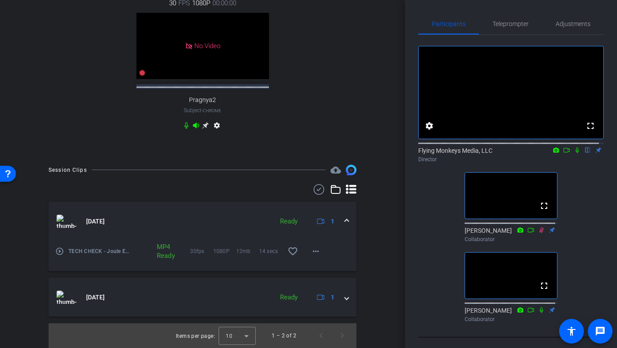
scroll to position [0, 0]
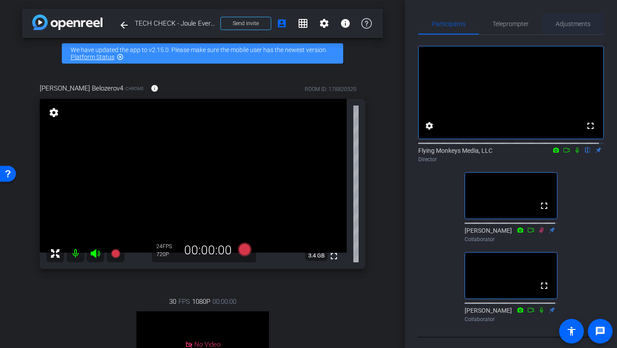
click at [556, 26] on span "Adjustments" at bounding box center [573, 24] width 35 height 6
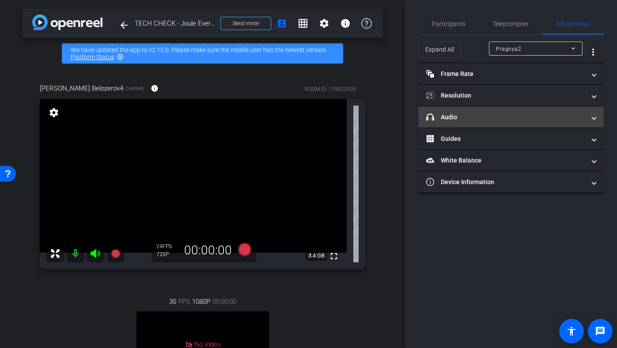
click at [457, 119] on mat-panel-title "headphone icon Audio" at bounding box center [505, 117] width 159 height 9
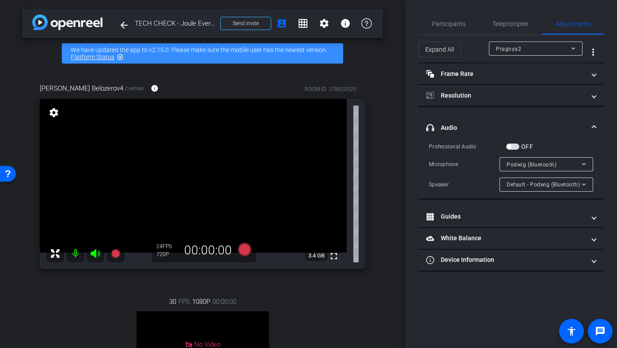
click at [540, 42] on div "Pragnya2" at bounding box center [536, 49] width 80 height 14
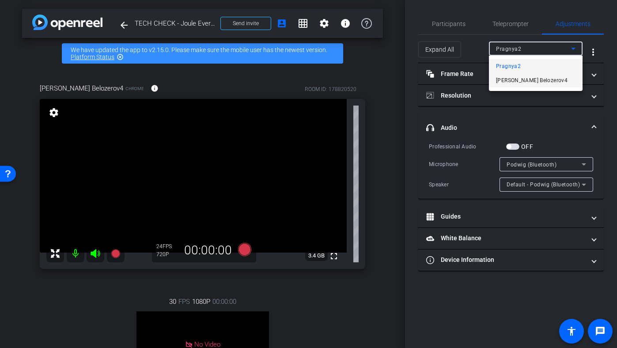
click at [511, 76] on span "ILya Belozerov4" at bounding box center [532, 80] width 72 height 11
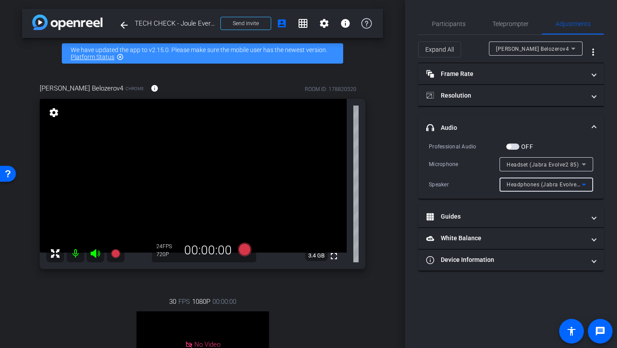
click at [509, 187] on span "Headphones (Jabra Evolve2 85)" at bounding box center [548, 184] width 83 height 7
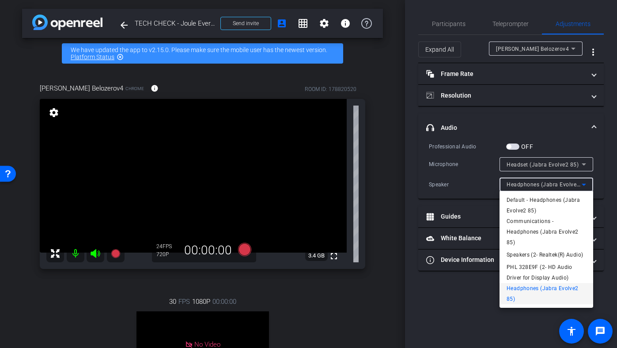
click at [488, 182] on div at bounding box center [308, 174] width 617 height 348
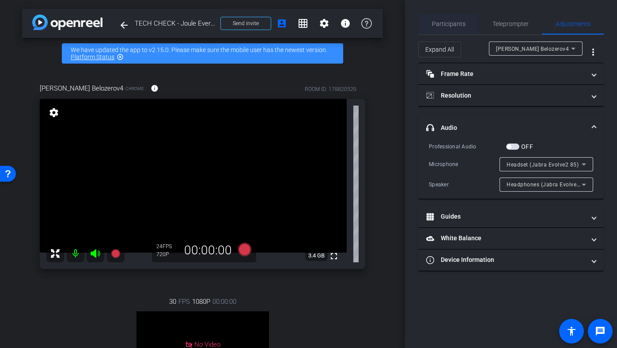
click at [466, 30] on div "Participants" at bounding box center [448, 23] width 61 height 21
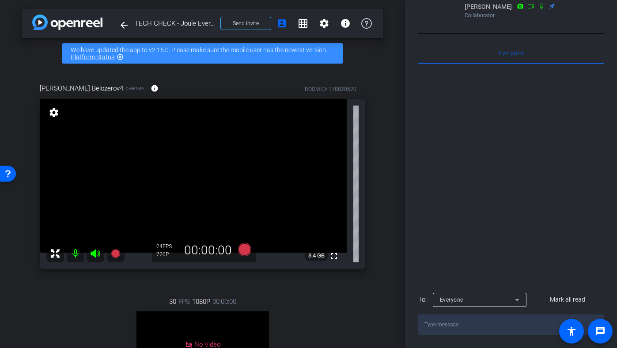
scroll to position [360, 0]
click at [455, 325] on textarea at bounding box center [511, 325] width 186 height 20
type textarea "Can we try without the headset?"
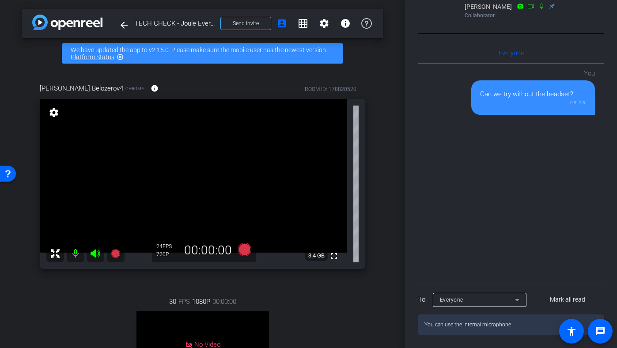
type textarea "You can use the internal microphone?"
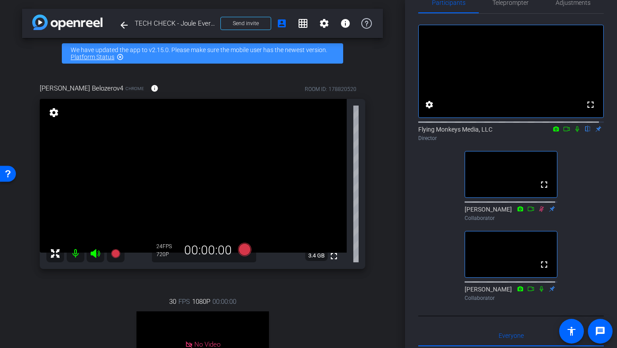
scroll to position [0, 0]
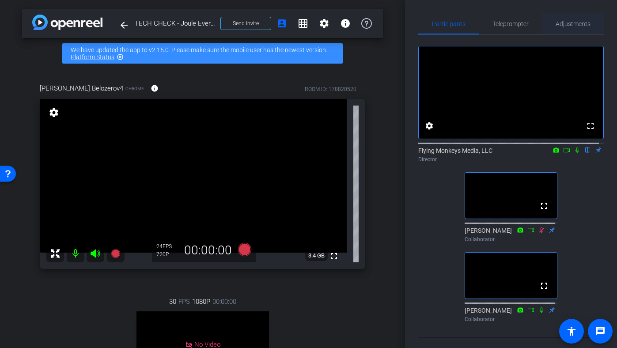
click at [560, 26] on span "Adjustments" at bounding box center [573, 24] width 35 height 6
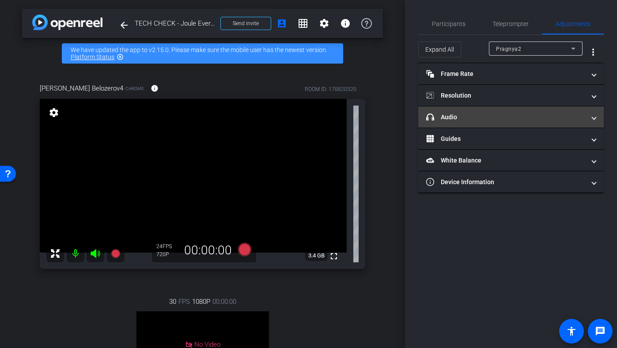
click at [483, 125] on mat-expansion-panel-header "headphone icon Audio" at bounding box center [511, 116] width 186 height 21
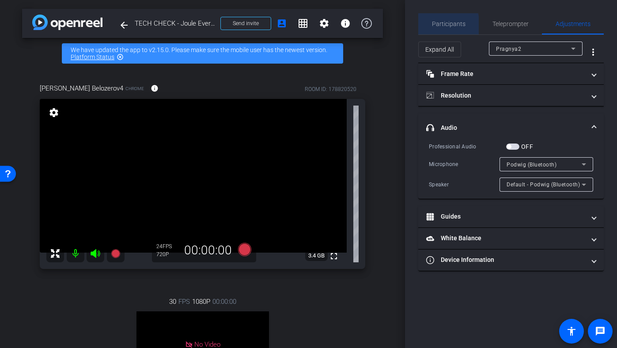
click at [434, 27] on span "Participants" at bounding box center [449, 24] width 34 height 6
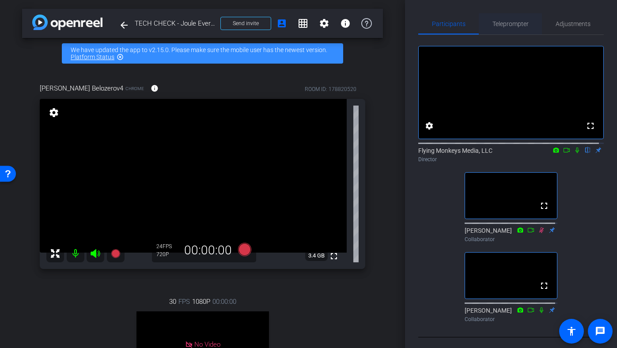
click at [522, 23] on span "Teleprompter" at bounding box center [511, 24] width 36 height 6
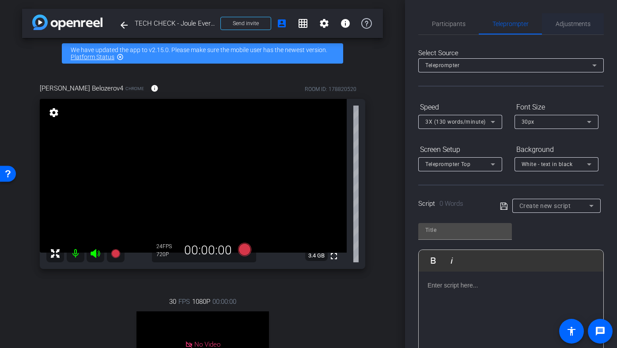
click at [573, 26] on span "Adjustments" at bounding box center [573, 24] width 35 height 6
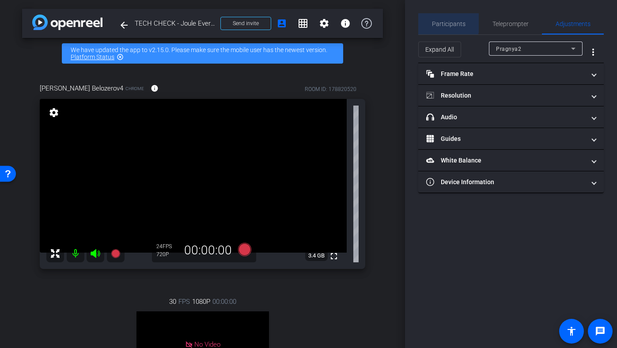
click at [443, 21] on span "Participants" at bounding box center [449, 24] width 34 height 6
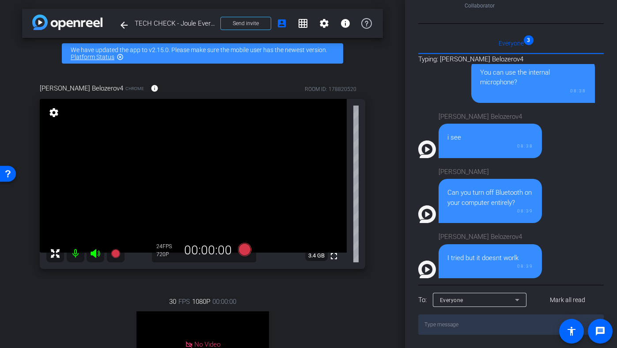
scroll to position [133, 0]
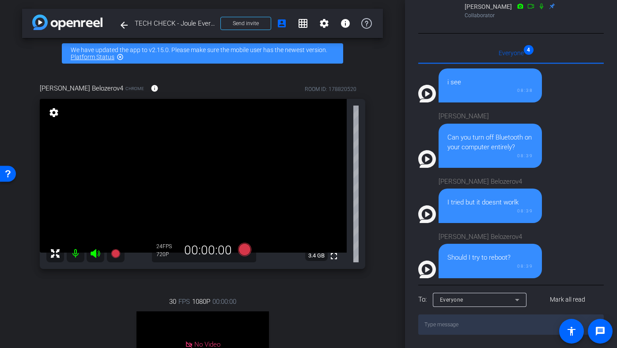
click at [468, 335] on textarea at bounding box center [511, 325] width 186 height 20
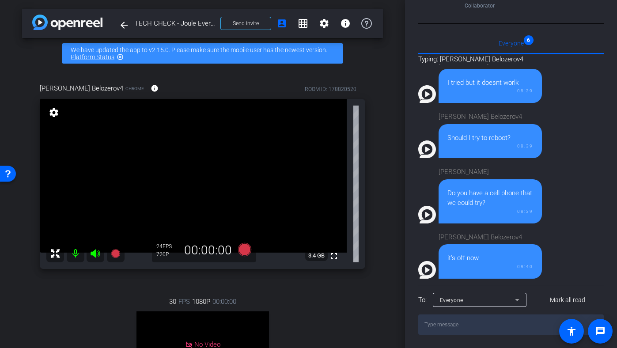
scroll to position [370, 0]
click at [444, 325] on textarea at bounding box center [511, 325] width 186 height 20
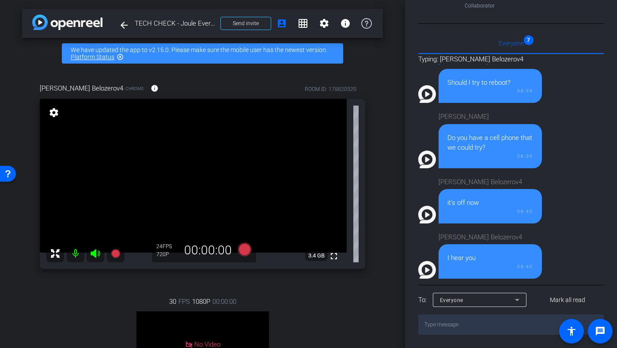
click at [611, 87] on div "Participants Teleprompter Adjustments fullscreen settings Flying Monkeys Media,…" at bounding box center [511, 174] width 212 height 348
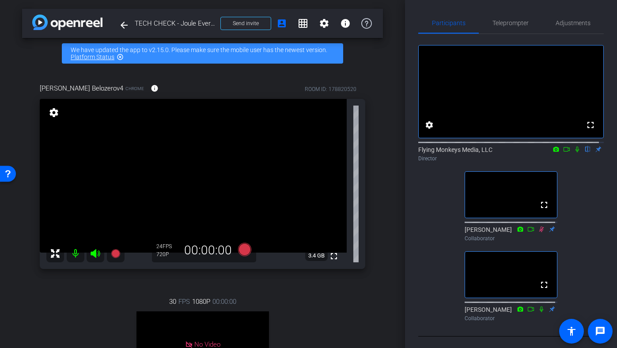
scroll to position [0, 0]
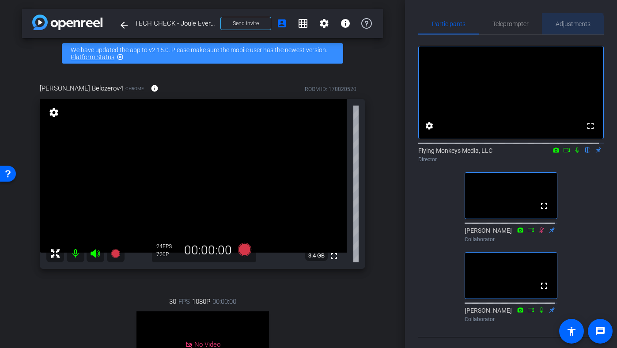
click at [569, 30] on span "Adjustments" at bounding box center [573, 23] width 35 height 21
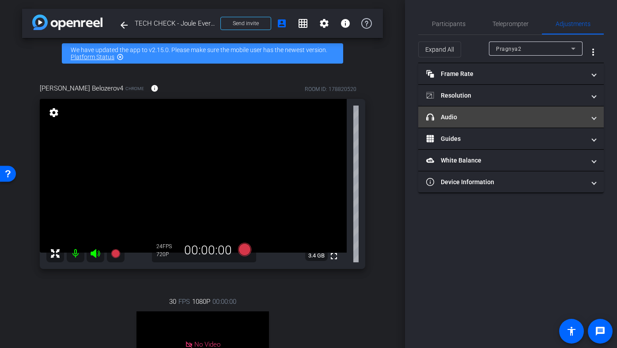
click at [484, 120] on mat-panel-title "headphone icon Audio" at bounding box center [505, 117] width 159 height 9
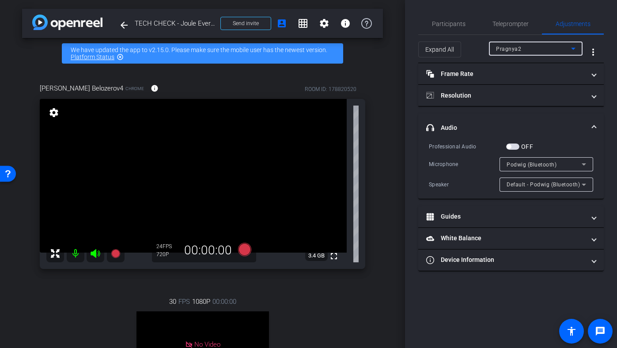
click at [543, 48] on div "Pragnya2" at bounding box center [533, 48] width 75 height 11
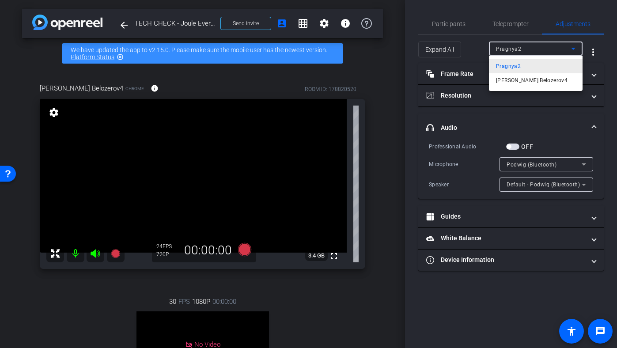
click at [529, 72] on mat-option "Pragnya2" at bounding box center [536, 66] width 94 height 14
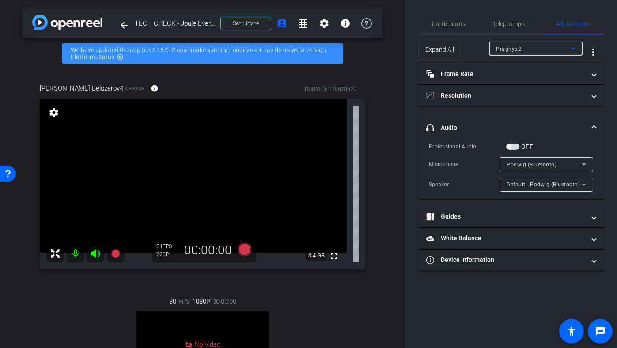
click at [520, 49] on span "Pragnya2" at bounding box center [508, 49] width 25 height 6
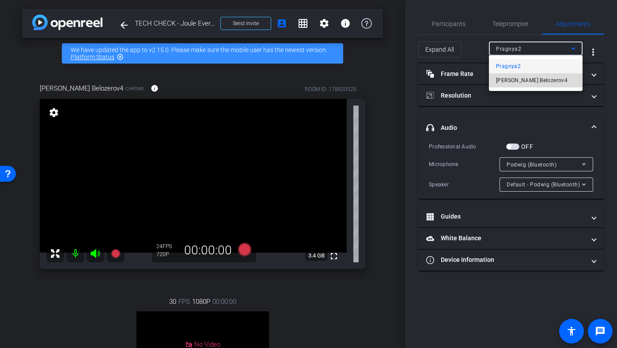
click at [518, 82] on span "ILya Belozerov4" at bounding box center [532, 80] width 72 height 11
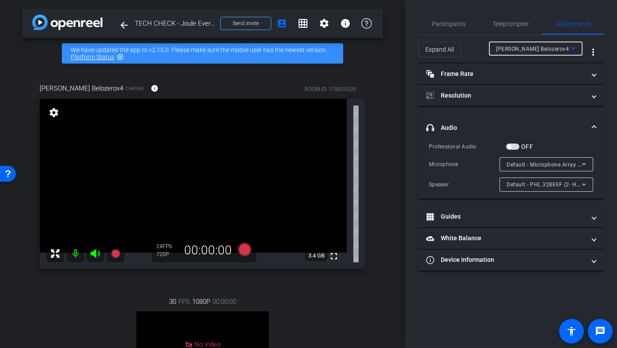
click at [518, 160] on div "Default - Microphone Array (2- Intel® Smart Sound Technologie für digitale Mikr…" at bounding box center [544, 164] width 75 height 11
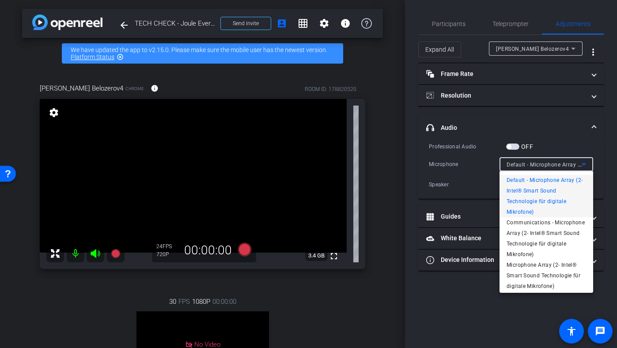
scroll to position [2, 0]
click at [536, 284] on span "Microphone Array (2- Intel® Smart Sound Technologie für digitale Mikrofone)" at bounding box center [547, 274] width 80 height 32
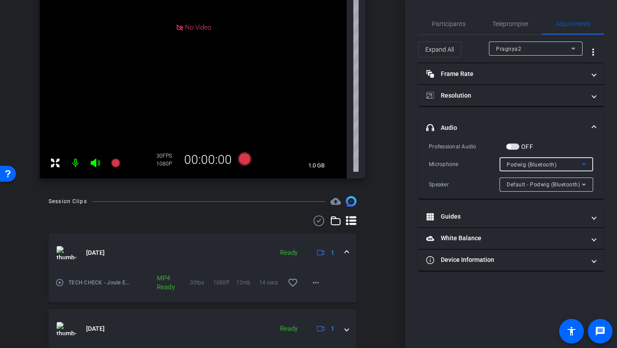
scroll to position [0, 0]
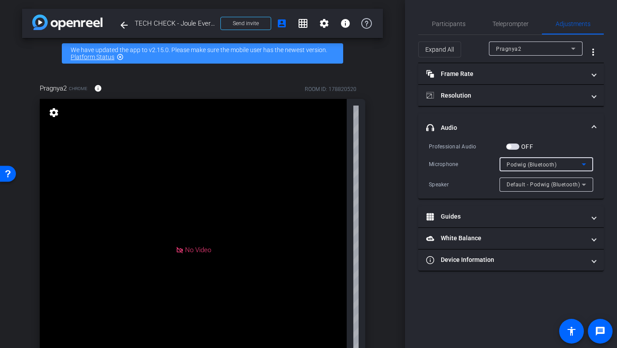
click at [546, 120] on mat-expansion-panel-header "headphone icon Audio" at bounding box center [511, 128] width 186 height 28
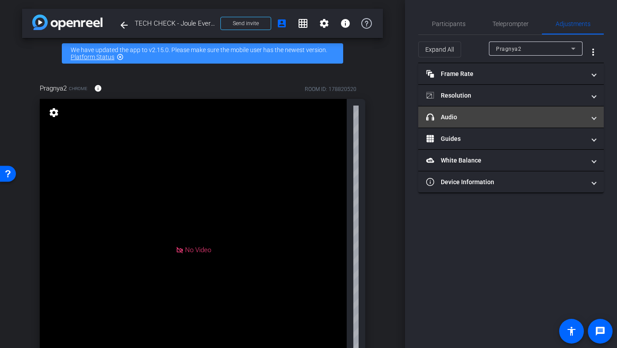
click at [546, 116] on mat-panel-title "headphone icon Audio" at bounding box center [505, 117] width 159 height 9
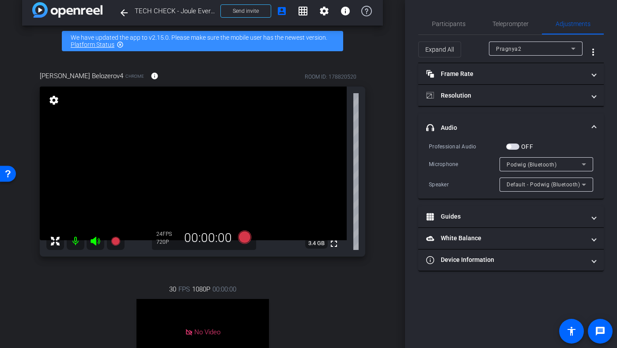
scroll to position [13, 0]
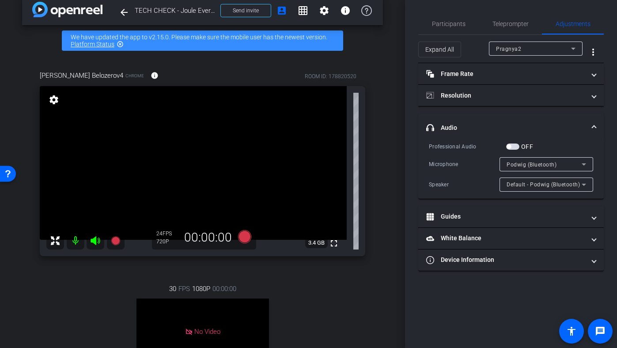
click at [512, 48] on span "Pragnya2" at bounding box center [508, 49] width 25 height 6
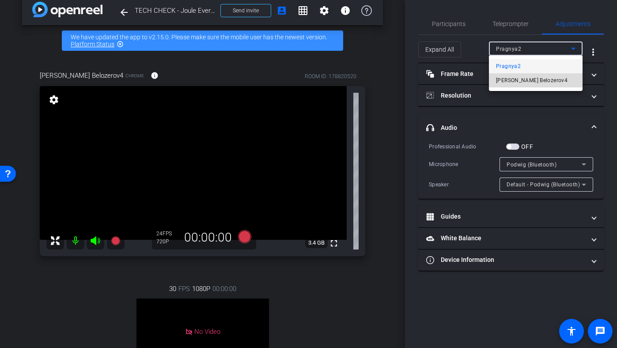
click at [505, 80] on span "ILya Belozerov4" at bounding box center [532, 80] width 72 height 11
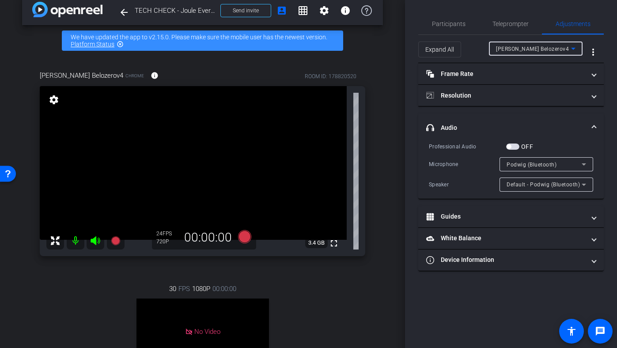
click at [525, 52] on div "ILya Belozerov4" at bounding box center [533, 48] width 75 height 11
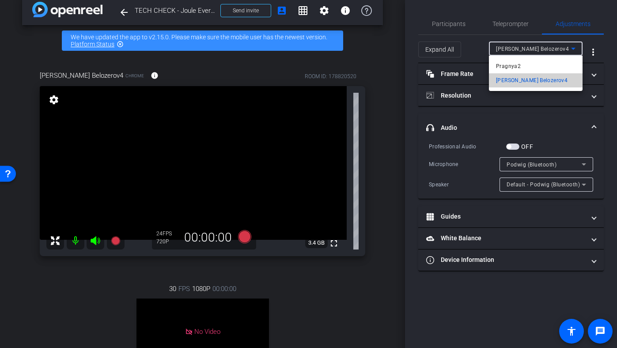
click at [515, 73] on mat-option "ILya Belozerov4" at bounding box center [536, 80] width 94 height 14
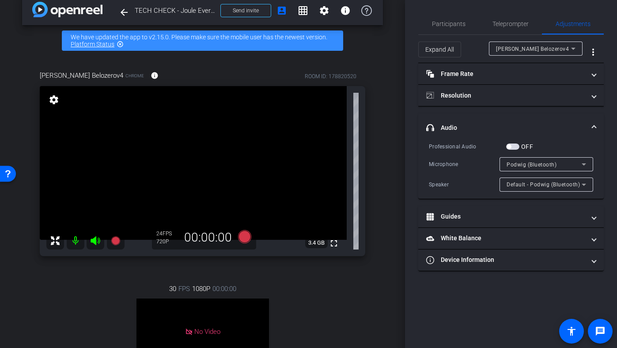
click at [498, 116] on mat-expansion-panel-header "headphone icon Audio" at bounding box center [511, 128] width 186 height 28
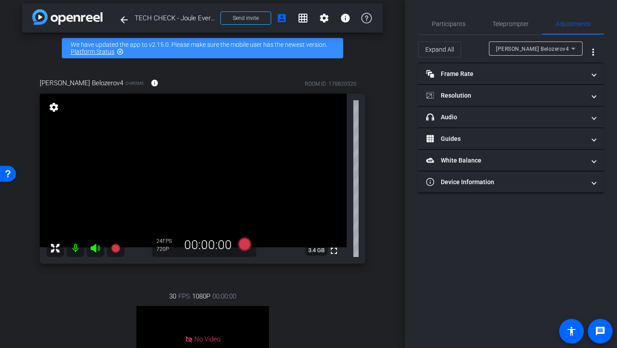
scroll to position [1, 0]
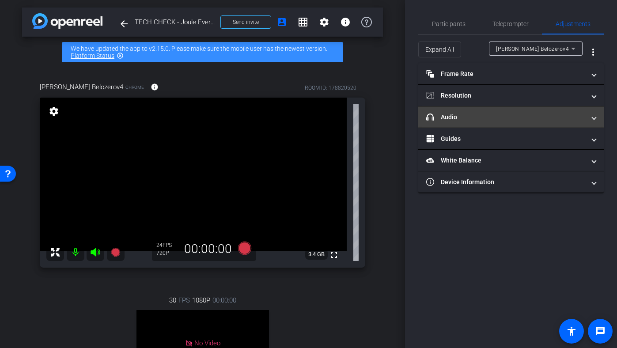
click at [466, 116] on mat-panel-title "headphone icon Audio" at bounding box center [505, 117] width 159 height 9
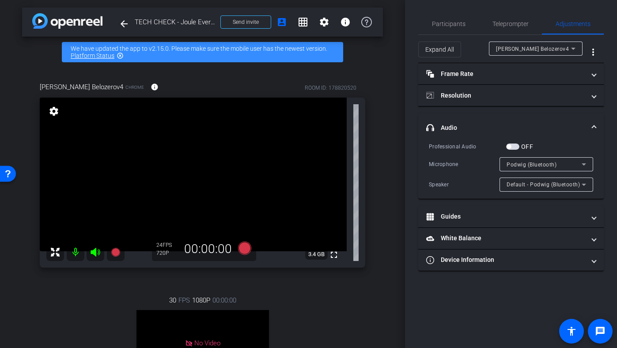
click at [517, 44] on div "ILya Belozerov4" at bounding box center [533, 48] width 75 height 11
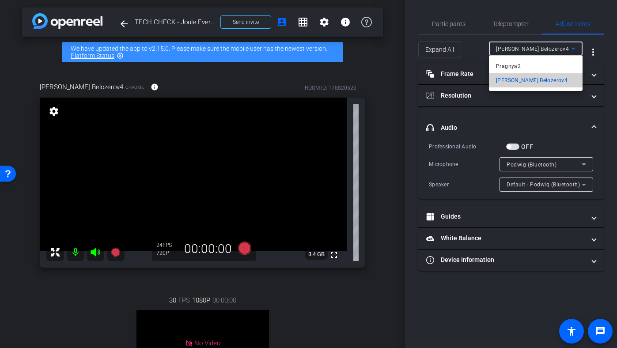
click at [526, 83] on span "ILya Belozerov4" at bounding box center [532, 80] width 72 height 11
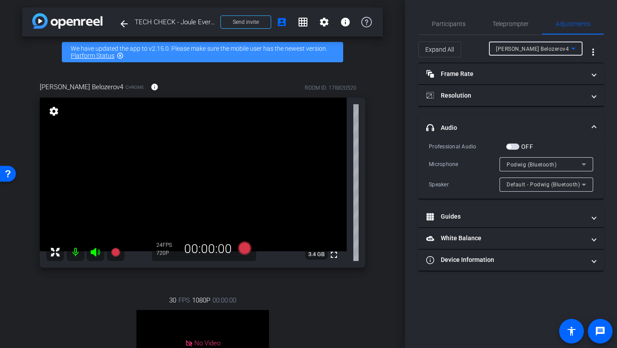
click at [528, 114] on mat-expansion-panel-header "headphone icon Audio" at bounding box center [511, 128] width 186 height 28
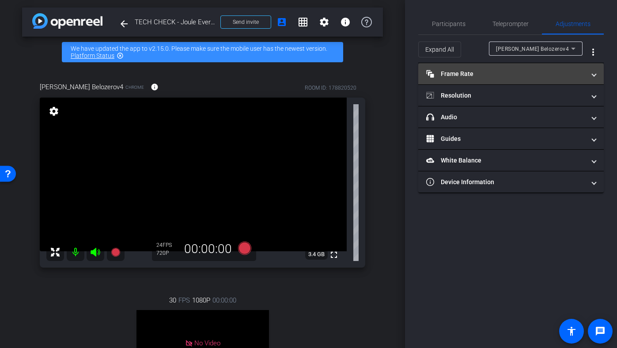
click at [480, 77] on mat-panel-title "Frame Rate Frame Rate" at bounding box center [505, 73] width 159 height 9
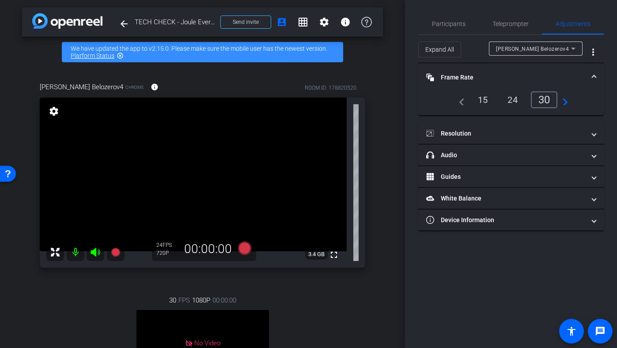
click at [500, 119] on mat-accordion "Frame Rate Frame Rate navigate_before 15 24 30 navigate_next Resolution navigat…" at bounding box center [511, 147] width 186 height 168
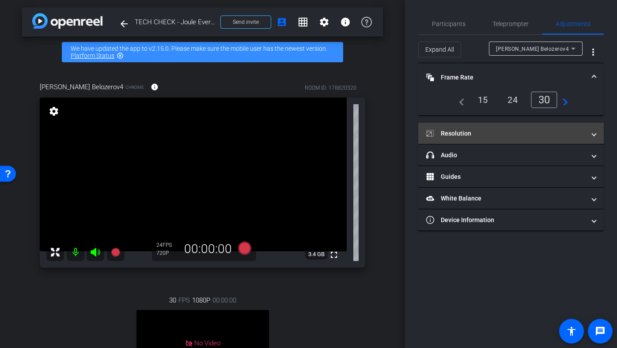
click at [499, 129] on mat-expansion-panel-header "Resolution" at bounding box center [511, 133] width 186 height 21
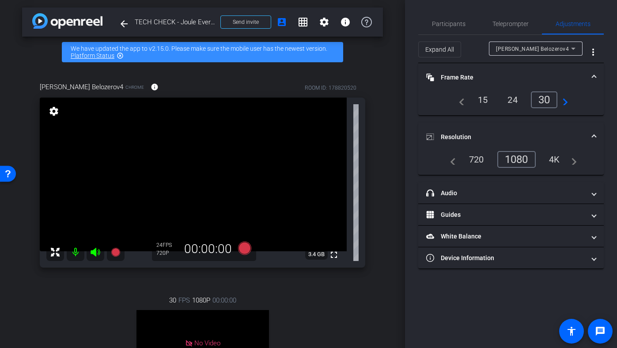
click at [581, 50] on div "ILya Belozerov4" at bounding box center [536, 49] width 94 height 14
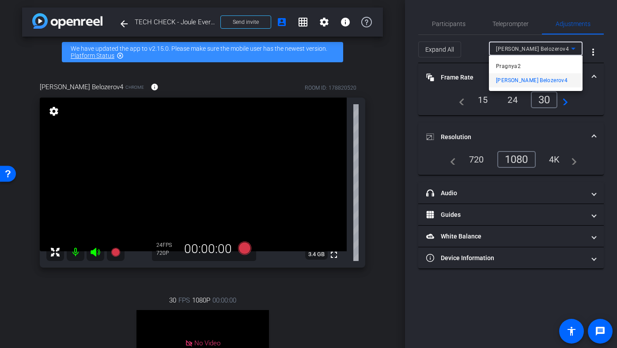
click at [575, 50] on div at bounding box center [308, 174] width 617 height 348
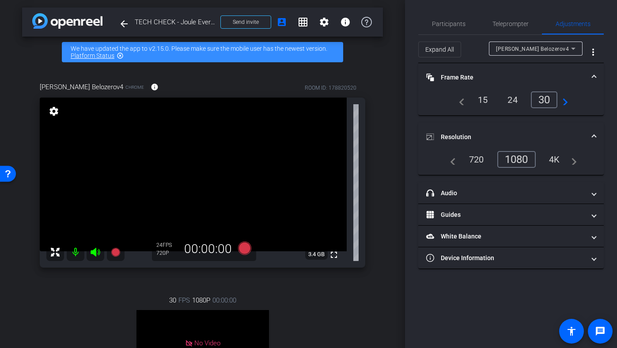
click at [517, 163] on div "1080" at bounding box center [516, 159] width 38 height 17
click at [555, 49] on div "ILya Belozerov4" at bounding box center [533, 48] width 75 height 11
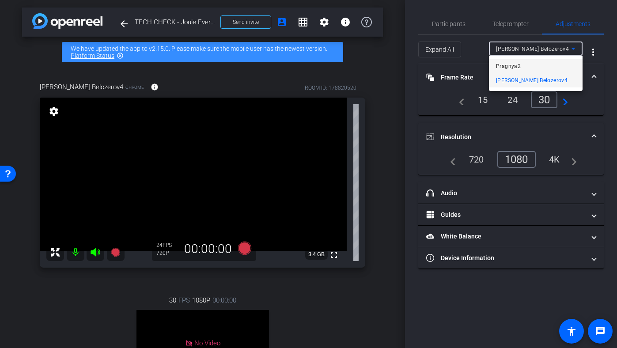
click at [545, 67] on mat-option "Pragnya2" at bounding box center [536, 66] width 94 height 14
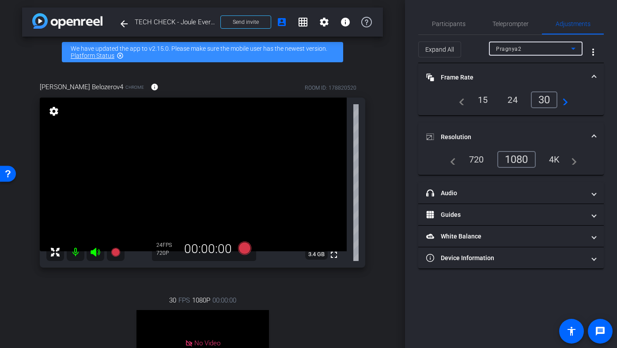
click at [539, 50] on div "Pragnya2" at bounding box center [533, 48] width 75 height 11
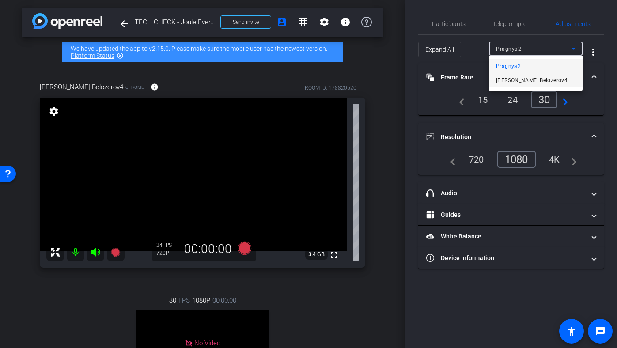
click at [534, 80] on span "ILya Belozerov4" at bounding box center [532, 80] width 72 height 11
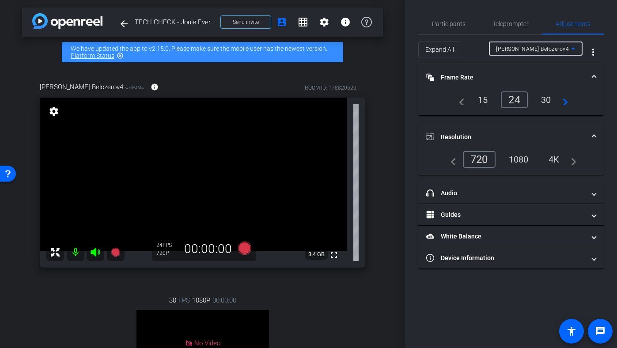
click at [551, 103] on div "30" at bounding box center [546, 99] width 23 height 15
click at [516, 153] on div "1080" at bounding box center [518, 159] width 33 height 15
click at [566, 133] on mat-panel-title "Resolution" at bounding box center [505, 137] width 159 height 9
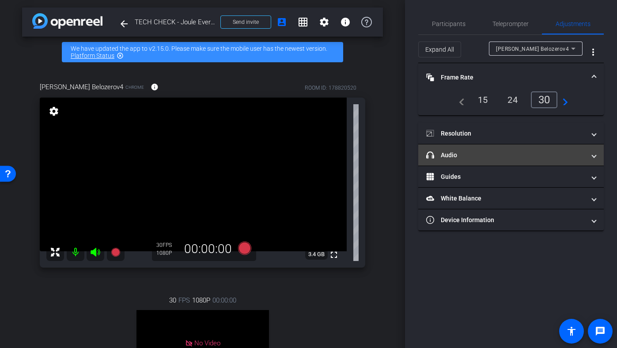
click at [485, 158] on mat-panel-title "headphone icon Audio" at bounding box center [505, 155] width 159 height 9
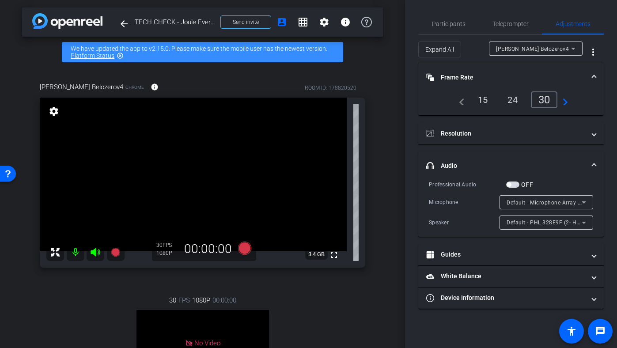
click at [524, 227] on div "Default - PHL 328E9F (2- HD Audio Driver for Display Audio)" at bounding box center [544, 222] width 75 height 11
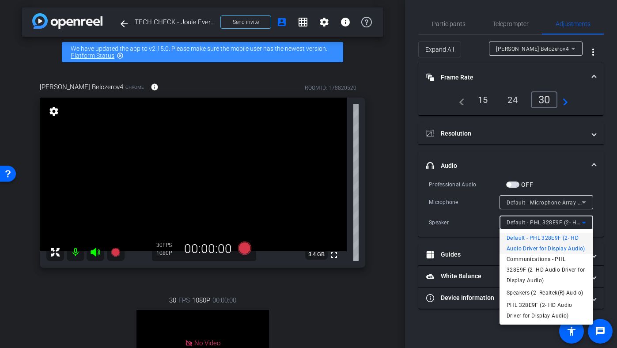
click at [522, 223] on div at bounding box center [308, 174] width 617 height 348
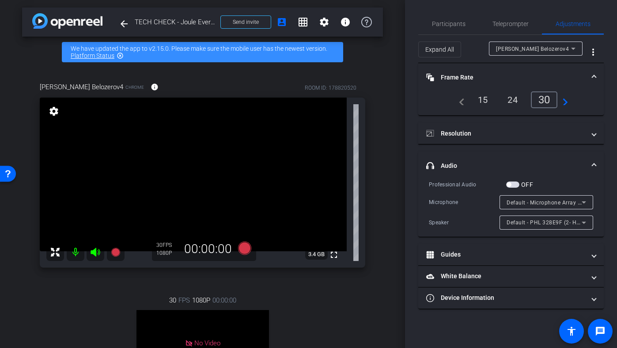
click at [522, 204] on span "Default - Microphone Array (2- Intel® Smart Sound Technologie für digitale Mikr…" at bounding box center [618, 202] width 222 height 7
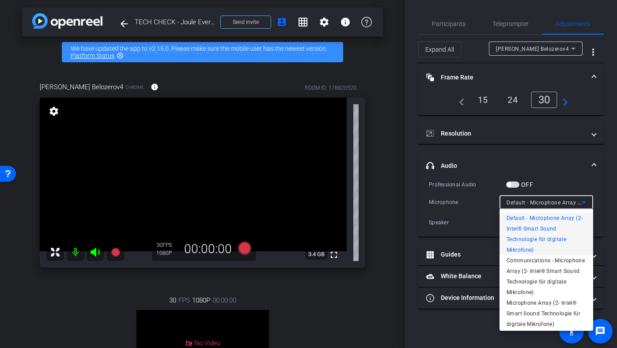
scroll to position [2, 0]
click at [471, 212] on div at bounding box center [308, 174] width 617 height 348
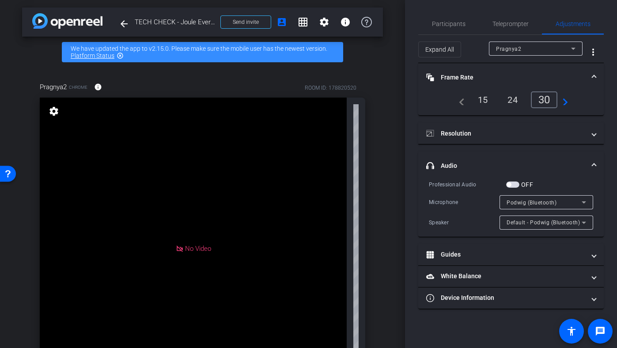
click at [524, 44] on div "Pragnya2" at bounding box center [533, 48] width 75 height 11
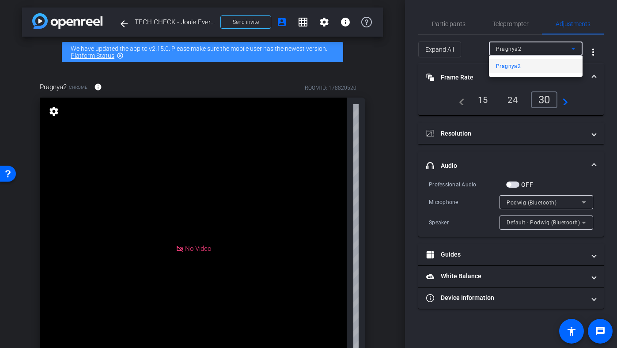
click at [512, 52] on div at bounding box center [308, 174] width 617 height 348
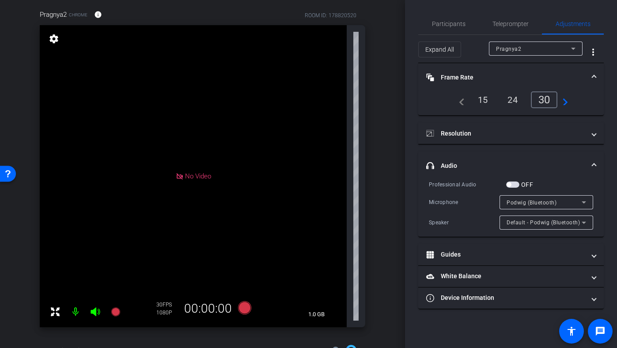
scroll to position [72, 0]
click at [499, 53] on div "Pragnya2" at bounding box center [533, 48] width 75 height 11
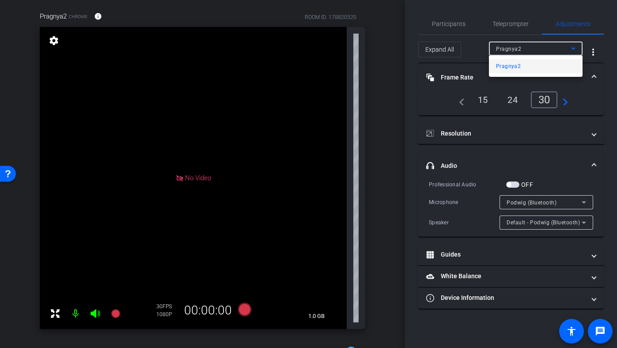
click at [488, 52] on div at bounding box center [308, 174] width 617 height 348
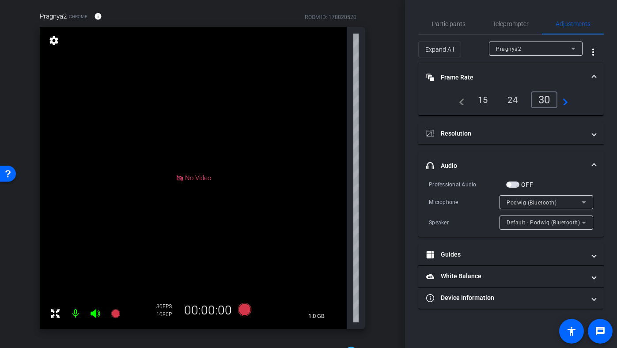
click at [405, 53] on div "Participants Teleprompter Adjustments settings Flying Monkeys Media, LLC flip D…" at bounding box center [511, 174] width 212 height 348
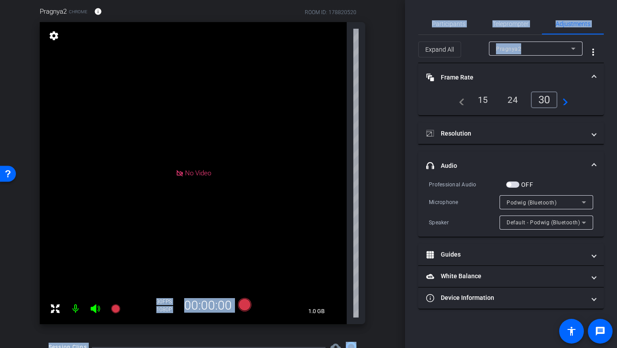
drag, startPoint x: 405, startPoint y: 71, endPoint x: 402, endPoint y: 118, distance: 46.9
click at [402, 119] on div "arrow_back TECH CHECK - Joule Everywhere - 108 - BTP Back to project Send invit…" at bounding box center [308, 174] width 617 height 348
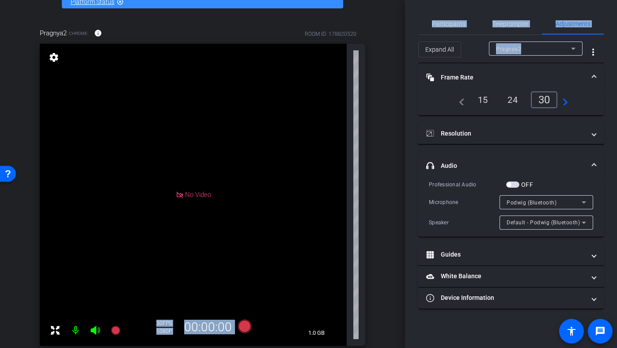
scroll to position [0, 0]
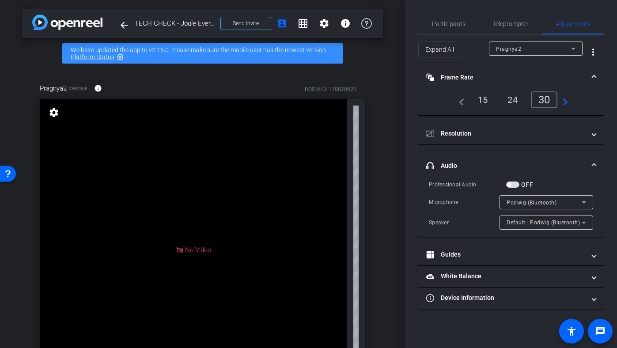
click at [381, 59] on div "arrow_back TECH CHECK - Joule Everywhere - 108 - BTP Back to project Send invit…" at bounding box center [202, 174] width 405 height 348
click at [515, 56] on div at bounding box center [536, 61] width 94 height 10
click at [514, 54] on div "Pragnya2" at bounding box center [533, 48] width 75 height 11
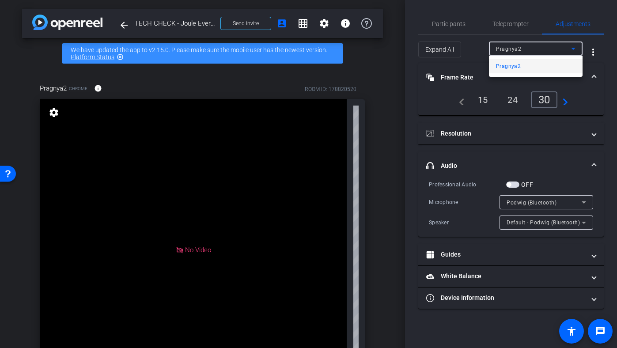
click at [514, 54] on div at bounding box center [308, 174] width 617 height 348
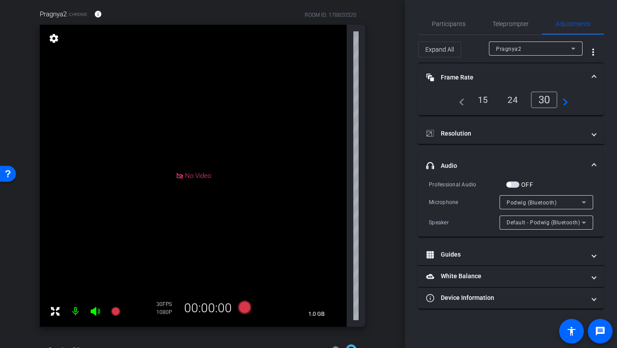
scroll to position [72, 0]
click at [442, 24] on span "Participants" at bounding box center [449, 24] width 34 height 6
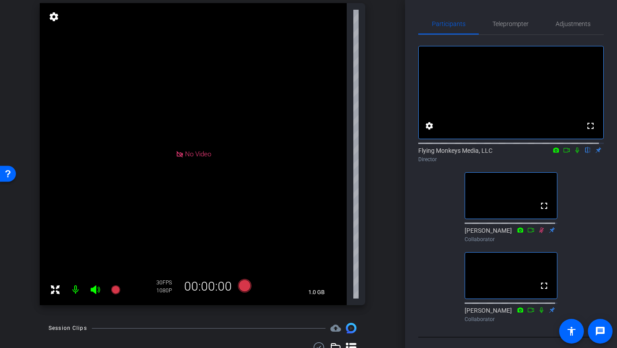
scroll to position [92, 0]
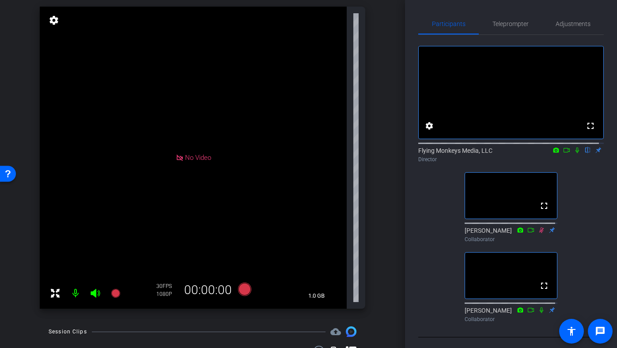
click at [399, 178] on div "arrow_back TECH CHECK - Joule Everywhere - 108 - BTP Back to project Send invit…" at bounding box center [202, 82] width 405 height 348
drag, startPoint x: 399, startPoint y: 173, endPoint x: 398, endPoint y: 121, distance: 52.6
click at [398, 121] on div "arrow_back TECH CHECK - Joule Everywhere - 108 - BTP Back to project Send invit…" at bounding box center [202, 82] width 405 height 348
click at [500, 18] on span "Teleprompter" at bounding box center [511, 23] width 36 height 21
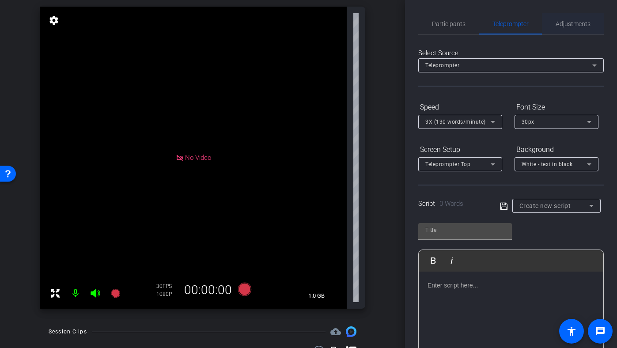
click at [562, 28] on span "Adjustments" at bounding box center [573, 23] width 35 height 21
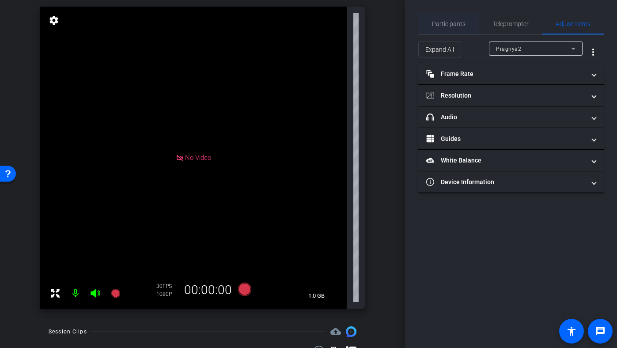
click at [444, 31] on span "Participants" at bounding box center [449, 23] width 34 height 21
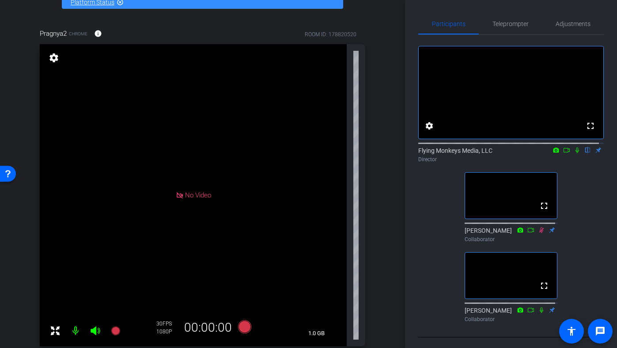
scroll to position [0, 0]
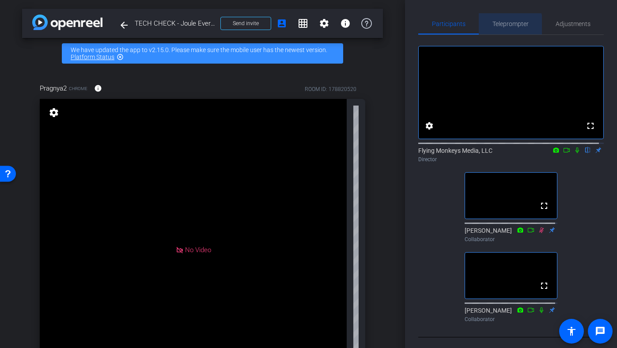
click at [505, 30] on span "Teleprompter" at bounding box center [511, 23] width 36 height 21
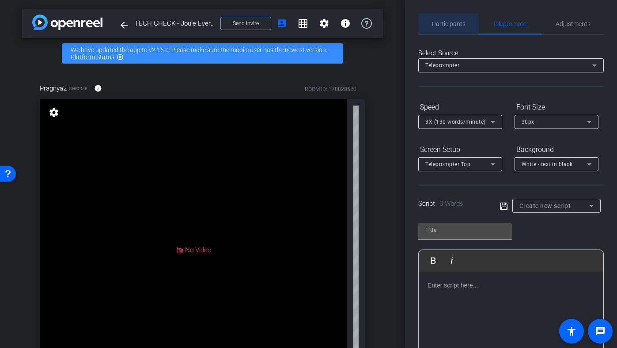
click at [470, 27] on div "Participants" at bounding box center [448, 23] width 61 height 21
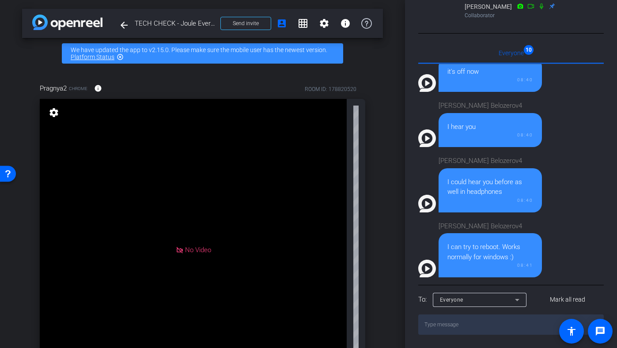
scroll to position [504, 0]
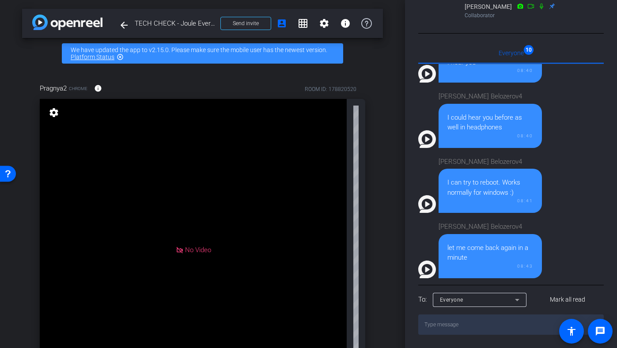
click at [405, 103] on div "Participants Teleprompter Adjustments fullscreen settings Flying Monkeys Media,…" at bounding box center [511, 174] width 212 height 348
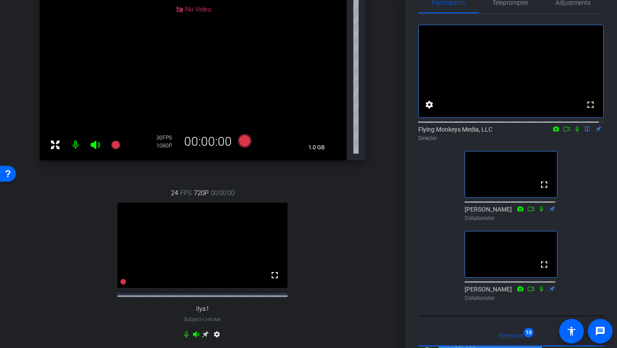
scroll to position [265, 0]
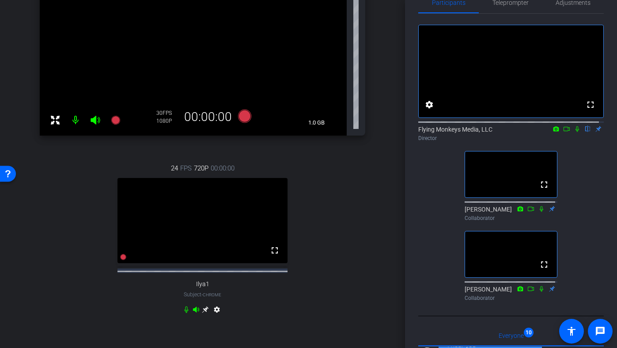
click at [202, 313] on icon at bounding box center [205, 310] width 7 height 7
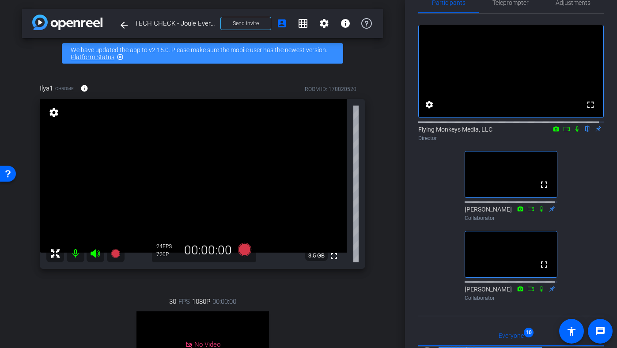
scroll to position [0, 0]
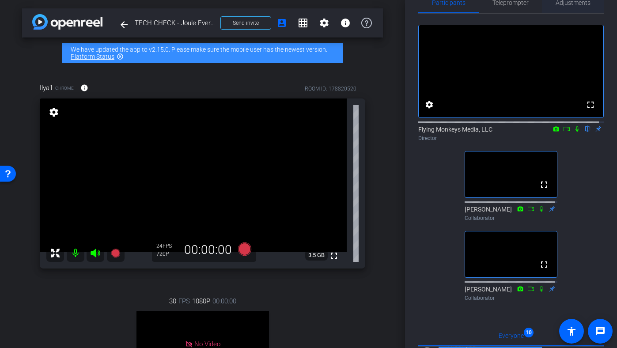
click at [572, 4] on span "Adjustments" at bounding box center [573, 3] width 35 height 6
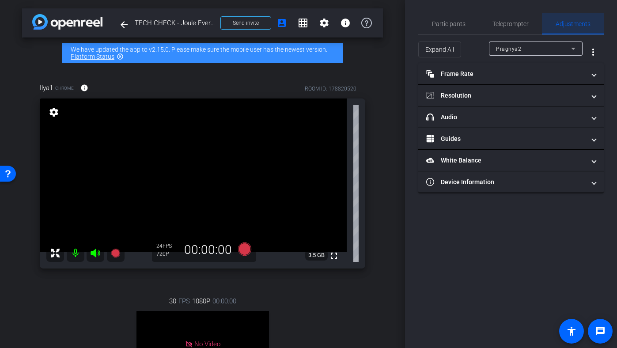
scroll to position [0, 0]
click at [513, 50] on span "Pragnya2" at bounding box center [508, 49] width 25 height 6
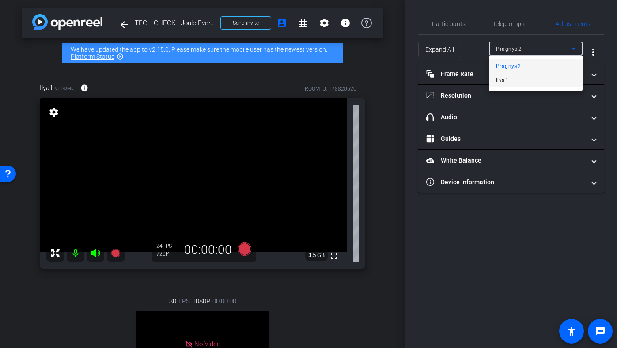
click at [508, 80] on span "Ilya1" at bounding box center [502, 80] width 12 height 11
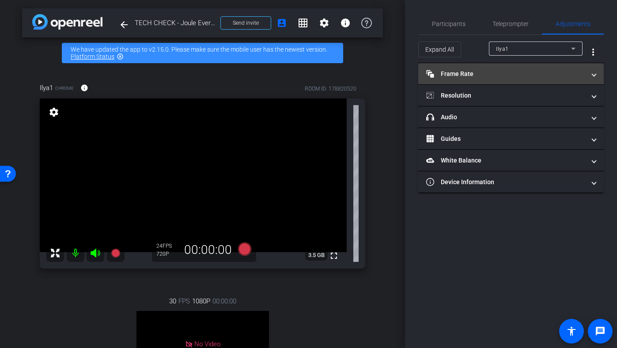
click at [498, 76] on mat-panel-title "Frame Rate Frame Rate" at bounding box center [505, 73] width 159 height 9
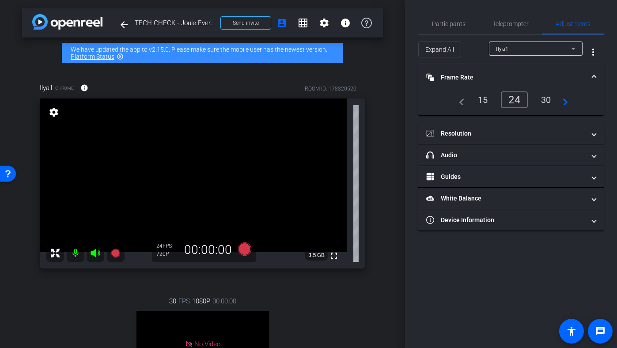
click at [537, 103] on div "30" at bounding box center [546, 99] width 23 height 15
click at [499, 74] on mat-panel-title "Frame Rate Frame Rate" at bounding box center [505, 77] width 159 height 9
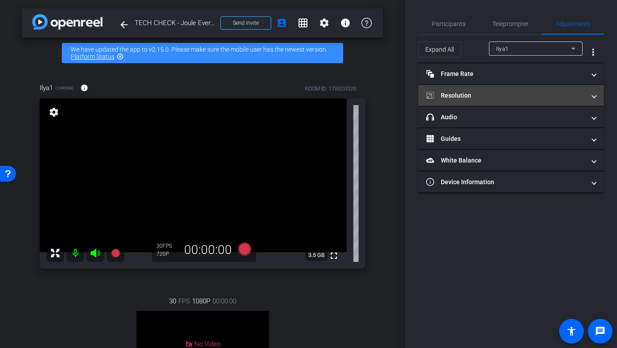
click at [500, 92] on mat-panel-title "Resolution" at bounding box center [505, 95] width 159 height 9
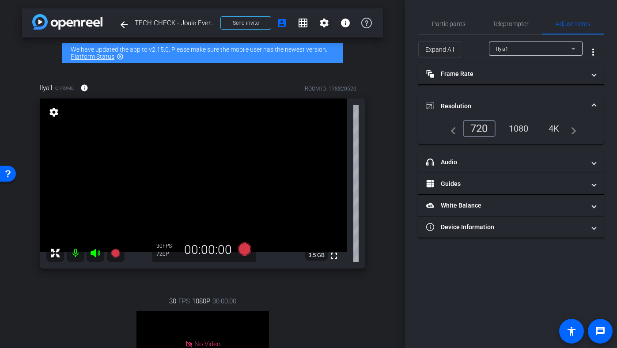
click at [519, 127] on div "1080" at bounding box center [518, 128] width 33 height 15
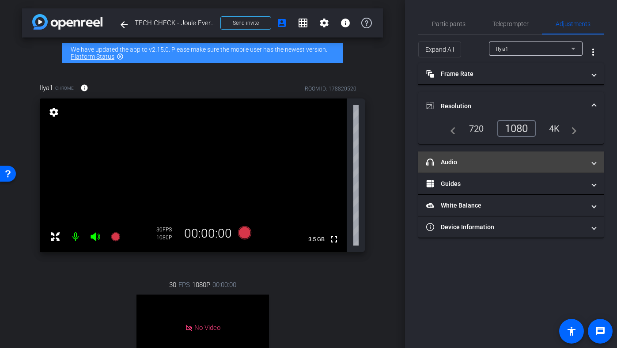
click at [491, 152] on mat-expansion-panel-header "headphone icon Audio" at bounding box center [511, 162] width 186 height 21
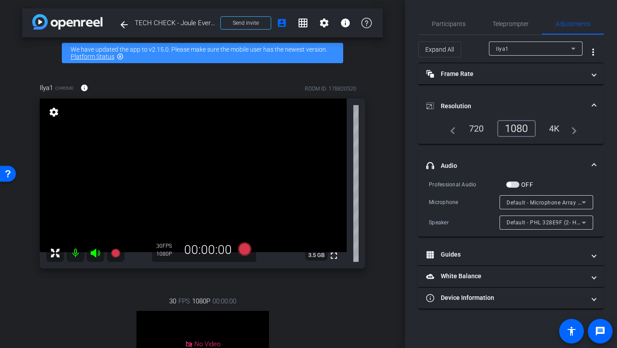
click at [519, 198] on div "Default - Microphone Array (2- Intel® Smart Sound Technologie für digitale Mikr…" at bounding box center [544, 202] width 75 height 11
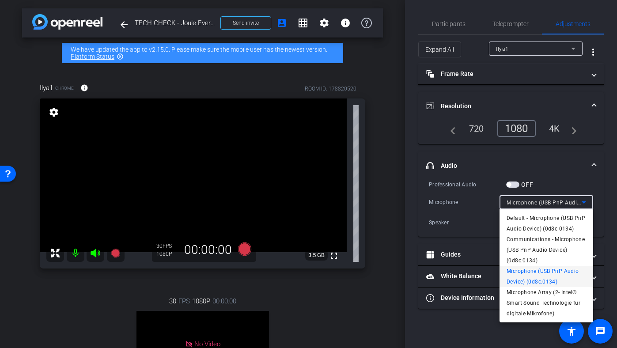
click at [551, 225] on span "Default - Microphone (USB PnP Audio Device) (0d8c:0134)" at bounding box center [547, 223] width 80 height 21
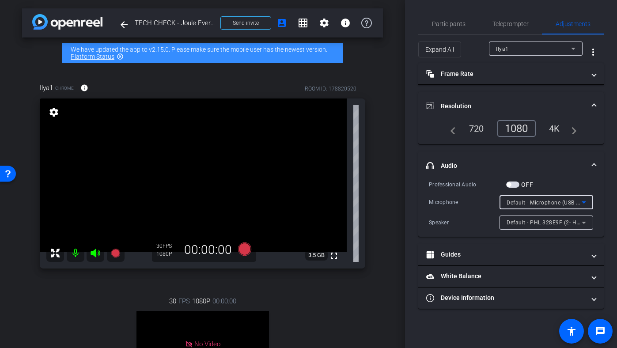
click at [514, 222] on span "Default - PHL 328E9F (2- HD Audio Driver for Display Audio)" at bounding box center [584, 222] width 155 height 7
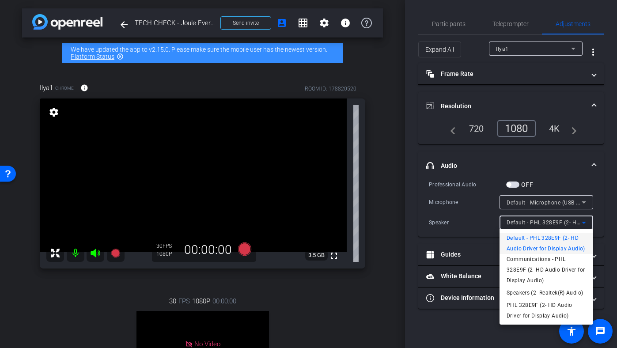
click at [519, 203] on div at bounding box center [308, 174] width 617 height 348
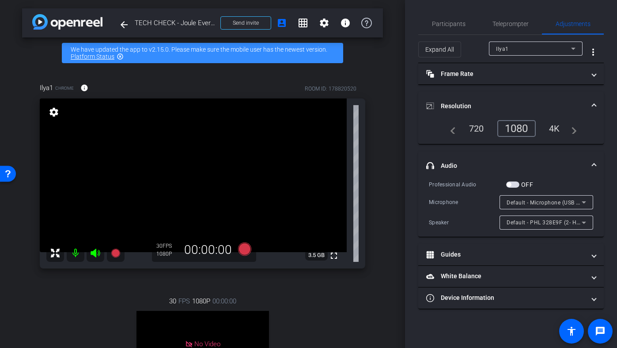
click at [526, 202] on span "Default - Microphone (USB PnP Audio Device) (0d8c:0134)" at bounding box center [582, 202] width 151 height 7
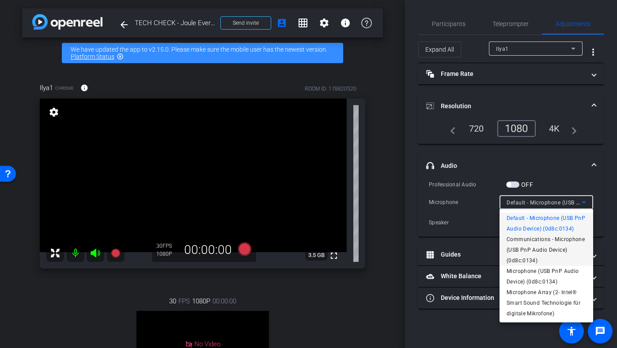
click at [527, 250] on span "Communications - Microphone (USB PnP Audio Device) (0d8c:0134)" at bounding box center [547, 250] width 80 height 32
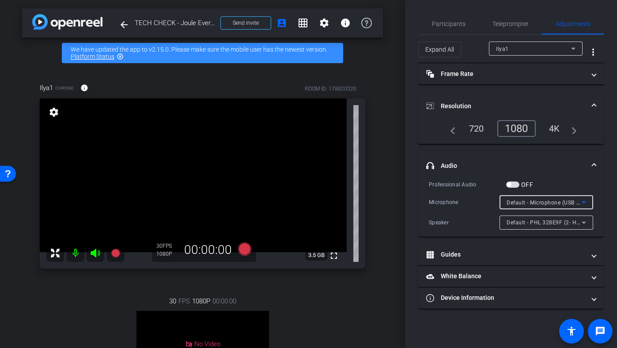
click at [529, 203] on span "Default - Microphone (USB PnP Audio Device) (0d8c:0134)" at bounding box center [582, 202] width 151 height 7
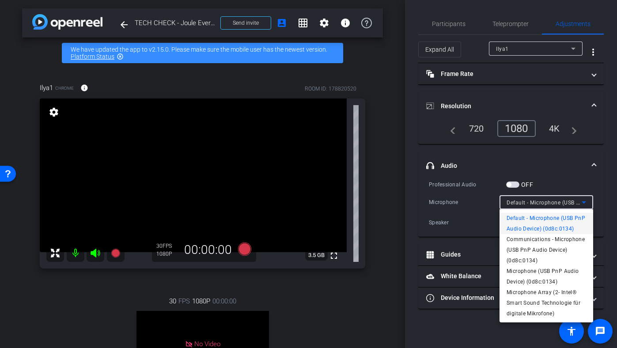
click at [538, 286] on span "Microphone (USB PnP Audio Device) (0d8c:0134)" at bounding box center [547, 276] width 80 height 21
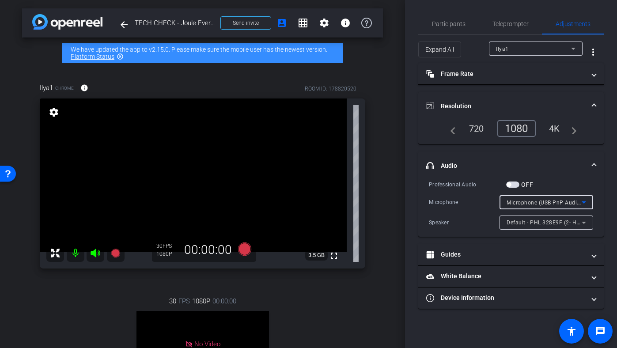
click at [527, 205] on span "Microphone (USB PnP Audio Device) (0d8c:0134)" at bounding box center [570, 202] width 127 height 7
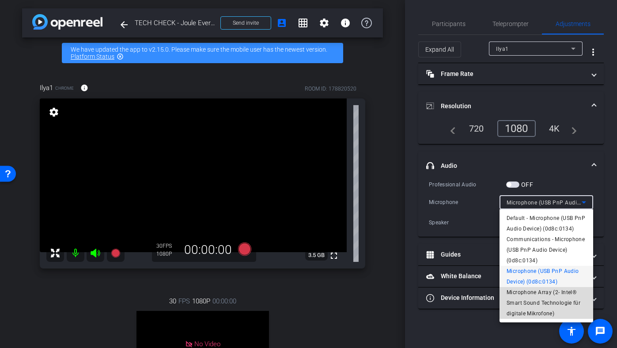
click at [532, 306] on span "Microphone Array (2- Intel® Smart Sound Technologie für digitale Mikrofone)" at bounding box center [547, 303] width 80 height 32
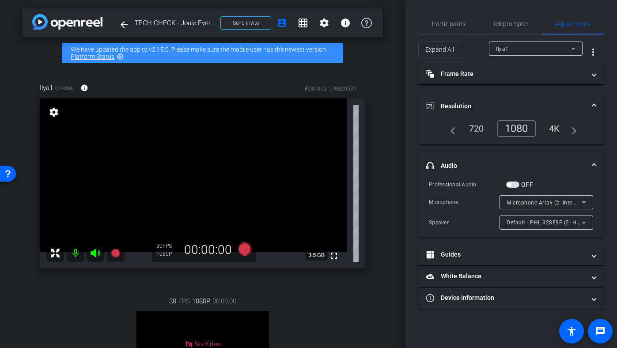
click at [512, 187] on span "button" at bounding box center [512, 185] width 13 height 6
click at [511, 202] on span "Microphone Array (2- Intel® Smart Sound Technologie für digitale Mikrofone)" at bounding box center [606, 202] width 199 height 7
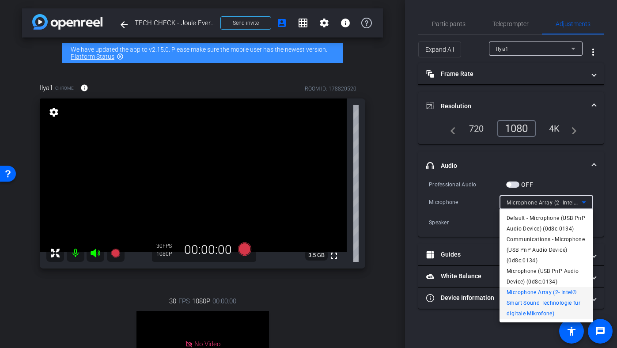
click at [517, 198] on div at bounding box center [308, 174] width 617 height 348
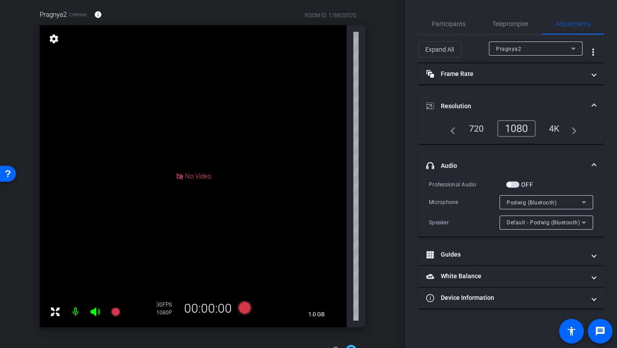
scroll to position [68, 0]
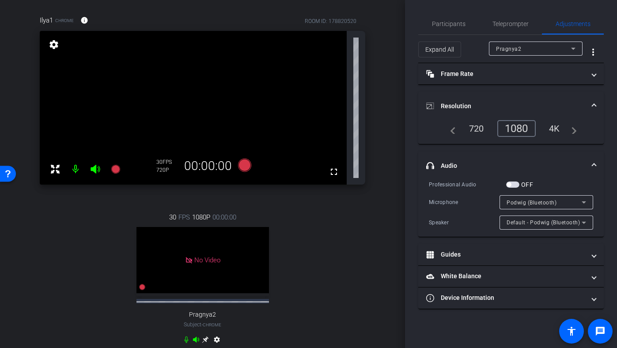
drag, startPoint x: 400, startPoint y: 71, endPoint x: 400, endPoint y: 38, distance: 33.1
click at [400, 38] on div "arrow_back TECH CHECK - Joule Everywhere - 108 - BTP Back to project Send invit…" at bounding box center [202, 106] width 405 height 348
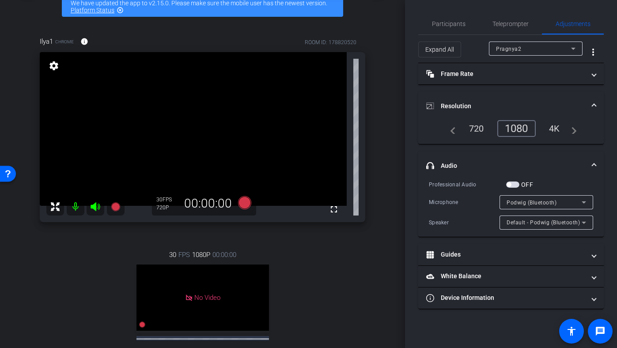
scroll to position [47, 0]
click at [440, 31] on span "Participants" at bounding box center [449, 23] width 34 height 21
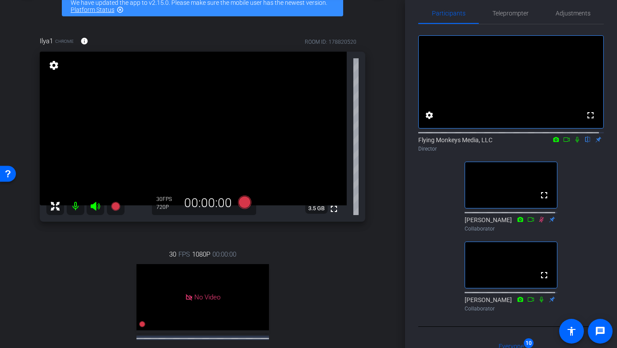
scroll to position [0, 0]
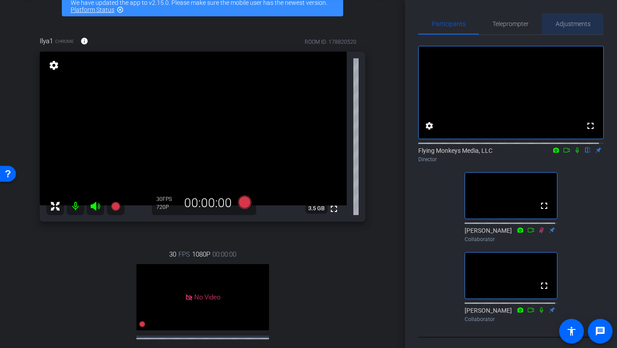
click at [556, 26] on span "Adjustments" at bounding box center [573, 24] width 35 height 6
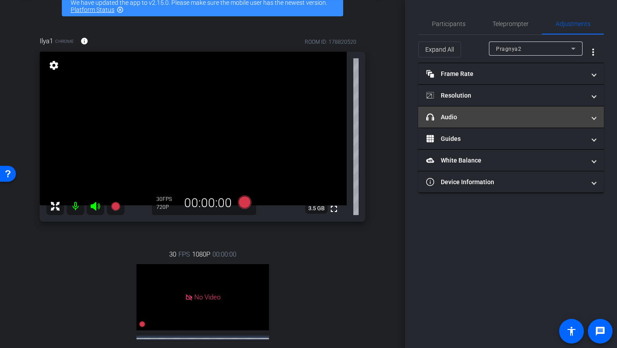
click at [481, 115] on mat-panel-title "headphone icon Audio" at bounding box center [505, 117] width 159 height 9
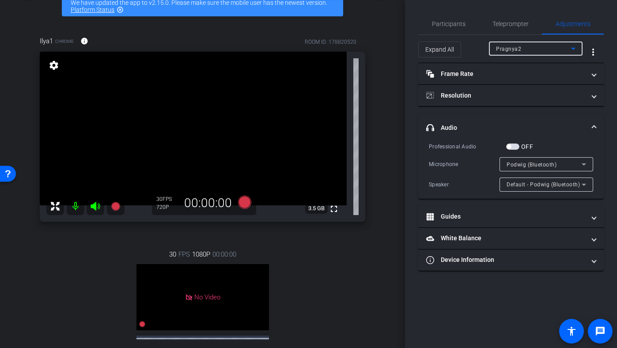
click at [513, 52] on div "Pragnya2" at bounding box center [533, 48] width 75 height 11
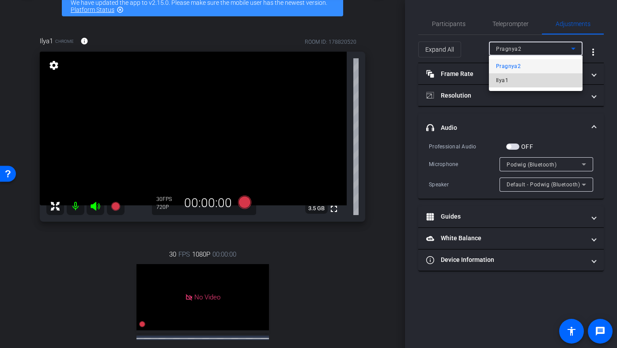
click at [509, 76] on mat-option "Ilya1" at bounding box center [536, 80] width 94 height 14
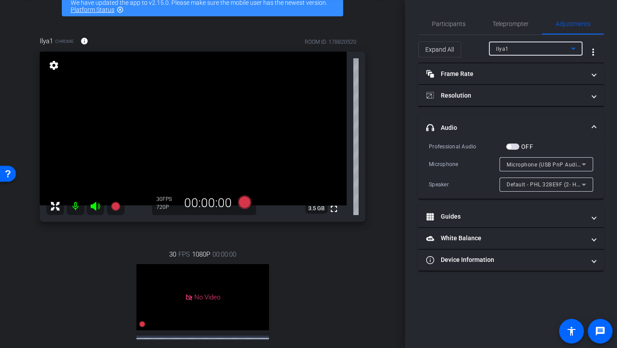
click at [533, 167] on span "Microphone (USB PnP Audio Device) (0d8c:0134)" at bounding box center [570, 164] width 127 height 7
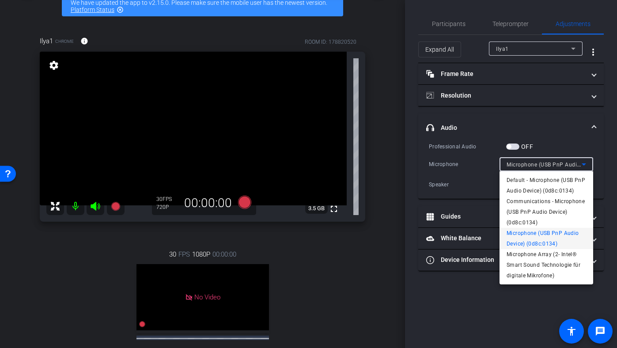
click at [538, 266] on span "Microphone Array (2- Intel® Smart Sound Technologie für digitale Mikrofone)" at bounding box center [547, 265] width 80 height 32
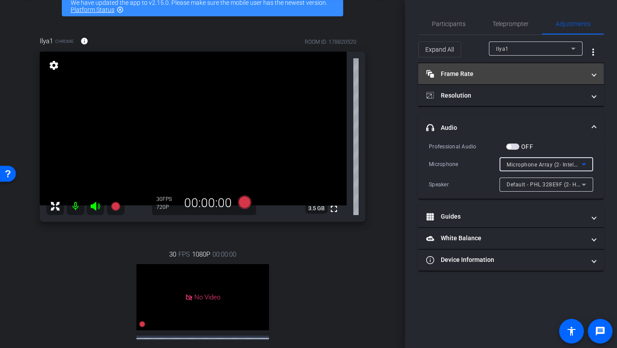
click at [520, 74] on mat-panel-title "Frame Rate Frame Rate" at bounding box center [505, 73] width 159 height 9
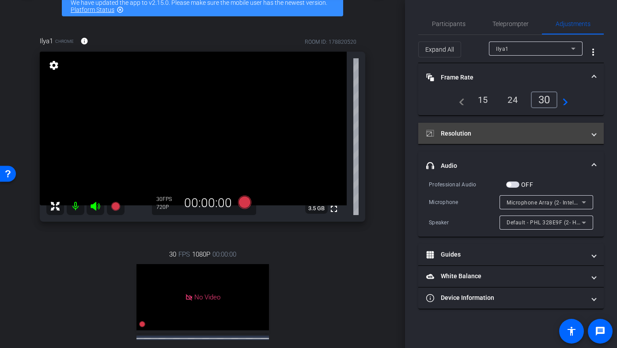
click at [516, 137] on mat-panel-title "Resolution" at bounding box center [505, 133] width 159 height 9
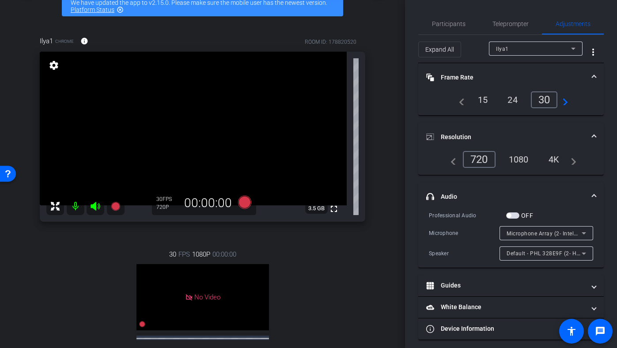
click at [521, 163] on div "1080" at bounding box center [518, 159] width 33 height 15
click at [513, 128] on mat-expansion-panel-header "Resolution" at bounding box center [511, 137] width 186 height 28
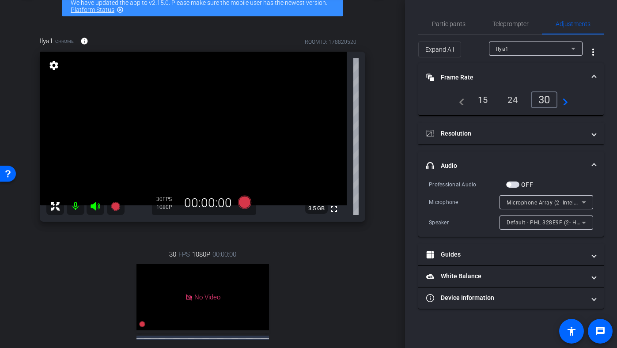
click at [46, 62] on div "settings" at bounding box center [53, 65] width 15 height 15
click at [49, 64] on mat-icon "settings" at bounding box center [54, 65] width 12 height 11
click at [53, 68] on mat-icon "settings" at bounding box center [54, 65] width 12 height 11
click at [459, 76] on mat-panel-title "Frame Rate Frame Rate" at bounding box center [505, 77] width 159 height 9
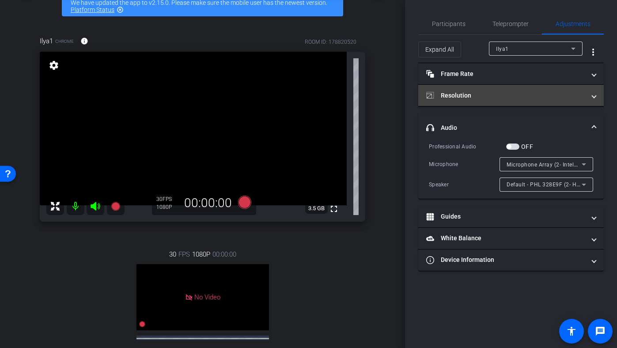
click at [450, 91] on mat-panel-title "Resolution" at bounding box center [505, 95] width 159 height 9
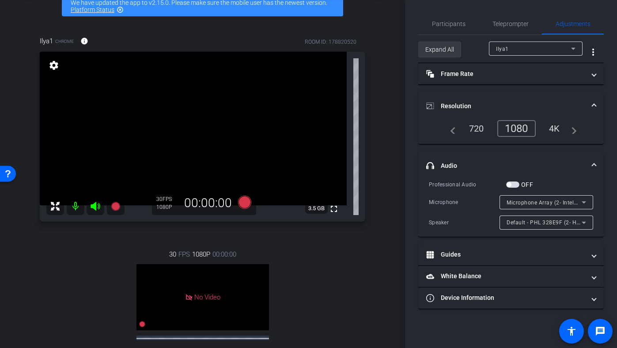
click at [443, 56] on span "Expand All" at bounding box center [439, 49] width 29 height 17
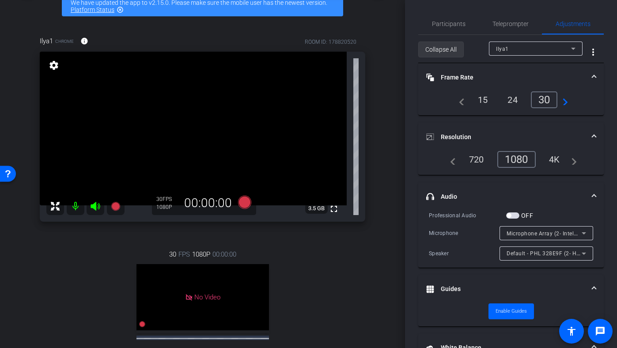
click at [443, 52] on span "Collapse All" at bounding box center [440, 49] width 31 height 17
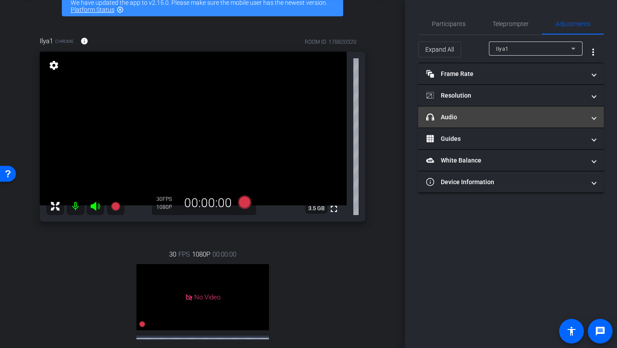
click at [481, 116] on mat-panel-title "headphone icon Audio" at bounding box center [505, 117] width 159 height 9
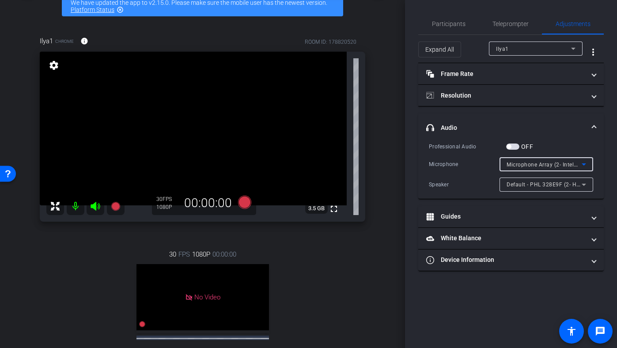
click at [538, 161] on span "Microphone Array (2- Intel® Smart Sound Technologie für digitale Mikrofone)" at bounding box center [606, 164] width 199 height 7
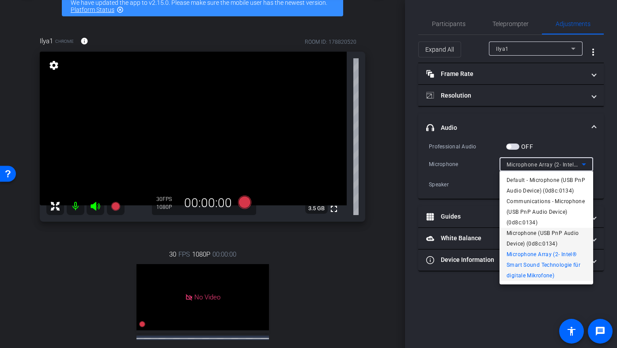
click at [539, 239] on span "Microphone (USB PnP Audio Device) (0d8c:0134)" at bounding box center [547, 238] width 80 height 21
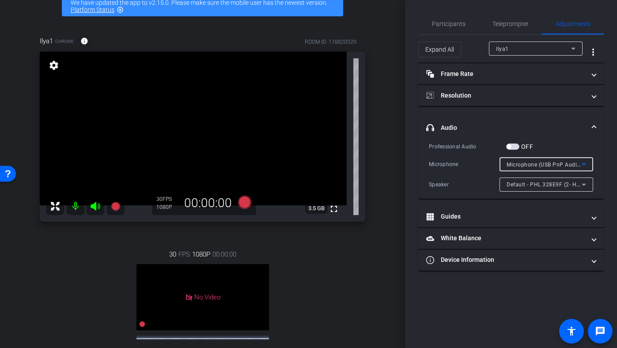
click at [542, 167] on span "Microphone (USB PnP Audio Device) (0d8c:0134)" at bounding box center [570, 164] width 127 height 7
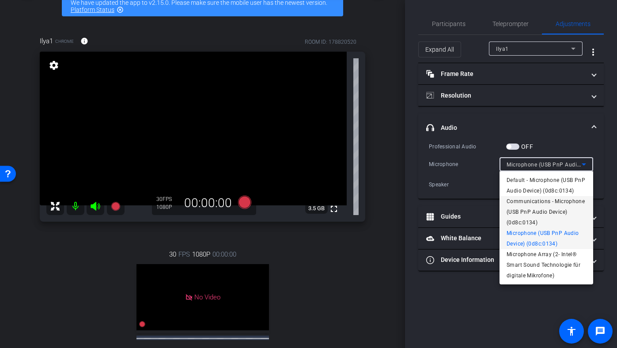
click at [534, 211] on span "Communications - Microphone (USB PnP Audio Device) (0d8c:0134)" at bounding box center [547, 212] width 80 height 32
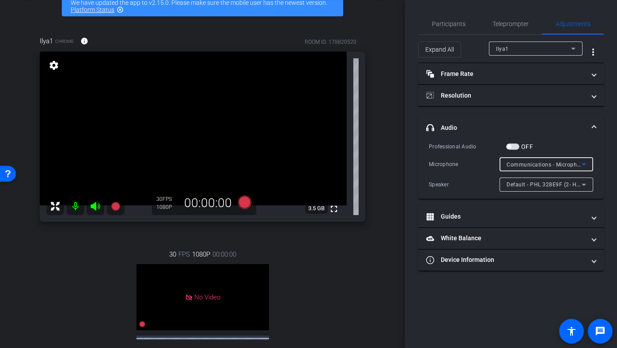
click at [528, 160] on div "Communications - Microphone (USB PnP Audio Device) (0d8c:0134)" at bounding box center [544, 164] width 75 height 11
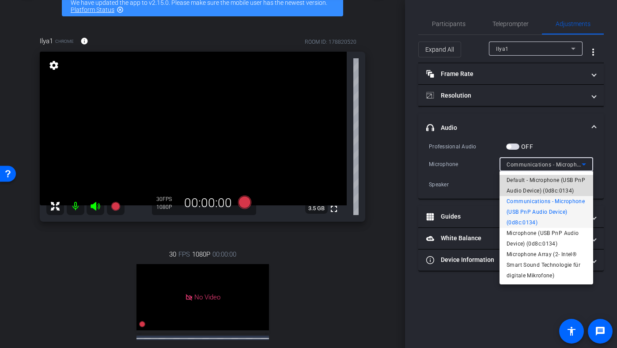
click at [528, 183] on span "Default - Microphone (USB PnP Audio Device) (0d8c:0134)" at bounding box center [547, 185] width 80 height 21
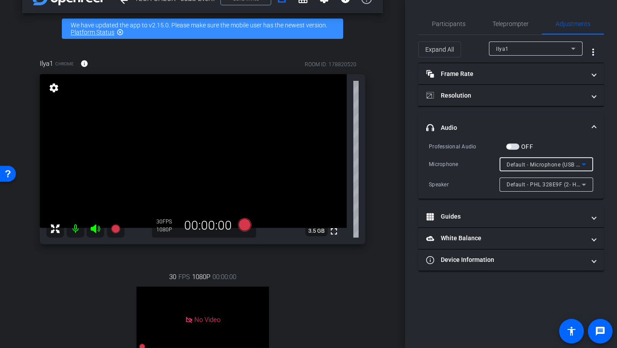
scroll to position [24, 0]
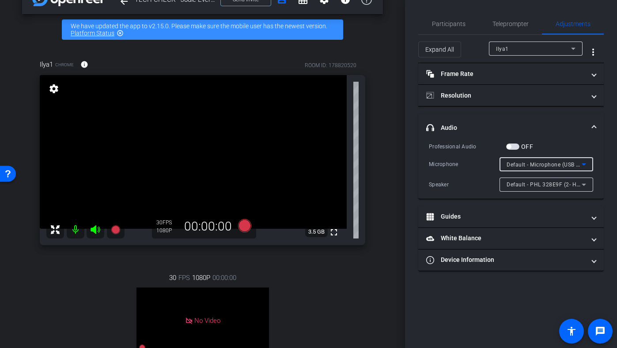
click at [614, 48] on div "Participants Teleprompter Adjustments settings Flying Monkeys Media, LLC flip D…" at bounding box center [511, 174] width 212 height 348
click at [483, 113] on mat-accordion "Frame Rate Frame Rate navigate_before 15 24 30 navigate_next Resolution navigat…" at bounding box center [511, 167] width 186 height 208
click at [447, 27] on span "Participants" at bounding box center [449, 23] width 34 height 21
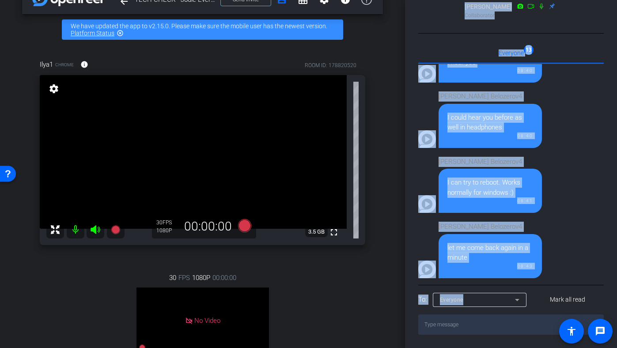
scroll to position [360, 0]
drag, startPoint x: 566, startPoint y: 188, endPoint x: 544, endPoint y: 347, distance: 160.6
click at [544, 347] on div "Participants Teleprompter Adjustments fullscreen settings Flying Monkeys Media,…" at bounding box center [511, 174] width 212 height 348
click at [535, 174] on div "ILya Belozerov4 I can try to reboot. Works normally for windows :) 08:41" at bounding box center [490, 182] width 103 height 61
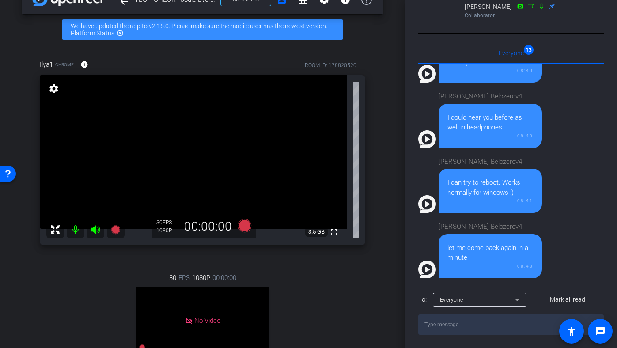
scroll to position [709, 0]
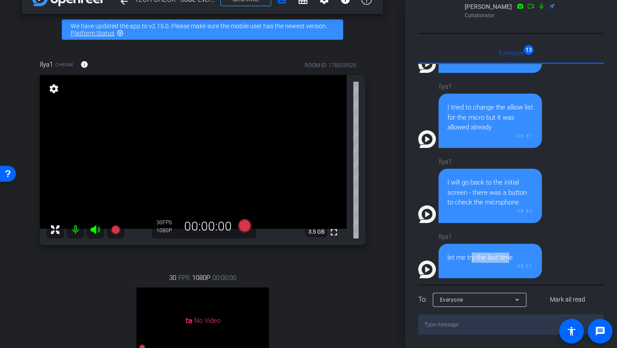
drag, startPoint x: 469, startPoint y: 259, endPoint x: 505, endPoint y: 258, distance: 36.2
click at [505, 258] on div "let me try the last time" at bounding box center [490, 258] width 86 height 10
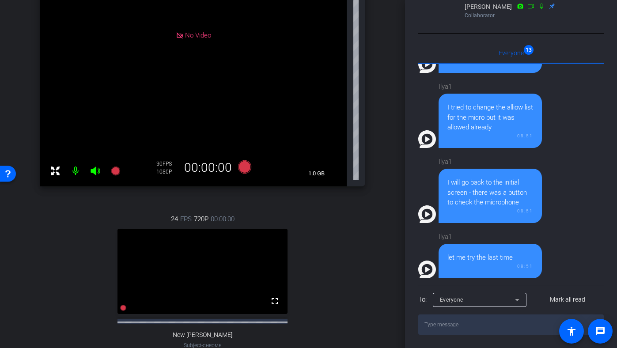
scroll to position [266, 0]
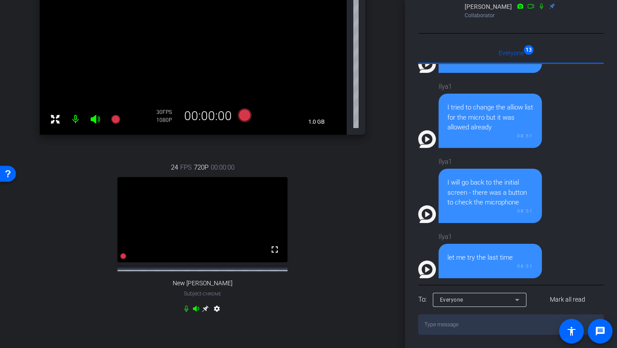
click at [202, 312] on icon at bounding box center [205, 308] width 7 height 7
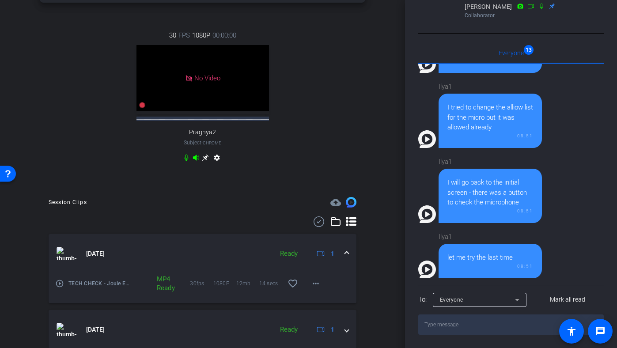
click at [611, 167] on div "Participants Teleprompter Adjustments fullscreen settings Flying Monkeys Media,…" at bounding box center [511, 174] width 212 height 348
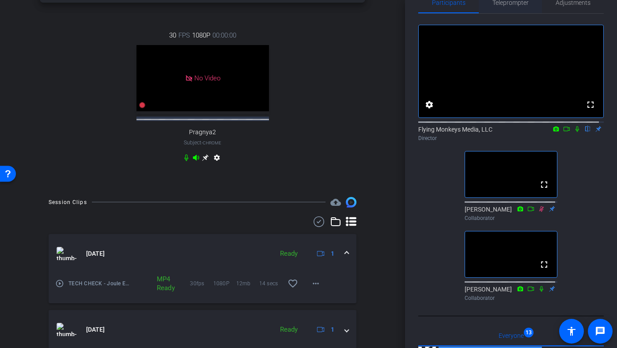
click at [529, 3] on div "Teleprompter" at bounding box center [510, 2] width 63 height 21
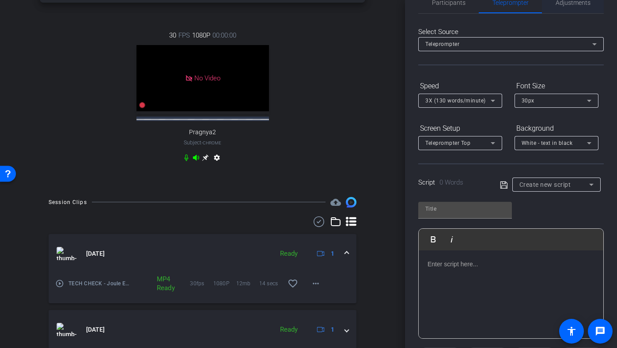
click at [558, 8] on span "Adjustments" at bounding box center [573, 2] width 35 height 21
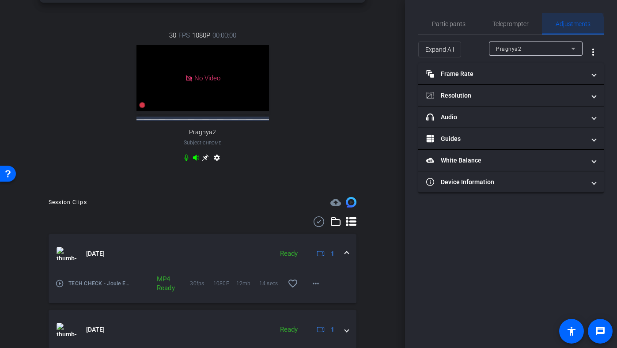
scroll to position [0, 0]
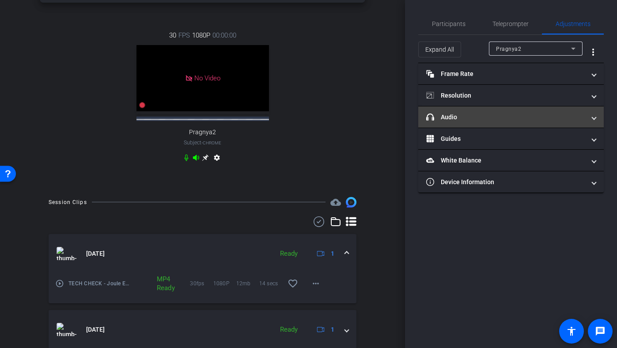
click at [474, 113] on mat-panel-title "headphone icon Audio" at bounding box center [505, 117] width 159 height 9
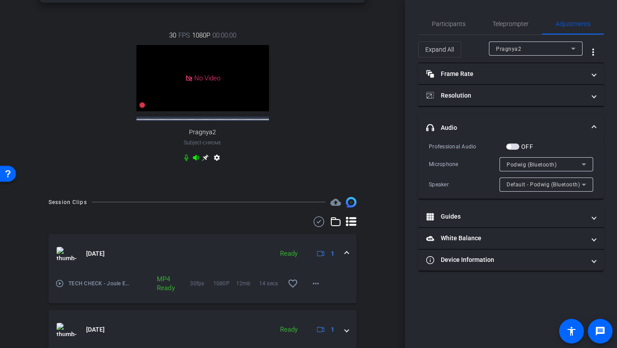
click at [527, 117] on mat-expansion-panel-header "headphone icon Audio" at bounding box center [511, 128] width 186 height 28
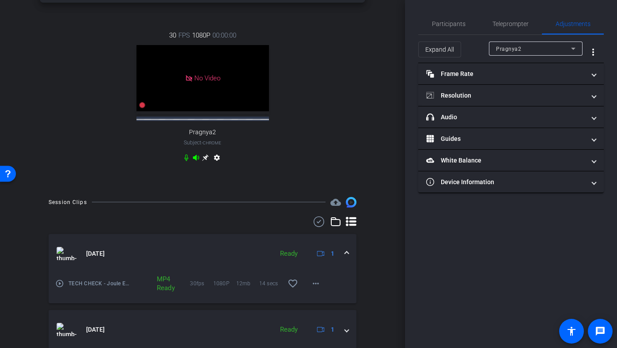
click at [561, 47] on div "Pragnya2" at bounding box center [533, 48] width 75 height 11
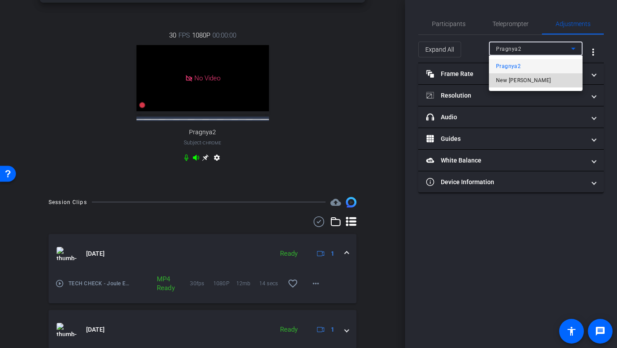
click at [531, 76] on mat-option "New Ilya" at bounding box center [536, 80] width 94 height 14
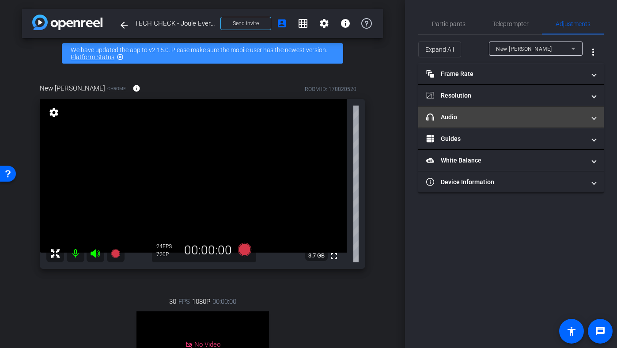
click at [489, 119] on mat-panel-title "headphone icon Audio" at bounding box center [505, 117] width 159 height 9
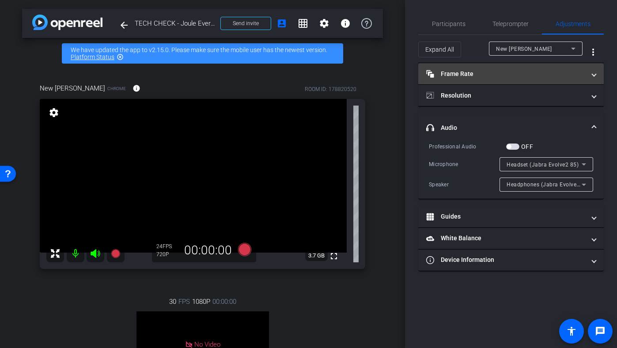
click at [504, 76] on mat-panel-title "Frame Rate Frame Rate" at bounding box center [505, 73] width 159 height 9
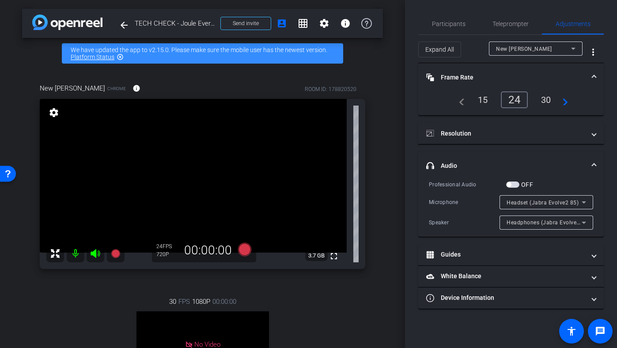
click at [548, 102] on div "30" at bounding box center [546, 99] width 23 height 15
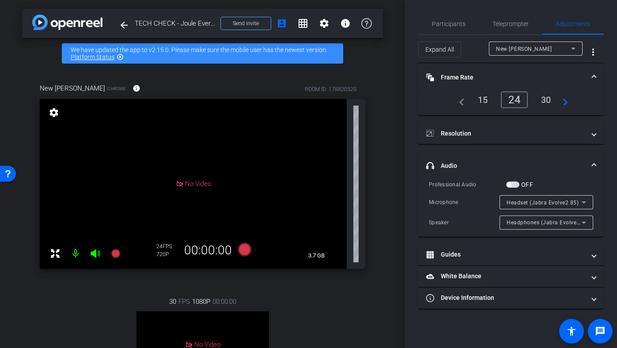
click at [494, 72] on mat-expansion-panel-header "Frame Rate Frame Rate" at bounding box center [511, 77] width 186 height 28
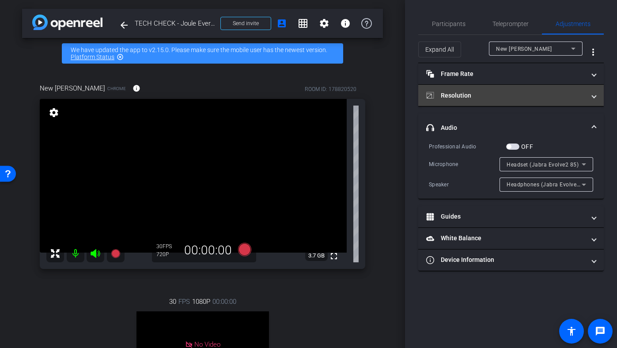
click at [490, 95] on mat-panel-title "Resolution" at bounding box center [505, 95] width 159 height 9
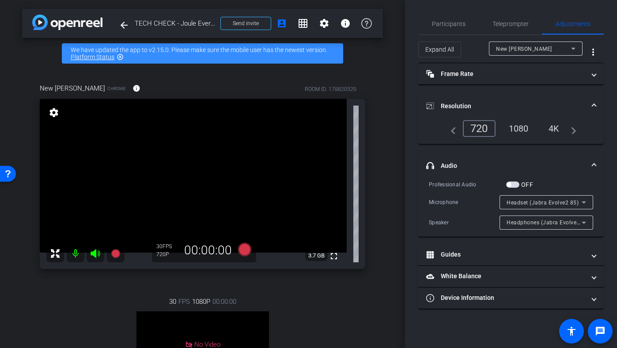
click at [519, 130] on div "1080" at bounding box center [518, 128] width 33 height 15
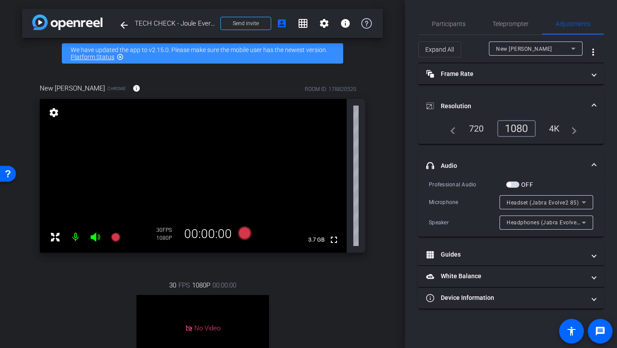
click at [492, 99] on mat-expansion-panel-header "Resolution" at bounding box center [511, 106] width 186 height 28
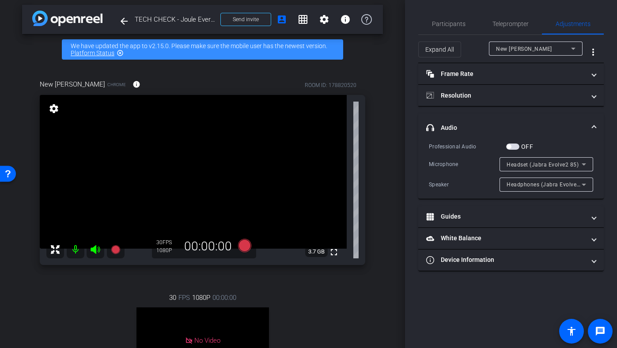
scroll to position [3, 0]
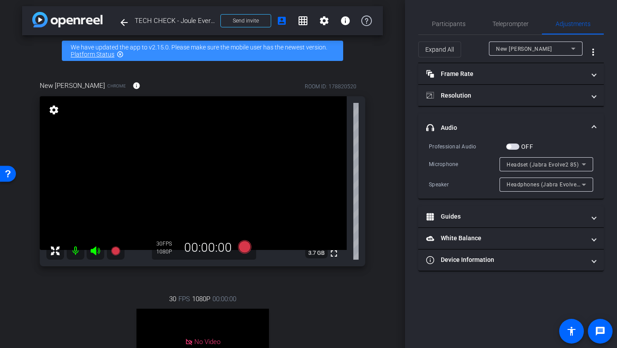
click at [480, 118] on mat-expansion-panel-header "headphone icon Audio" at bounding box center [511, 128] width 186 height 28
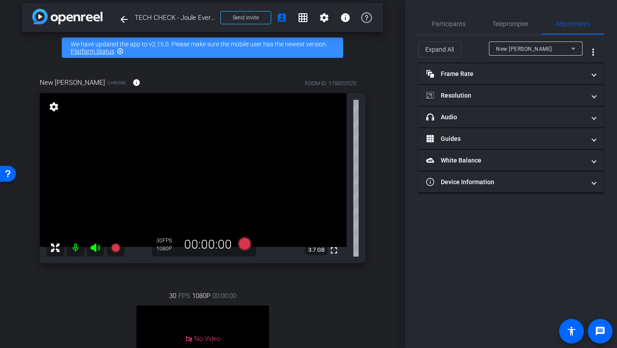
scroll to position [6, 0]
click at [497, 23] on span "Teleprompter" at bounding box center [511, 24] width 36 height 6
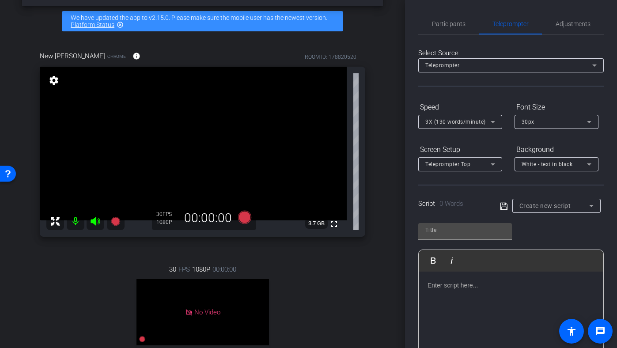
scroll to position [27, 0]
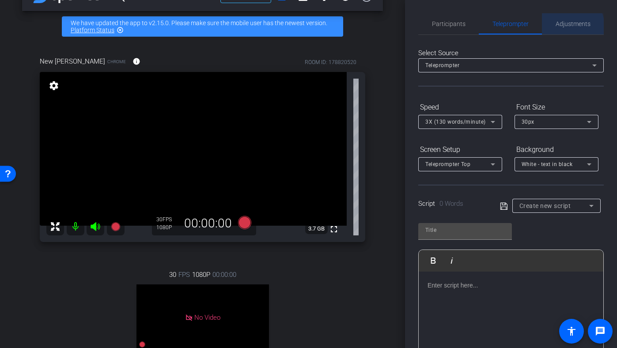
click at [560, 27] on span "Adjustments" at bounding box center [573, 24] width 35 height 6
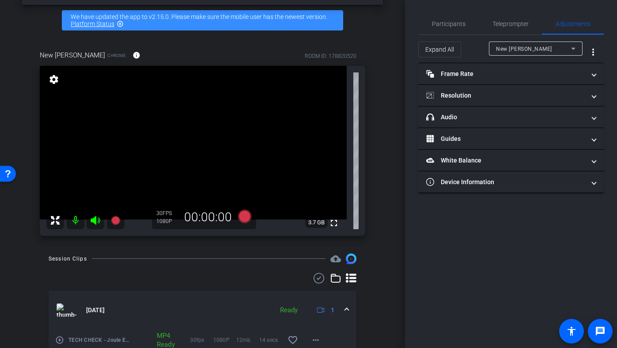
scroll to position [37, 0]
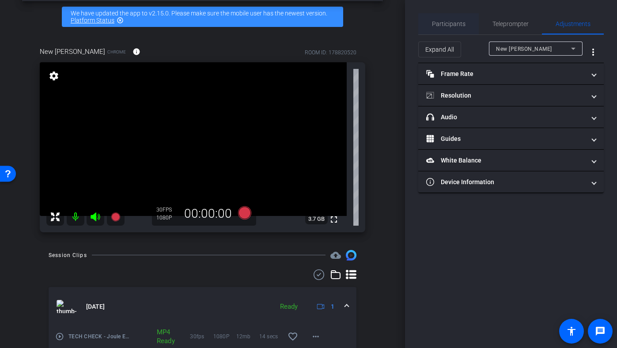
click at [442, 29] on span "Participants" at bounding box center [449, 23] width 34 height 21
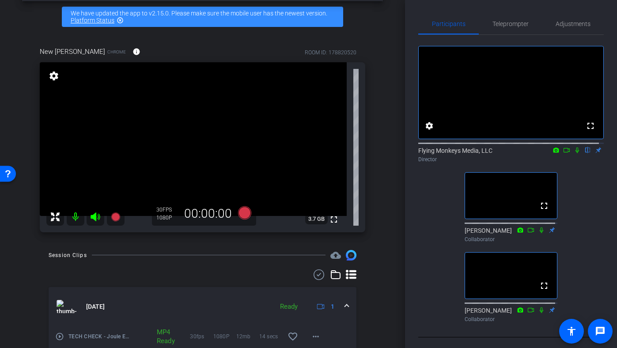
drag, startPoint x: 612, startPoint y: 41, endPoint x: 617, endPoint y: 84, distance: 43.6
click at [617, 84] on html "Accessibility Screen-Reader Guide, Feedback, and Issue Reporting | New window m…" at bounding box center [308, 174] width 617 height 348
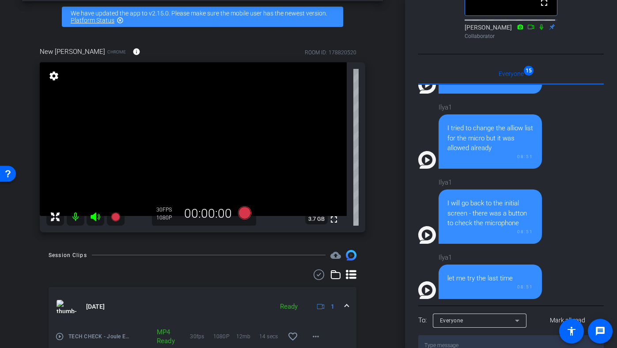
scroll to position [360, 0]
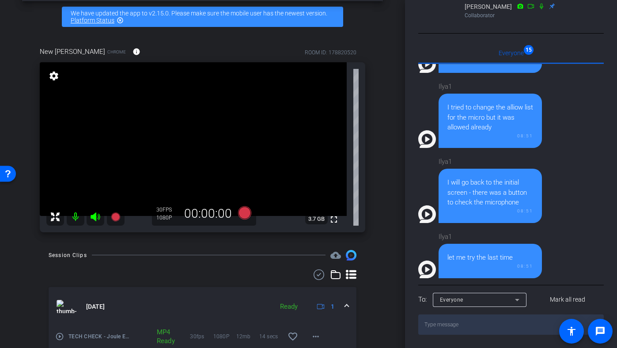
click at [470, 325] on textarea at bounding box center [511, 325] width 186 height 20
type textarea "can you refresh?"
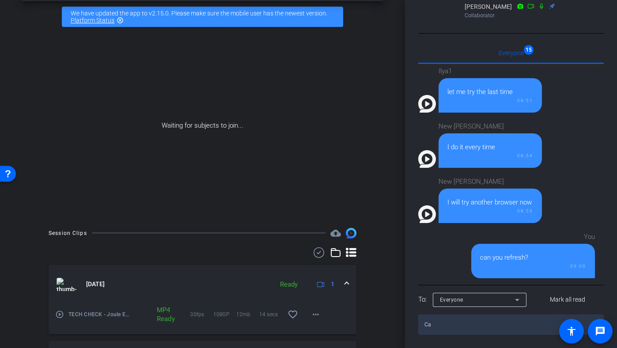
type textarea "C"
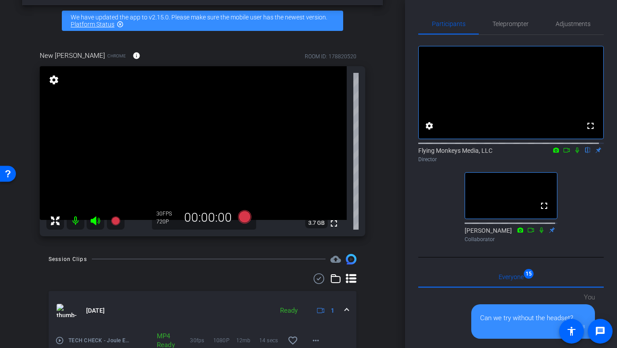
scroll to position [30, 0]
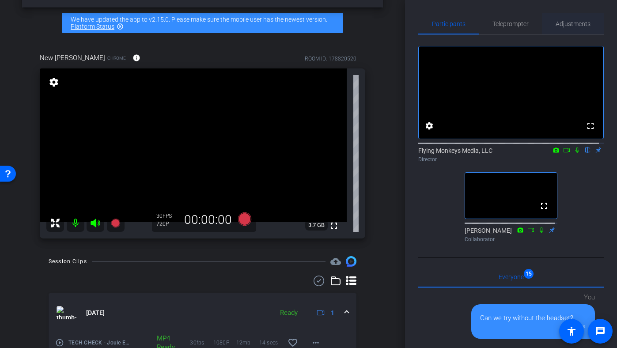
click at [563, 33] on span "Adjustments" at bounding box center [573, 23] width 35 height 21
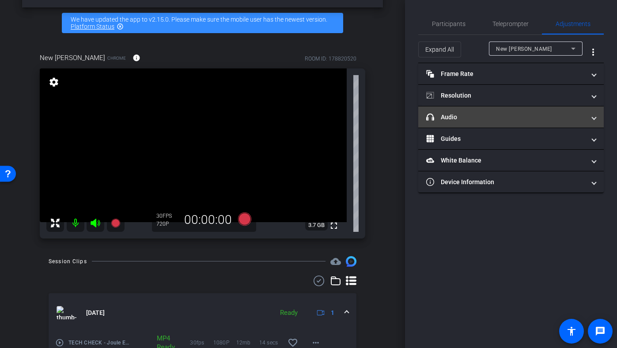
click at [488, 118] on mat-panel-title "headphone icon Audio" at bounding box center [505, 117] width 159 height 9
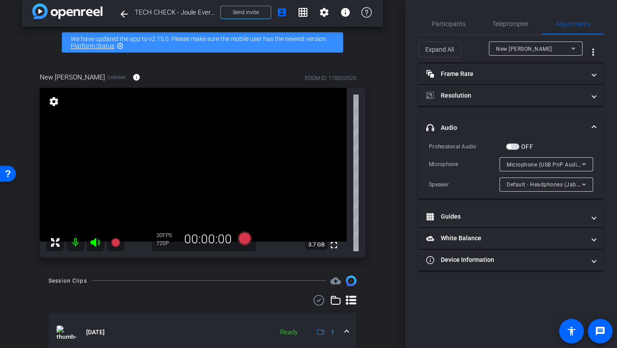
scroll to position [10, 0]
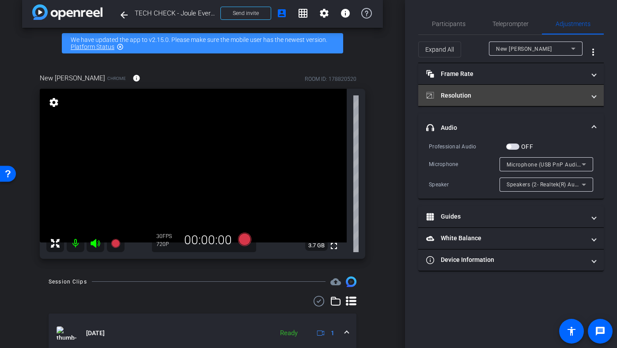
click at [500, 100] on mat-expansion-panel-header "Resolution" at bounding box center [511, 95] width 186 height 21
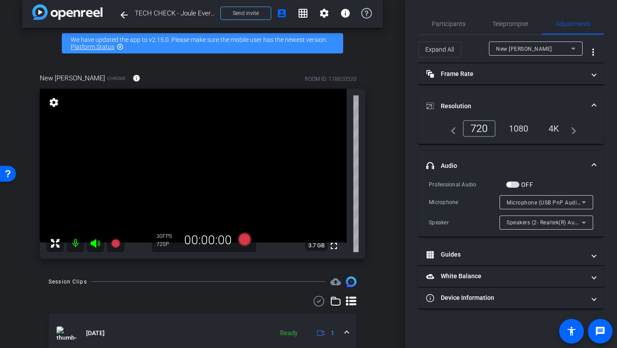
click at [521, 129] on div "1080" at bounding box center [518, 128] width 33 height 15
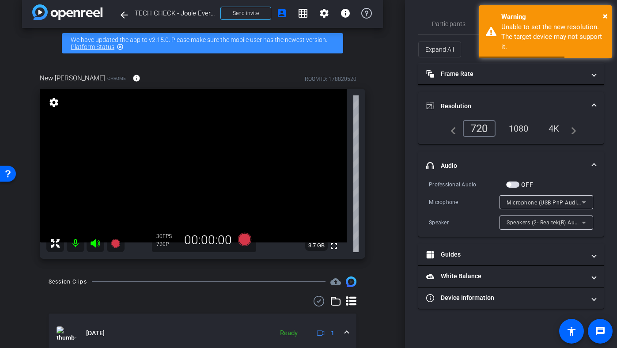
click at [509, 87] on mat-accordion "Frame Rate Frame Rate navigate_before 15 24 30 navigate_next Resolution navigat…" at bounding box center [511, 186] width 186 height 246
click at [509, 91] on mat-accordion "Frame Rate Frame Rate navigate_before 15 24 30 navigate_next Resolution navigat…" at bounding box center [511, 186] width 186 height 246
click at [608, 7] on div "× Warning Unable to set the new resolution. The target device may not support i…" at bounding box center [545, 31] width 133 height 53
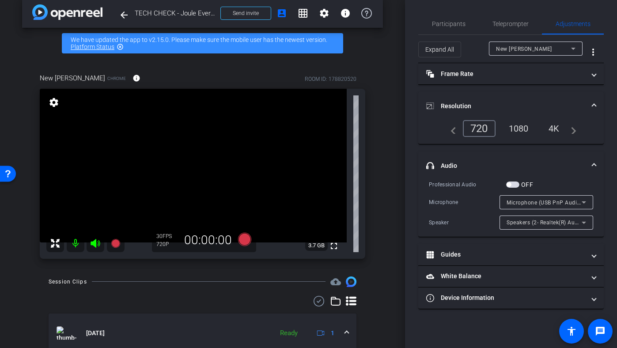
click at [527, 130] on div "1080" at bounding box center [518, 128] width 33 height 15
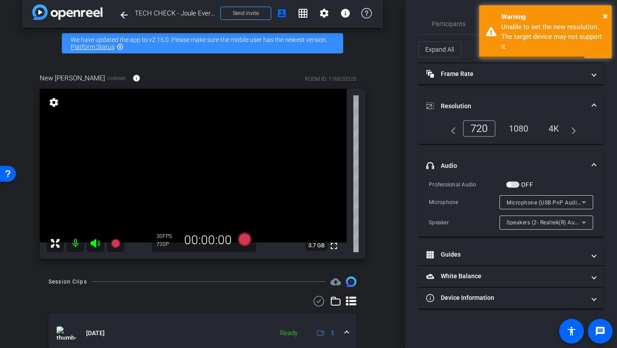
click at [523, 102] on mat-panel-title "Resolution" at bounding box center [505, 106] width 159 height 9
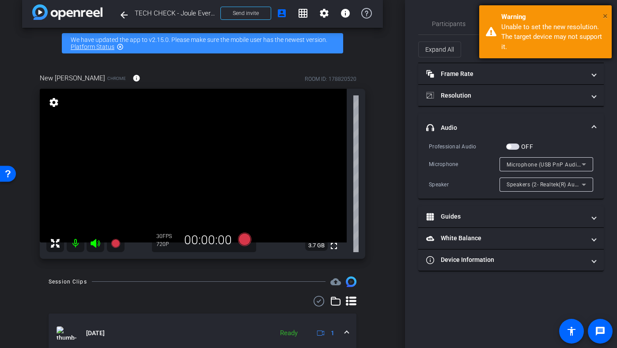
click at [604, 16] on span "×" at bounding box center [605, 16] width 5 height 11
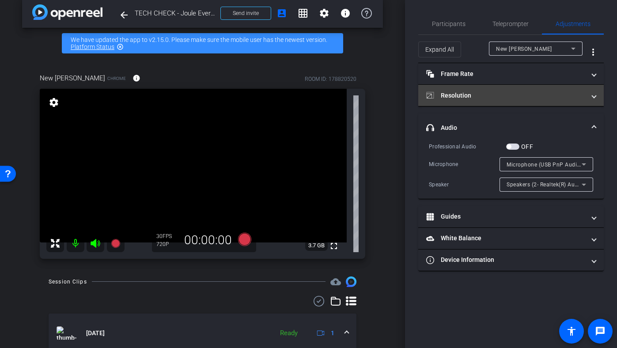
click at [518, 102] on mat-expansion-panel-header "Resolution" at bounding box center [511, 95] width 186 height 21
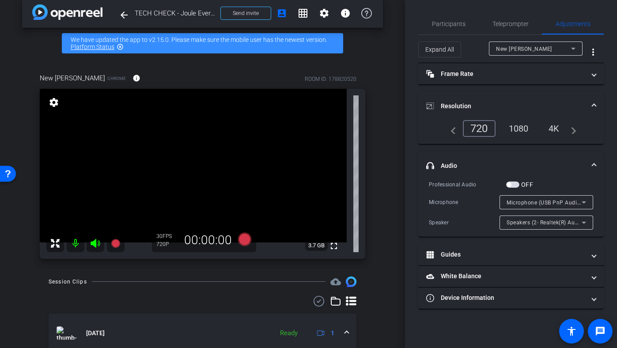
click at [516, 122] on div "1080" at bounding box center [518, 128] width 33 height 15
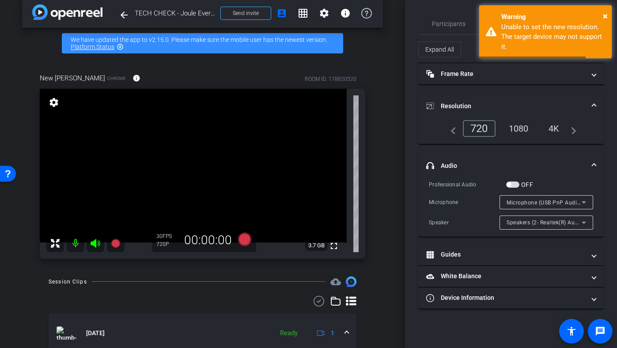
click at [509, 96] on mat-expansion-panel-header "Resolution" at bounding box center [511, 106] width 186 height 28
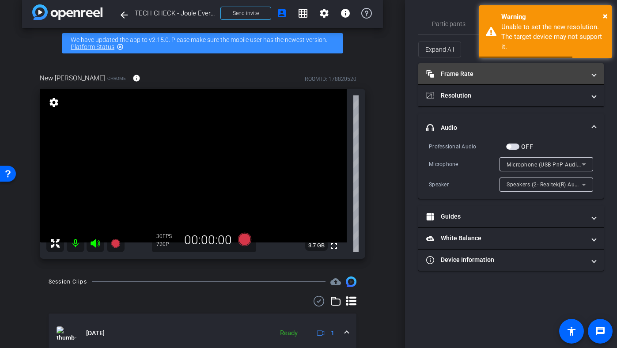
click at [507, 80] on mat-expansion-panel-header "Frame Rate Frame Rate" at bounding box center [511, 73] width 186 height 21
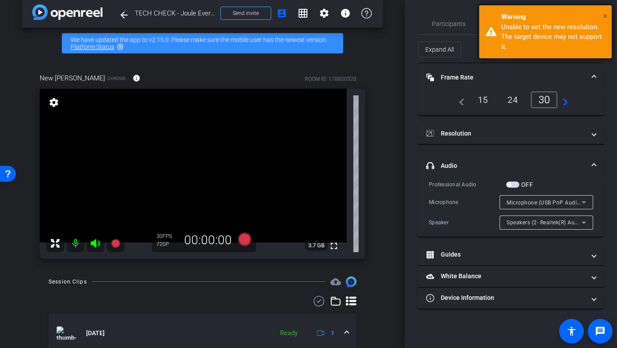
click at [605, 15] on span "×" at bounding box center [605, 16] width 5 height 11
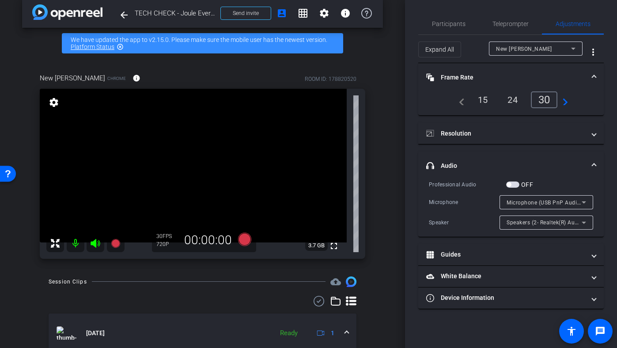
click at [507, 73] on mat-panel-title "Frame Rate Frame Rate" at bounding box center [505, 77] width 159 height 9
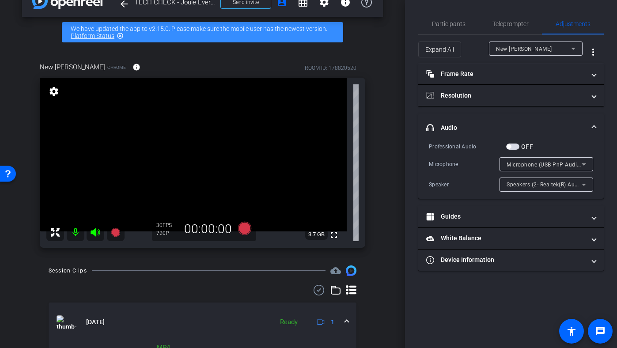
scroll to position [0, 0]
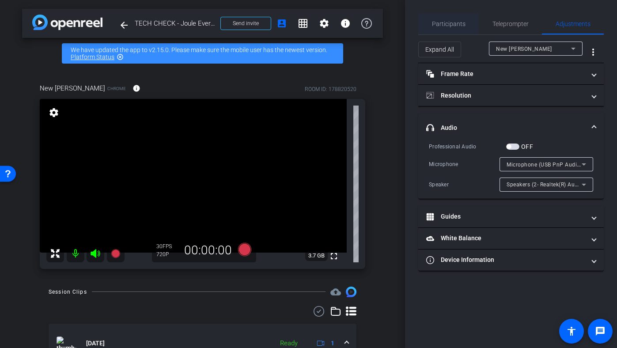
click at [450, 25] on span "Participants" at bounding box center [449, 24] width 34 height 6
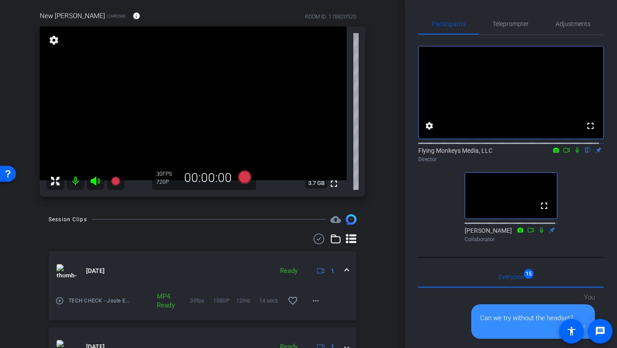
scroll to position [73, 0]
click at [571, 27] on span "Adjustments" at bounding box center [573, 24] width 35 height 6
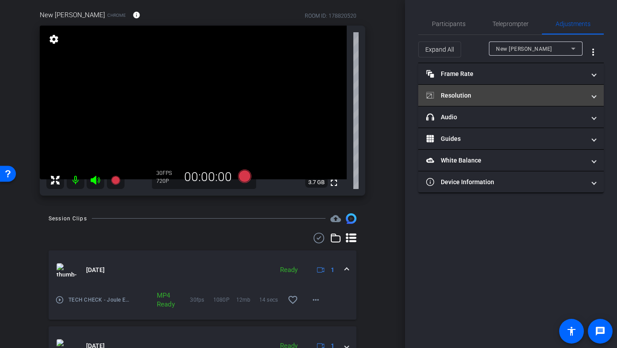
click at [485, 97] on mat-panel-title "Resolution" at bounding box center [505, 95] width 159 height 9
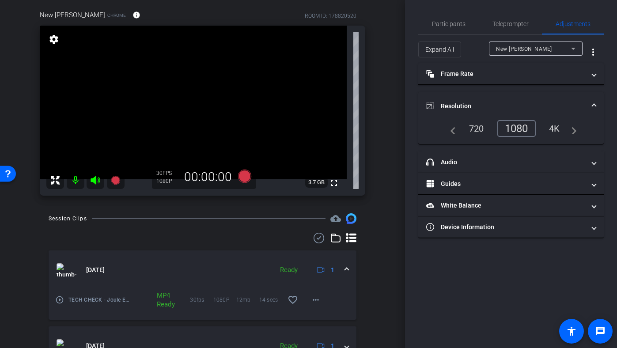
drag, startPoint x: 399, startPoint y: 108, endPoint x: 398, endPoint y: 91, distance: 16.9
click at [398, 91] on div "arrow_back TECH CHECK - Joule Everywhere - 108 - BTP Back to project Send invit…" at bounding box center [202, 101] width 405 height 348
click at [473, 96] on mat-expansion-panel-header "Resolution" at bounding box center [511, 106] width 186 height 28
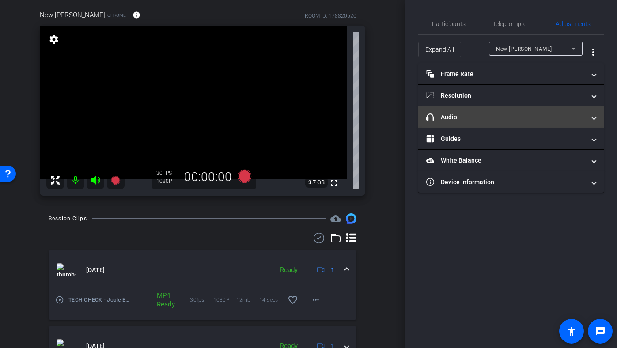
click at [477, 119] on mat-panel-title "headphone icon Audio" at bounding box center [505, 117] width 159 height 9
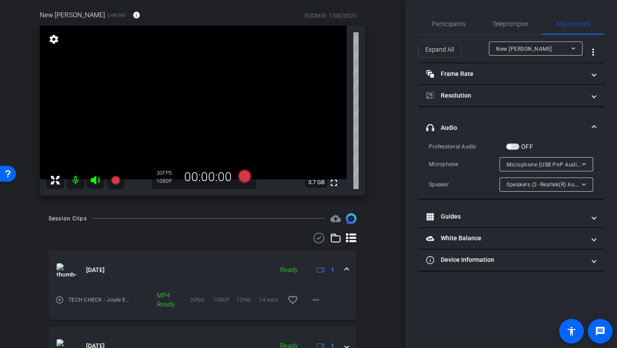
click at [477, 119] on mat-expansion-panel-header "headphone icon Audio" at bounding box center [511, 128] width 186 height 28
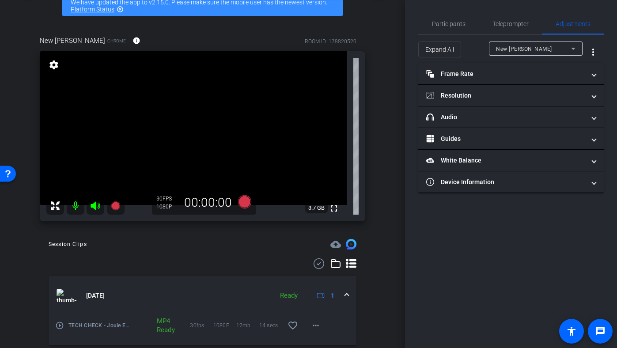
scroll to position [47, 0]
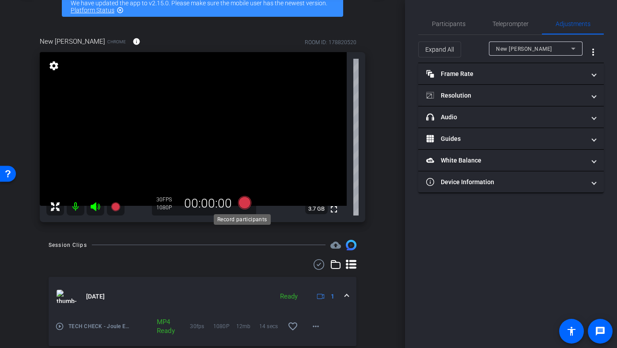
click at [243, 201] on icon at bounding box center [244, 202] width 13 height 13
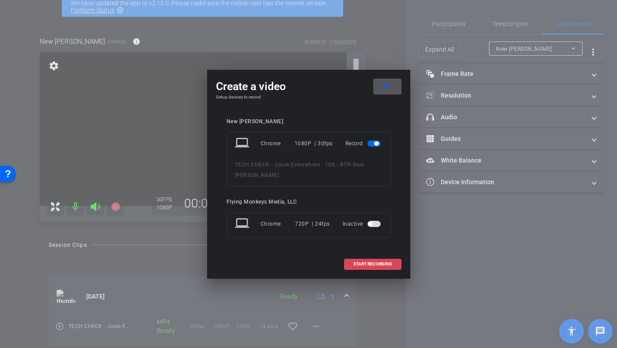
click at [371, 262] on span "START RECORDING" at bounding box center [372, 264] width 39 height 4
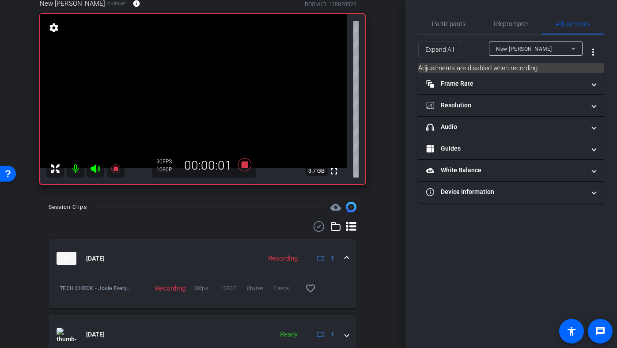
scroll to position [81, 0]
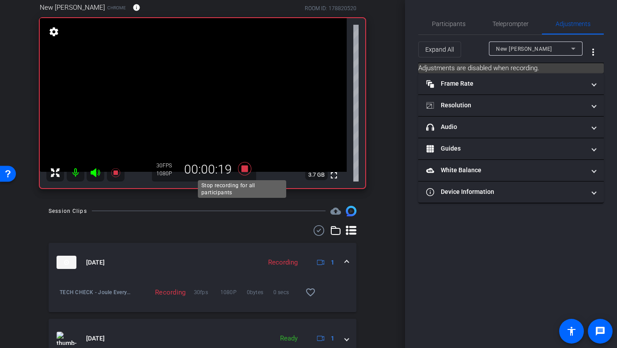
click at [239, 170] on icon at bounding box center [244, 168] width 13 height 13
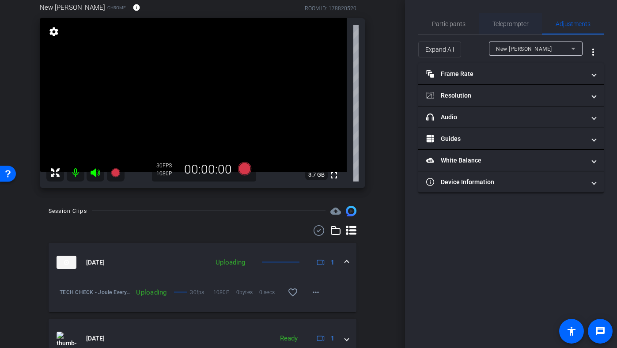
click at [496, 24] on span "Teleprompter" at bounding box center [511, 24] width 36 height 6
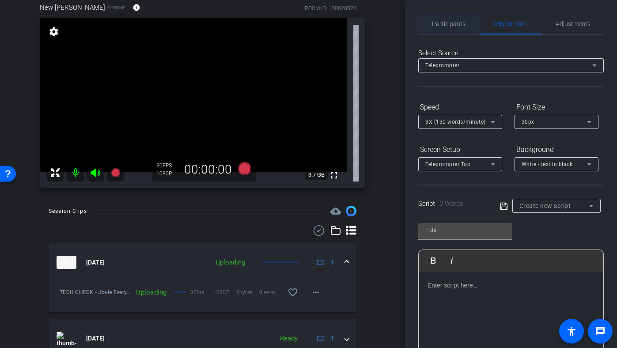
click at [443, 29] on span "Participants" at bounding box center [449, 23] width 34 height 21
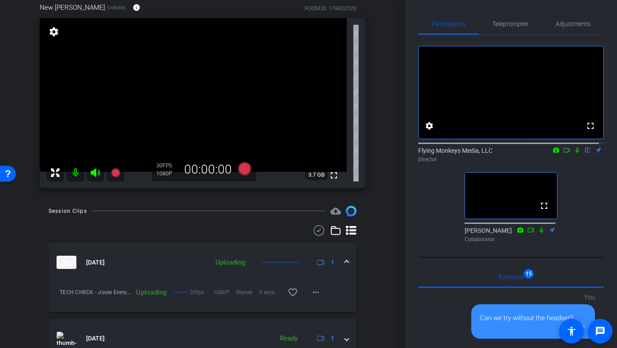
click at [576, 153] on icon at bounding box center [578, 151] width 4 height 6
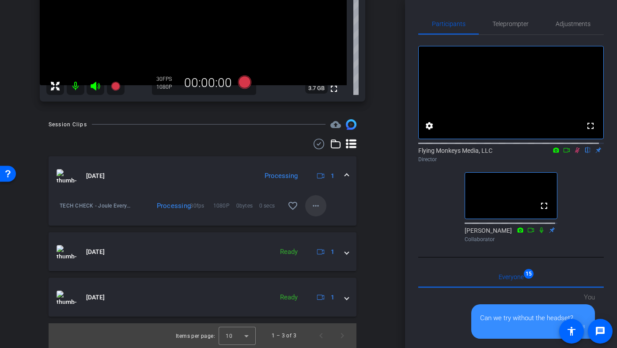
click at [311, 207] on mat-icon "more_horiz" at bounding box center [316, 206] width 11 height 11
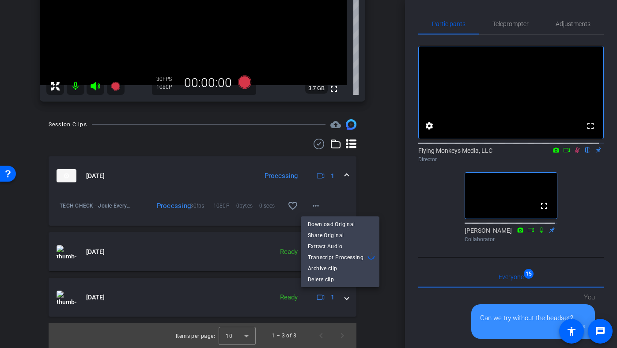
click at [360, 194] on div at bounding box center [308, 174] width 617 height 348
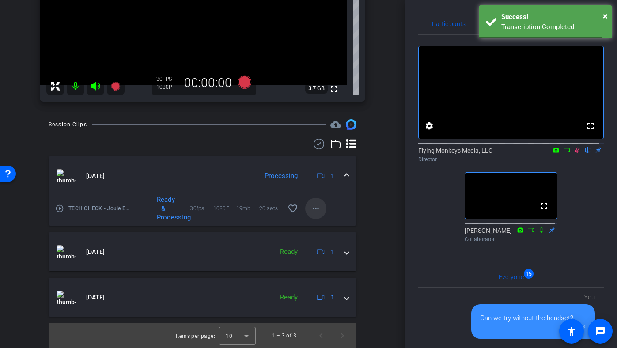
click at [311, 210] on mat-icon "more_horiz" at bounding box center [316, 208] width 11 height 11
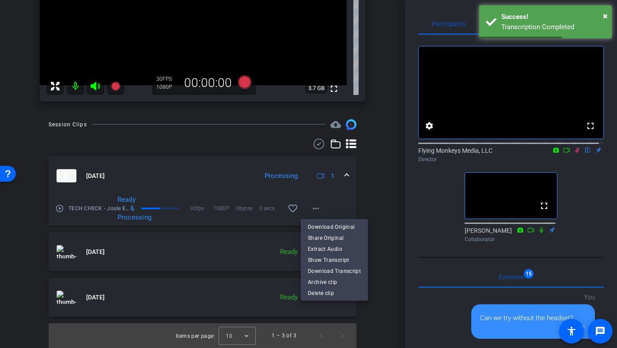
click at [352, 197] on div at bounding box center [308, 174] width 617 height 348
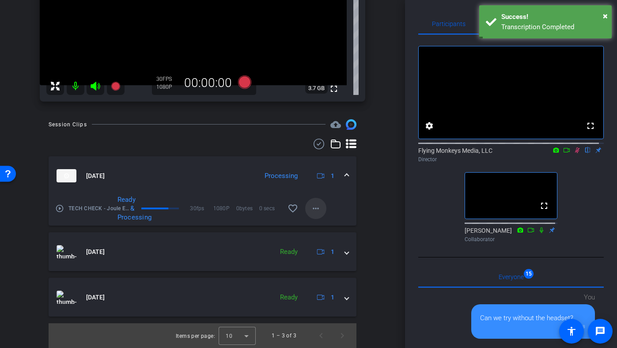
click at [311, 209] on mat-icon "more_horiz" at bounding box center [316, 208] width 11 height 11
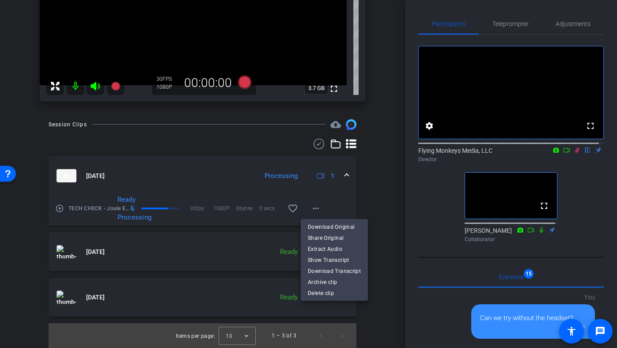
click at [363, 202] on div at bounding box center [308, 174] width 617 height 348
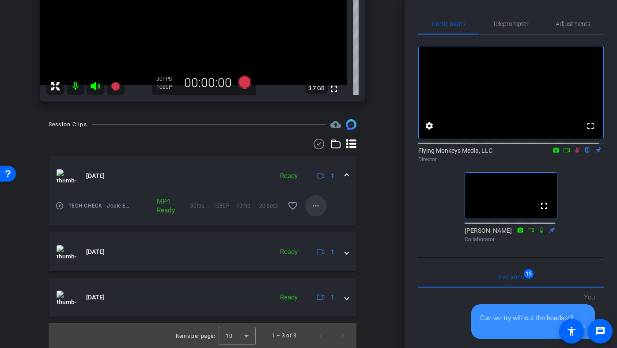
click at [311, 203] on mat-icon "more_horiz" at bounding box center [316, 206] width 11 height 11
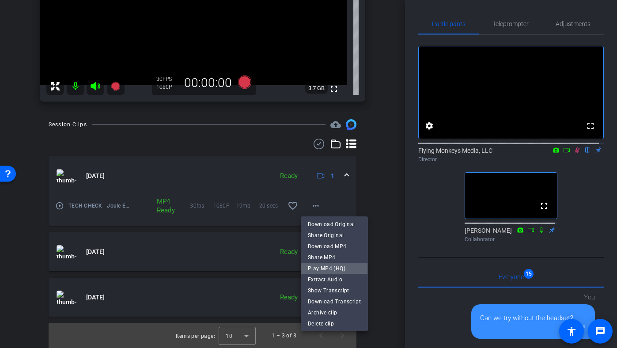
click at [319, 268] on span "Play MP4 (HQ)" at bounding box center [334, 268] width 53 height 11
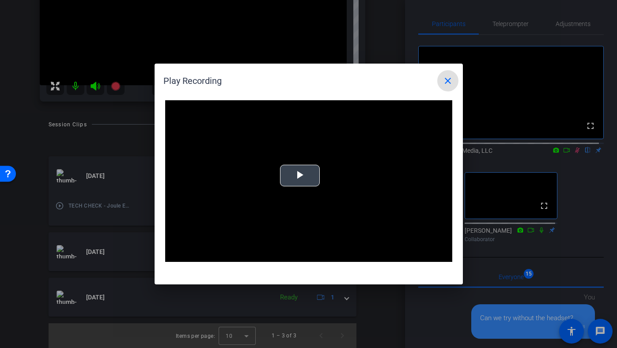
click at [300, 176] on span "Video Player" at bounding box center [300, 176] width 0 height 0
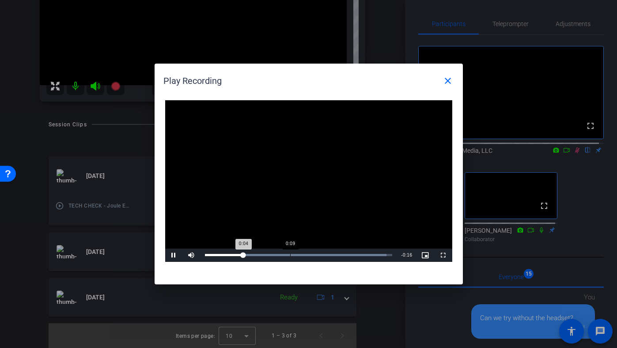
click at [291, 255] on div "Loaded : 96.94% 0:09 0:04" at bounding box center [299, 255] width 188 height 2
click at [174, 255] on span "Video Player" at bounding box center [174, 255] width 18 height 0
click at [448, 84] on mat-icon "close" at bounding box center [448, 81] width 11 height 11
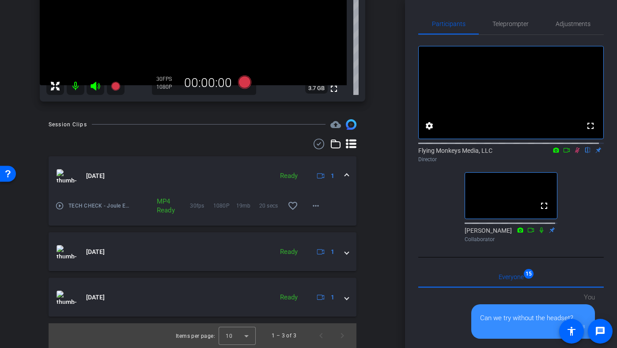
click at [572, 154] on mat-icon at bounding box center [577, 150] width 11 height 8
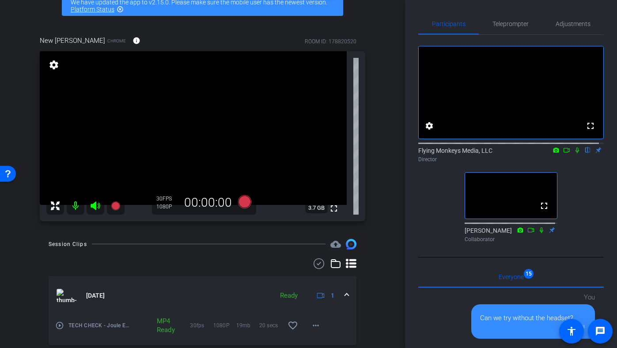
scroll to position [44, 0]
